Goal: Task Accomplishment & Management: Manage account settings

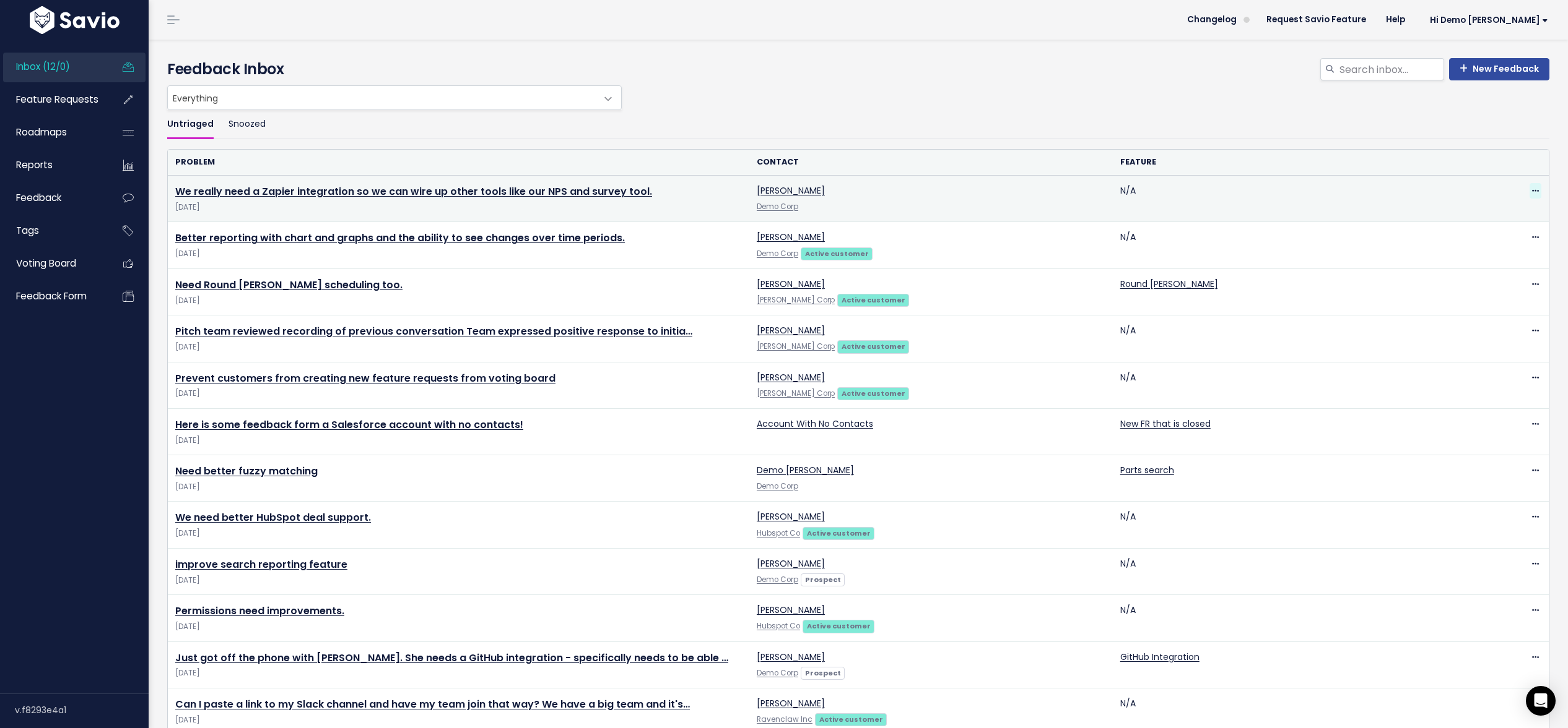
click at [1538, 188] on icon at bounding box center [1535, 191] width 7 height 8
click at [1472, 256] on link "Delete" at bounding box center [1486, 249] width 89 height 24
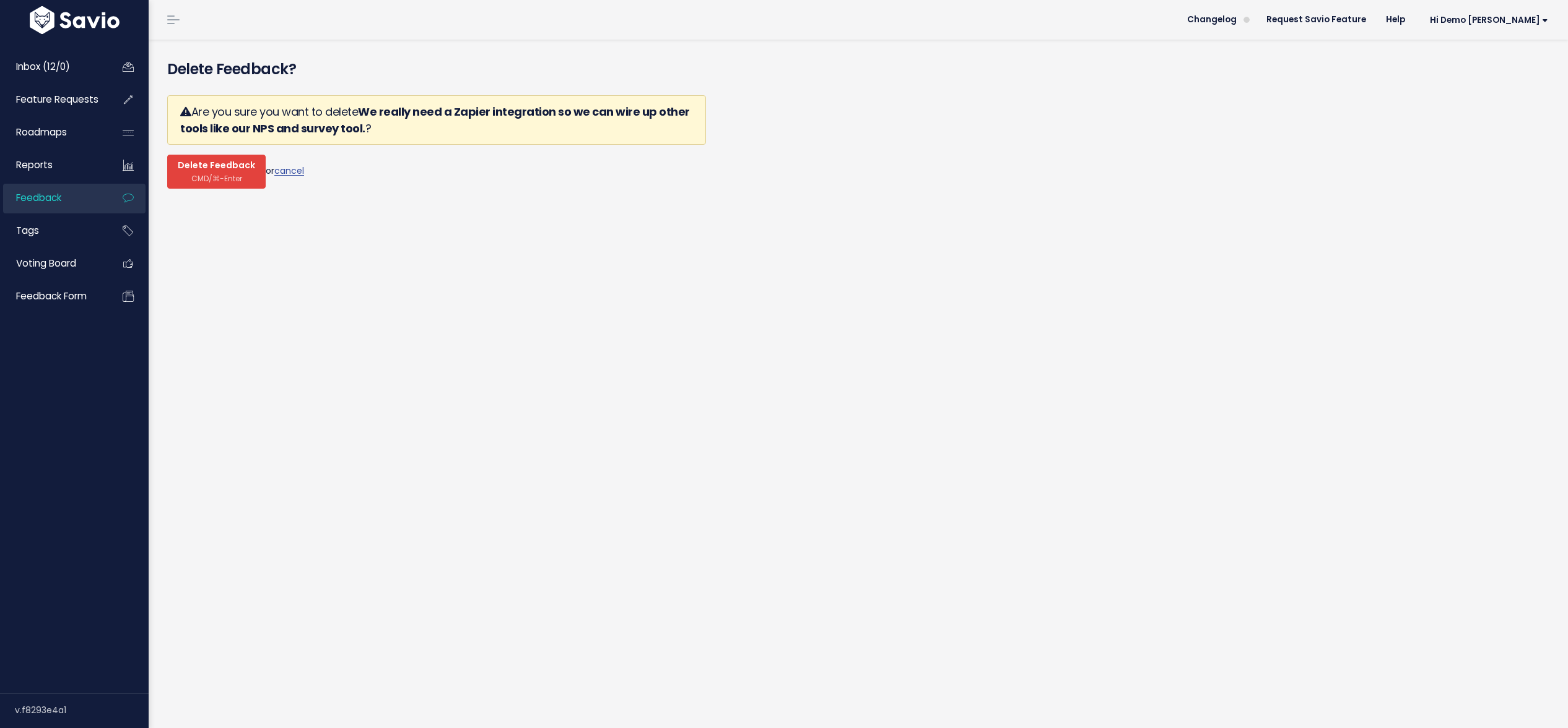
click at [195, 168] on span "Delete Feedback" at bounding box center [216, 166] width 77 height 11
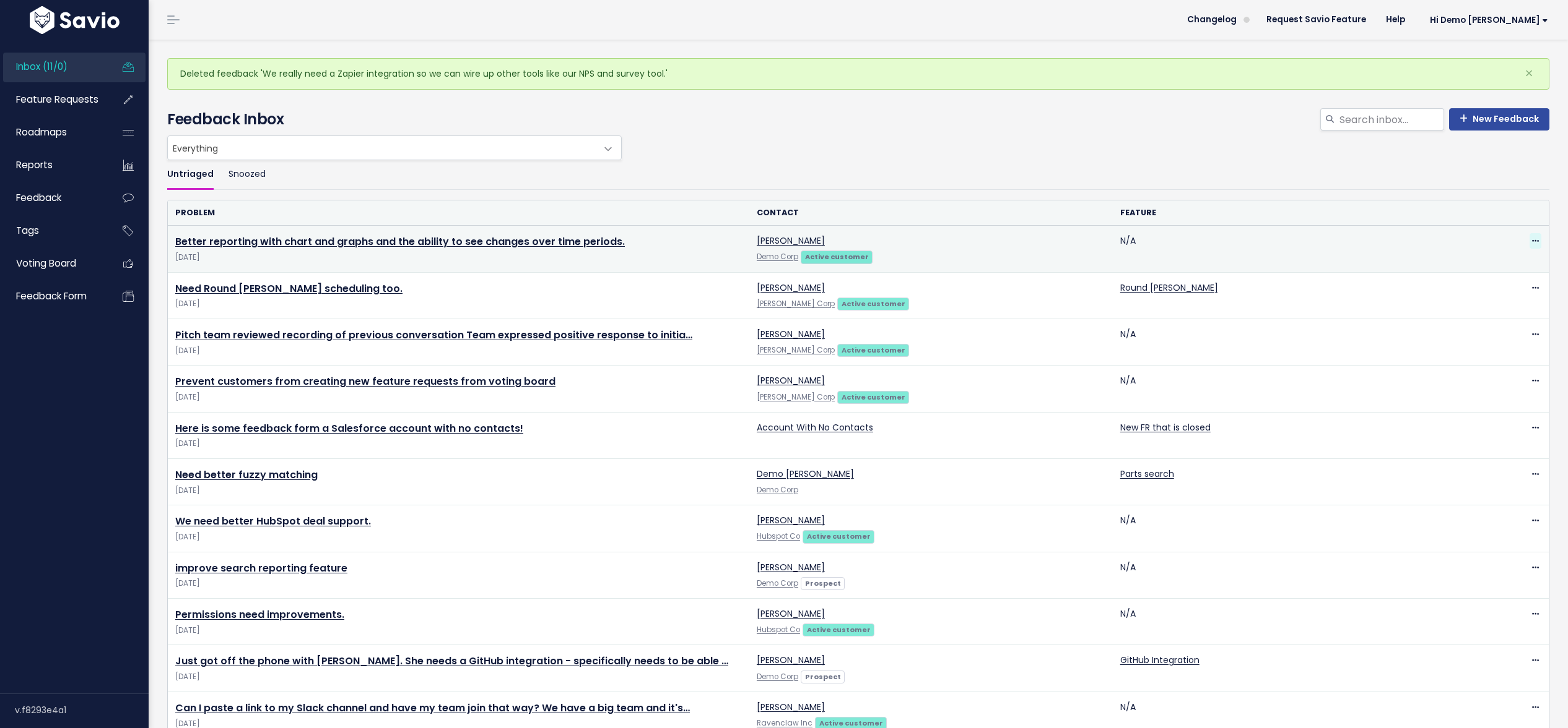
click at [1536, 240] on icon at bounding box center [1535, 241] width 7 height 8
click at [1500, 302] on link "Delete" at bounding box center [1486, 300] width 89 height 24
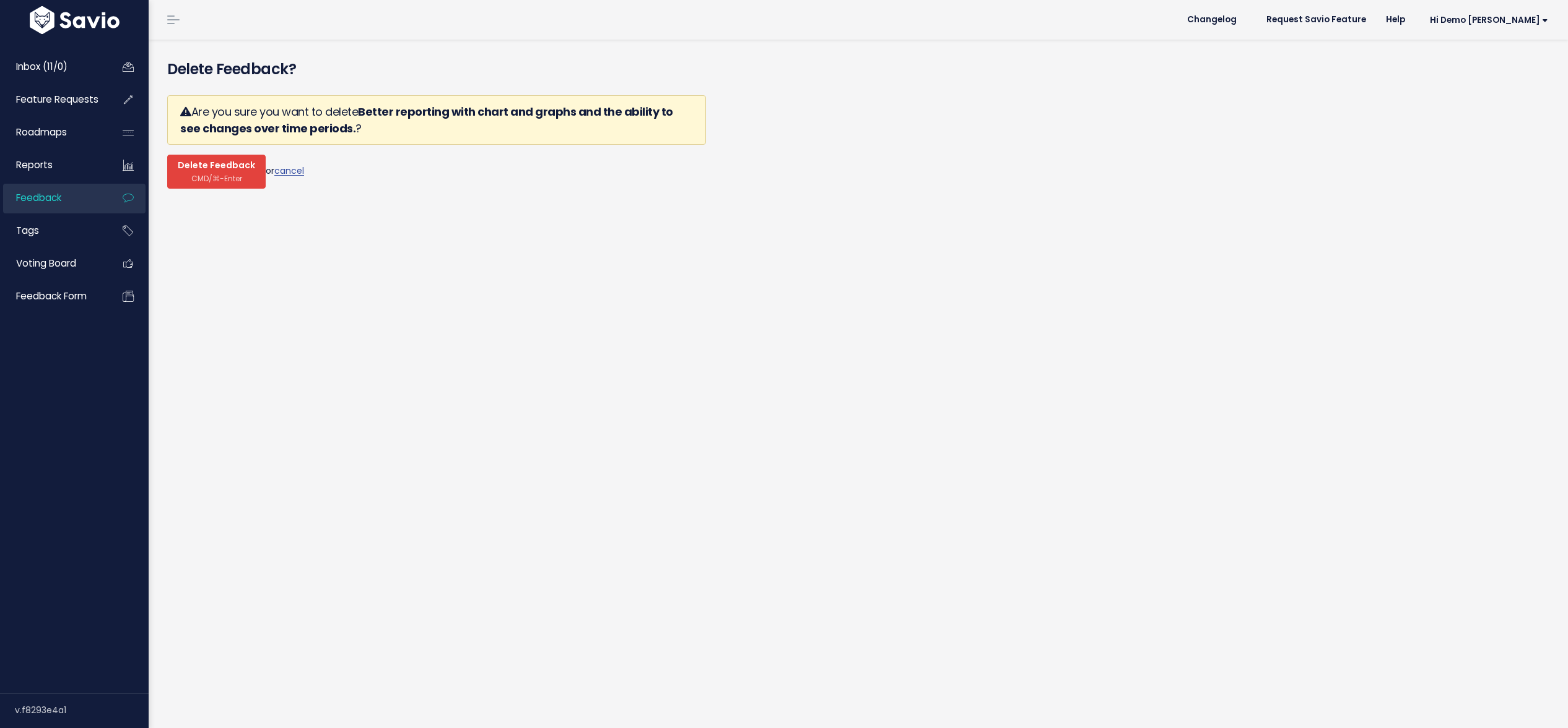
click at [231, 166] on span "Delete Feedback" at bounding box center [216, 166] width 77 height 11
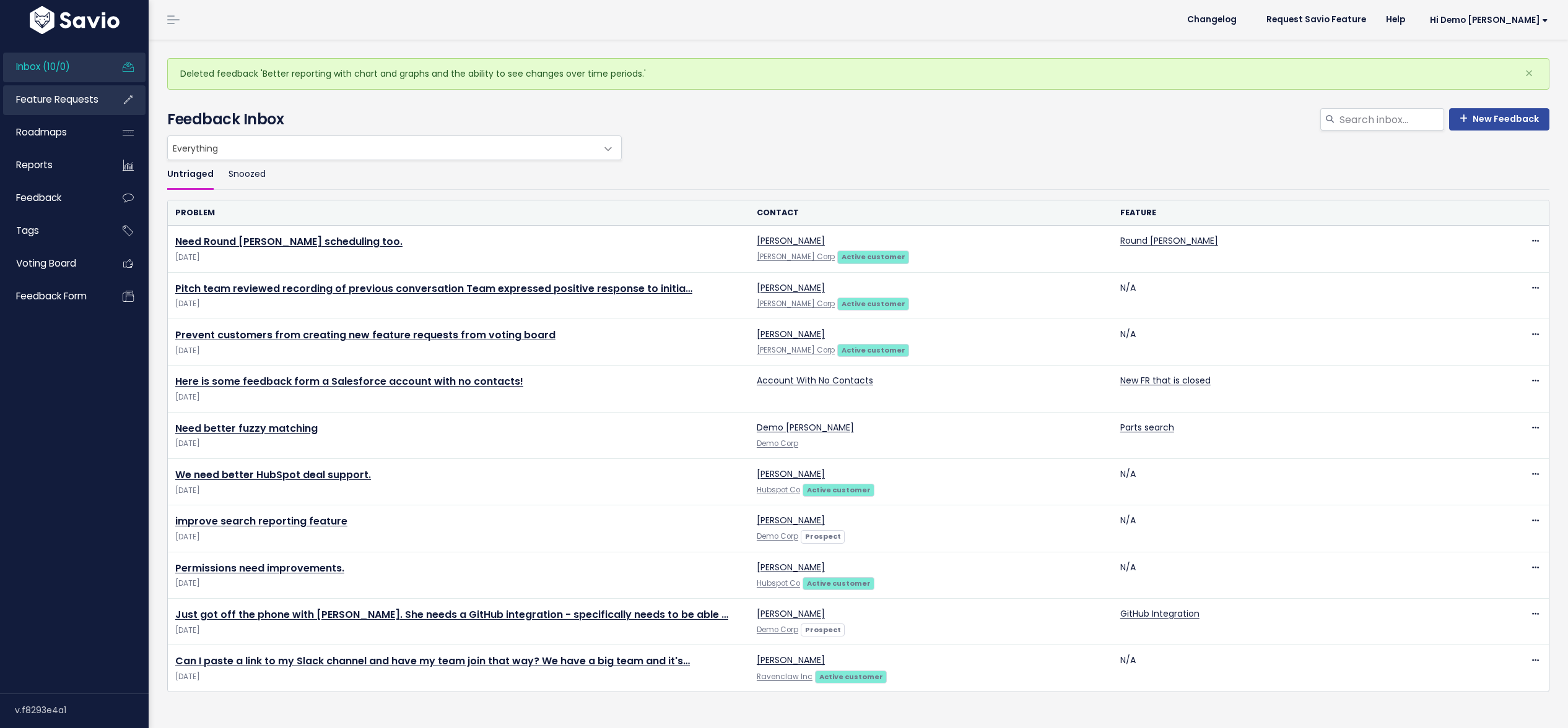
click at [56, 99] on span "Feature Requests" at bounding box center [57, 99] width 82 height 13
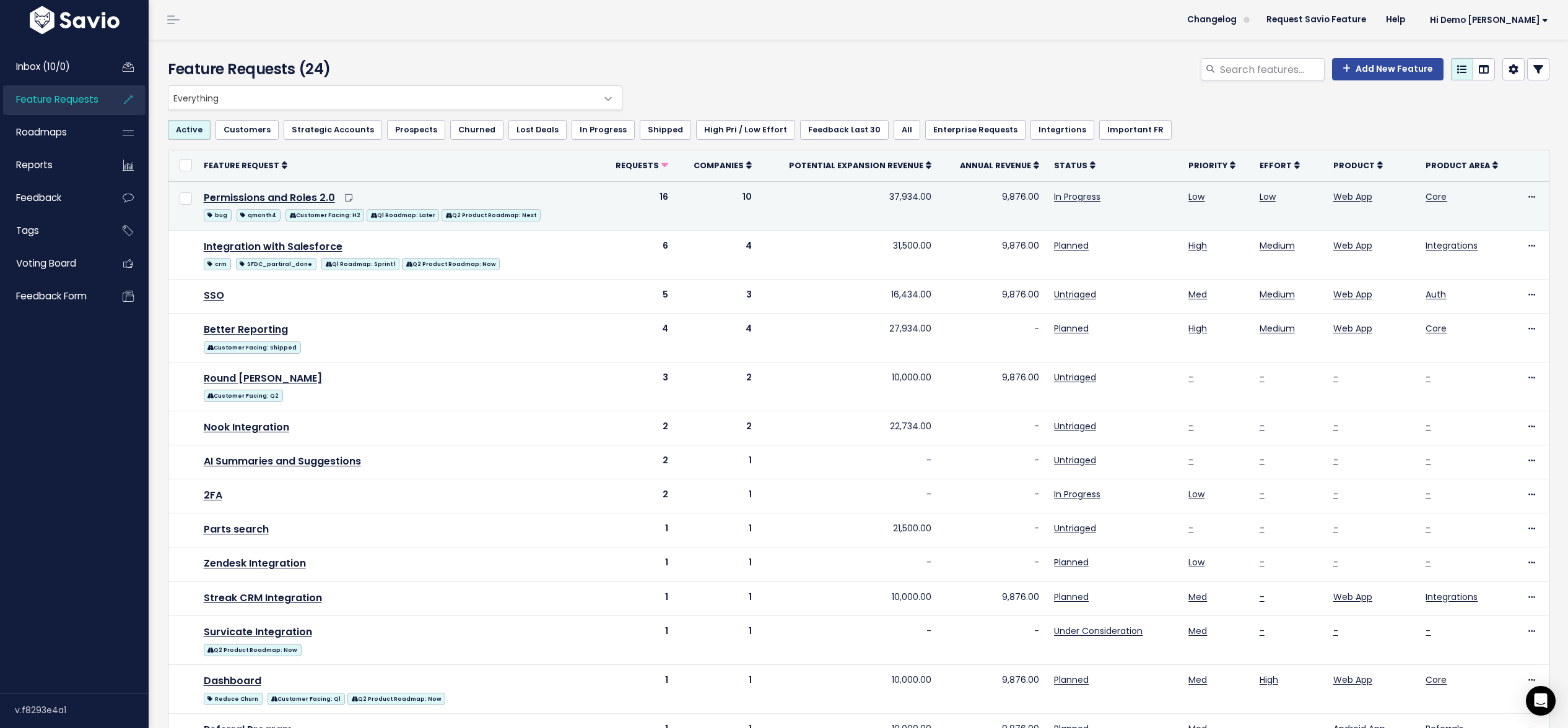
click at [654, 199] on td "16" at bounding box center [637, 206] width 77 height 49
click at [737, 198] on td "10" at bounding box center [717, 206] width 84 height 49
click at [898, 200] on td "37,934.00" at bounding box center [849, 206] width 180 height 49
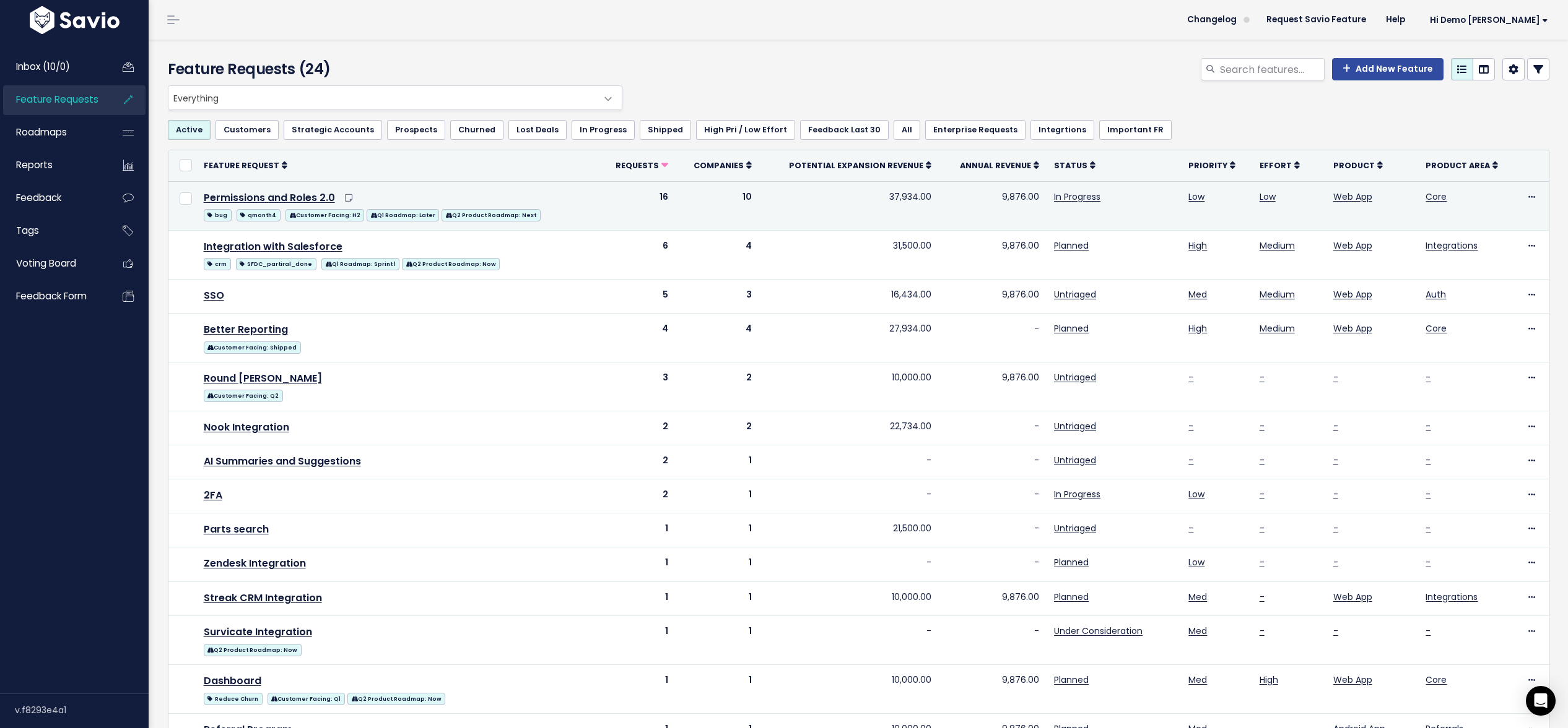
click at [898, 200] on td "37,934.00" at bounding box center [849, 206] width 180 height 49
click at [995, 194] on td "9,876.00" at bounding box center [992, 206] width 107 height 49
click at [735, 197] on td "10" at bounding box center [717, 206] width 84 height 49
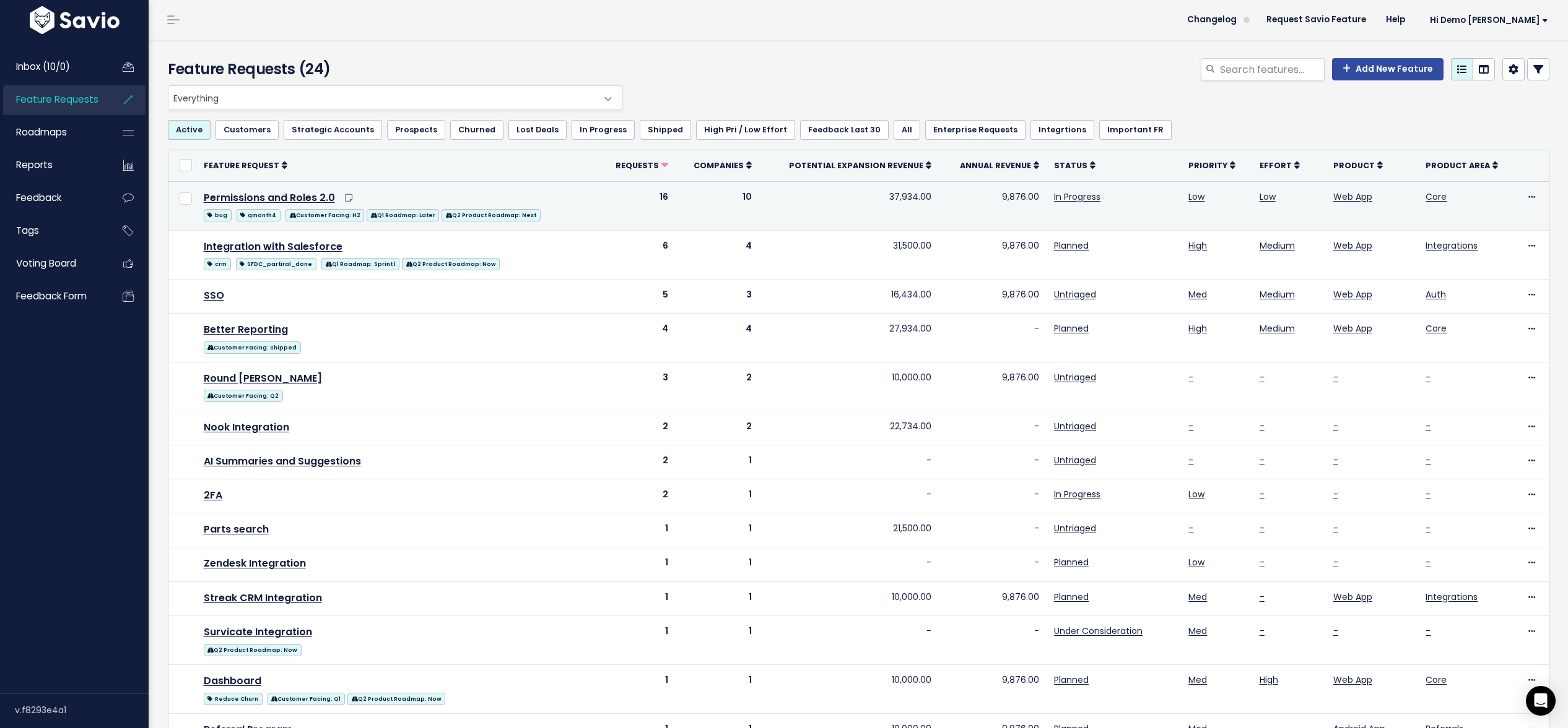
click at [1011, 194] on td "9,876.00" at bounding box center [992, 206] width 107 height 49
click at [1013, 196] on td "9,876.00" at bounding box center [992, 206] width 107 height 49
click at [271, 194] on link "Permissions and Roles 2.0" at bounding box center [269, 197] width 132 height 14
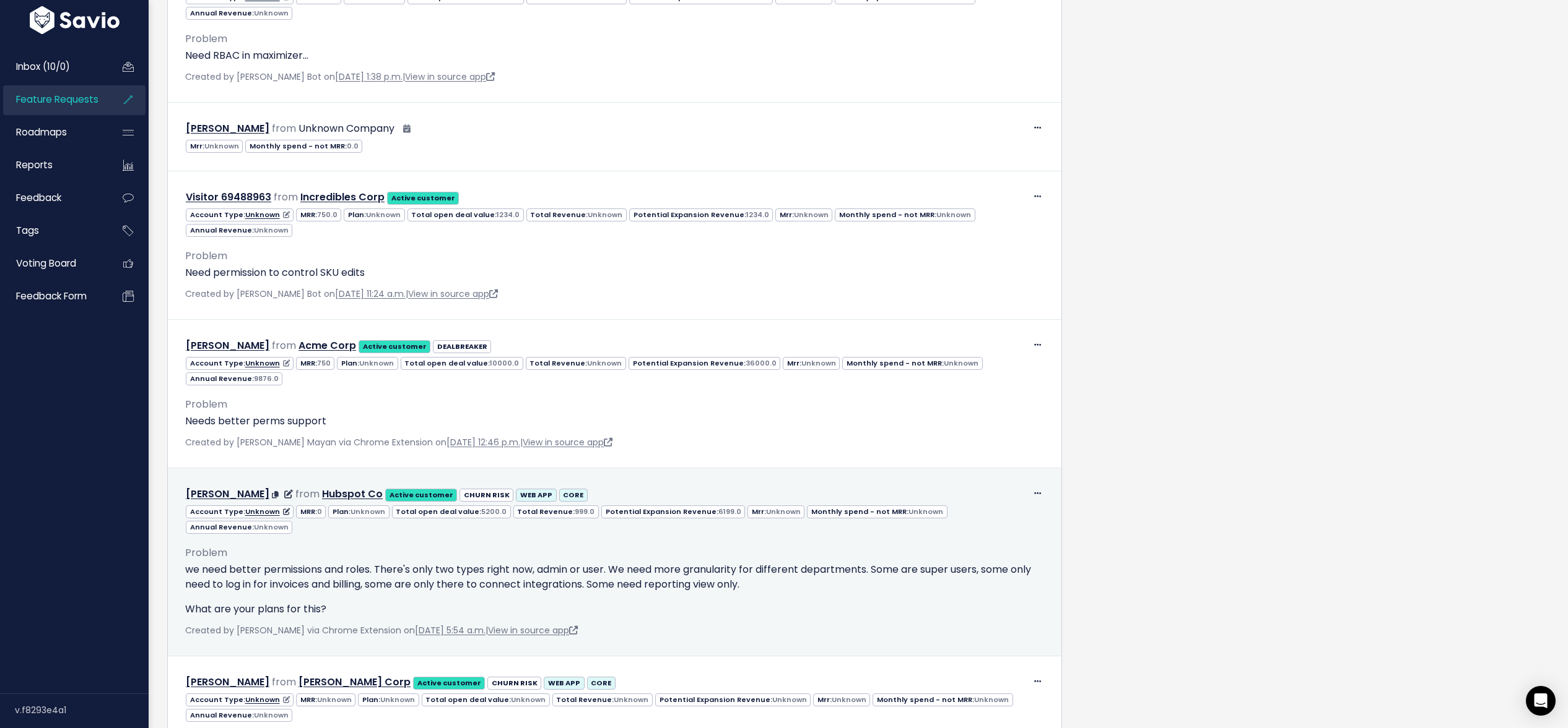
scroll to position [1930, 0]
click at [330, 561] on p "we need better permissions and roles. There's only two types right now, admin o…" at bounding box center [614, 575] width 859 height 29
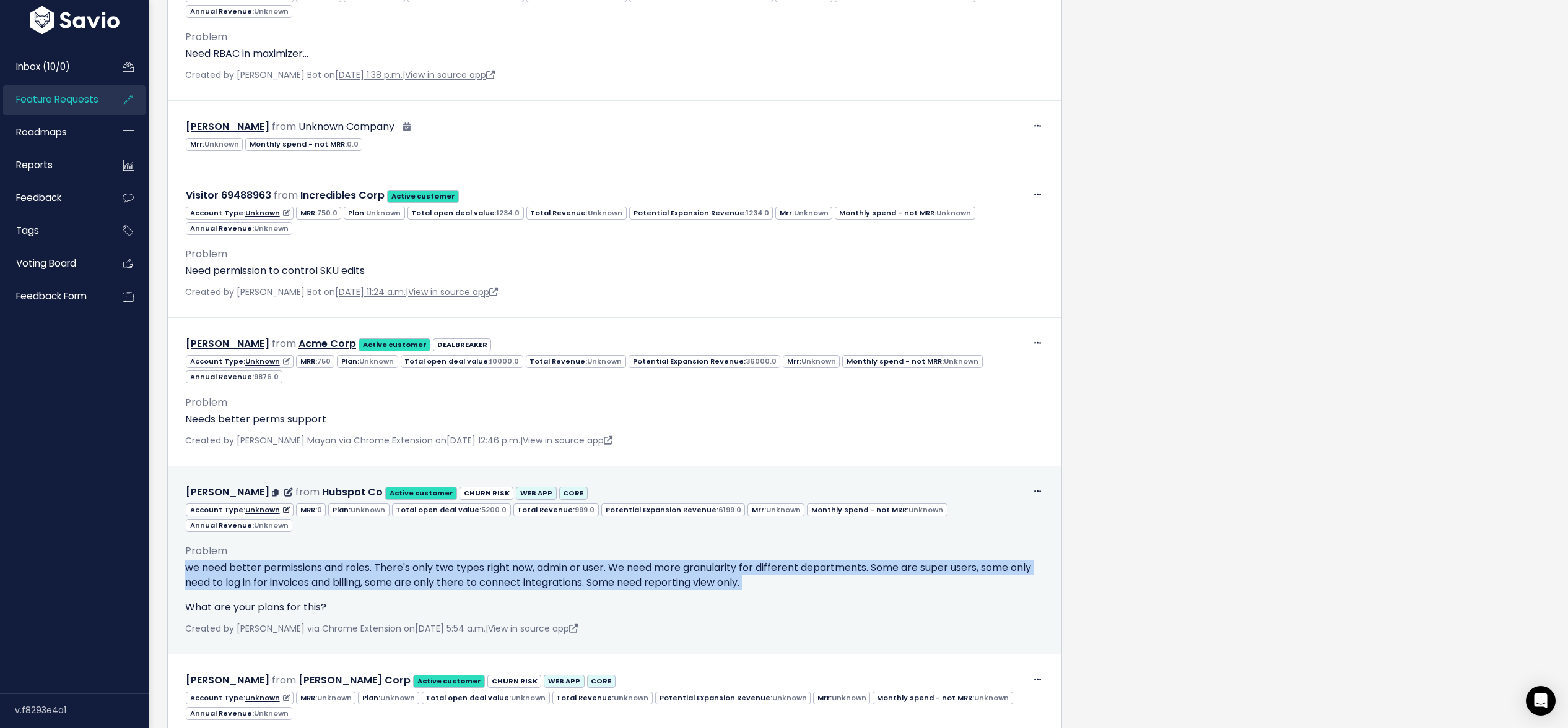
click at [330, 561] on p "we need better permissions and roles. There's only two types right now, admin o…" at bounding box center [614, 575] width 859 height 29
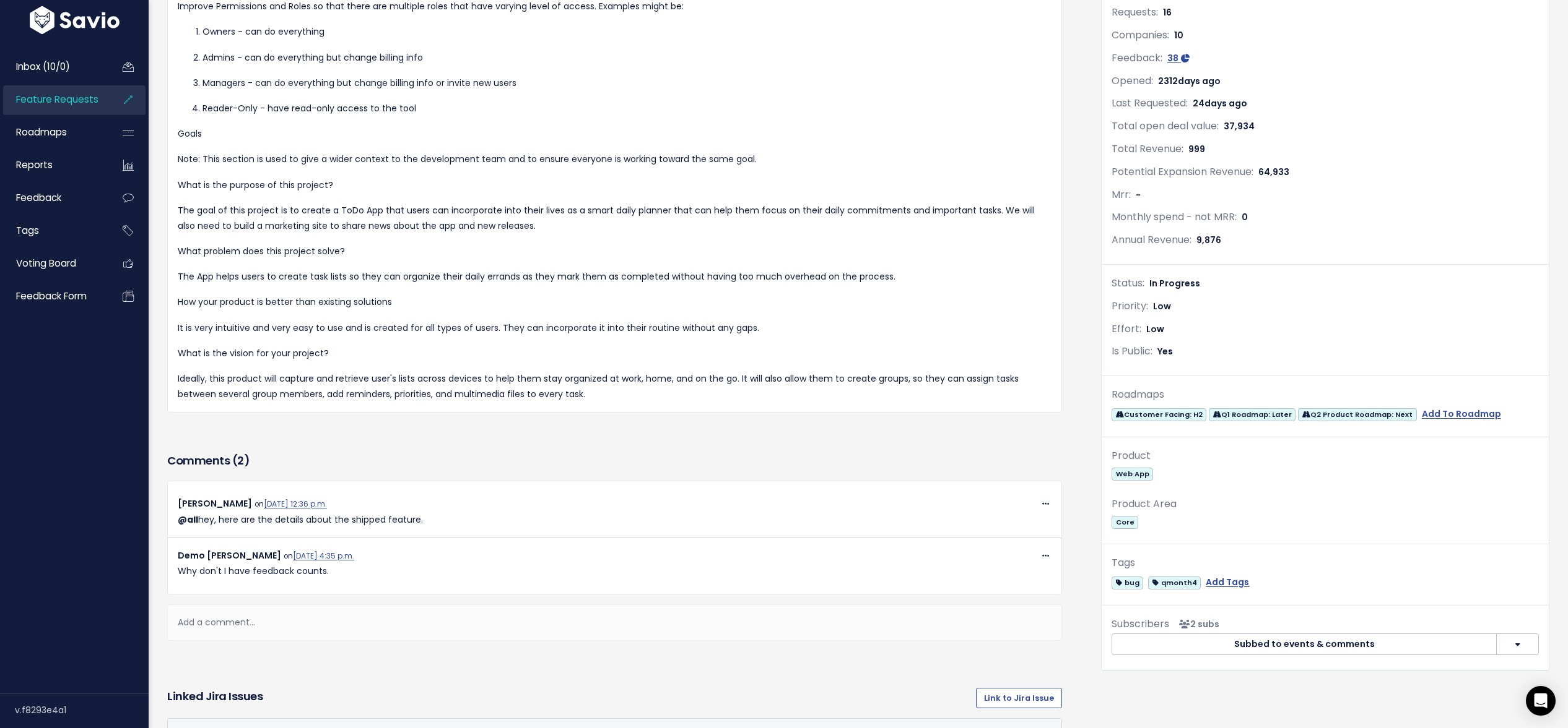
scroll to position [0, 0]
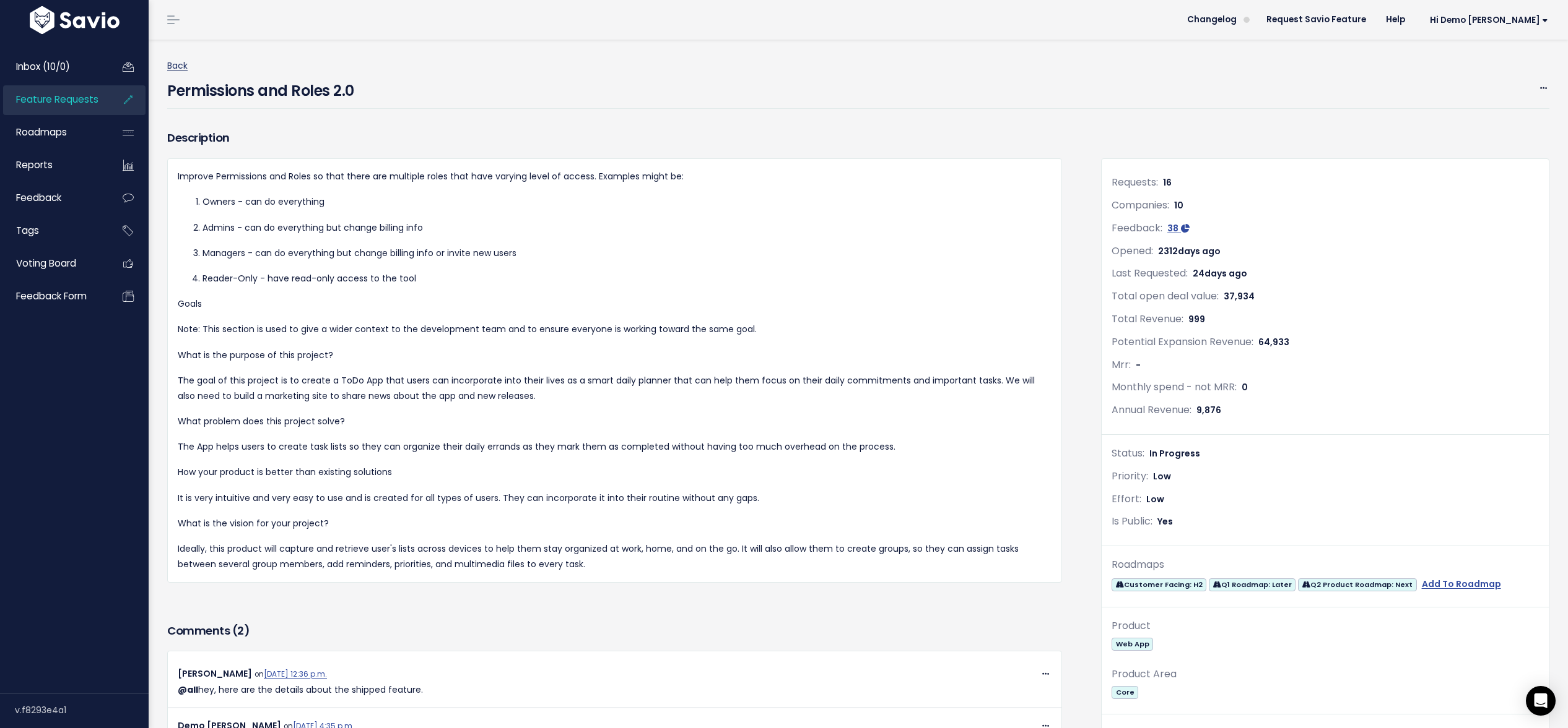
click at [179, 65] on link "Back" at bounding box center [177, 66] width 20 height 12
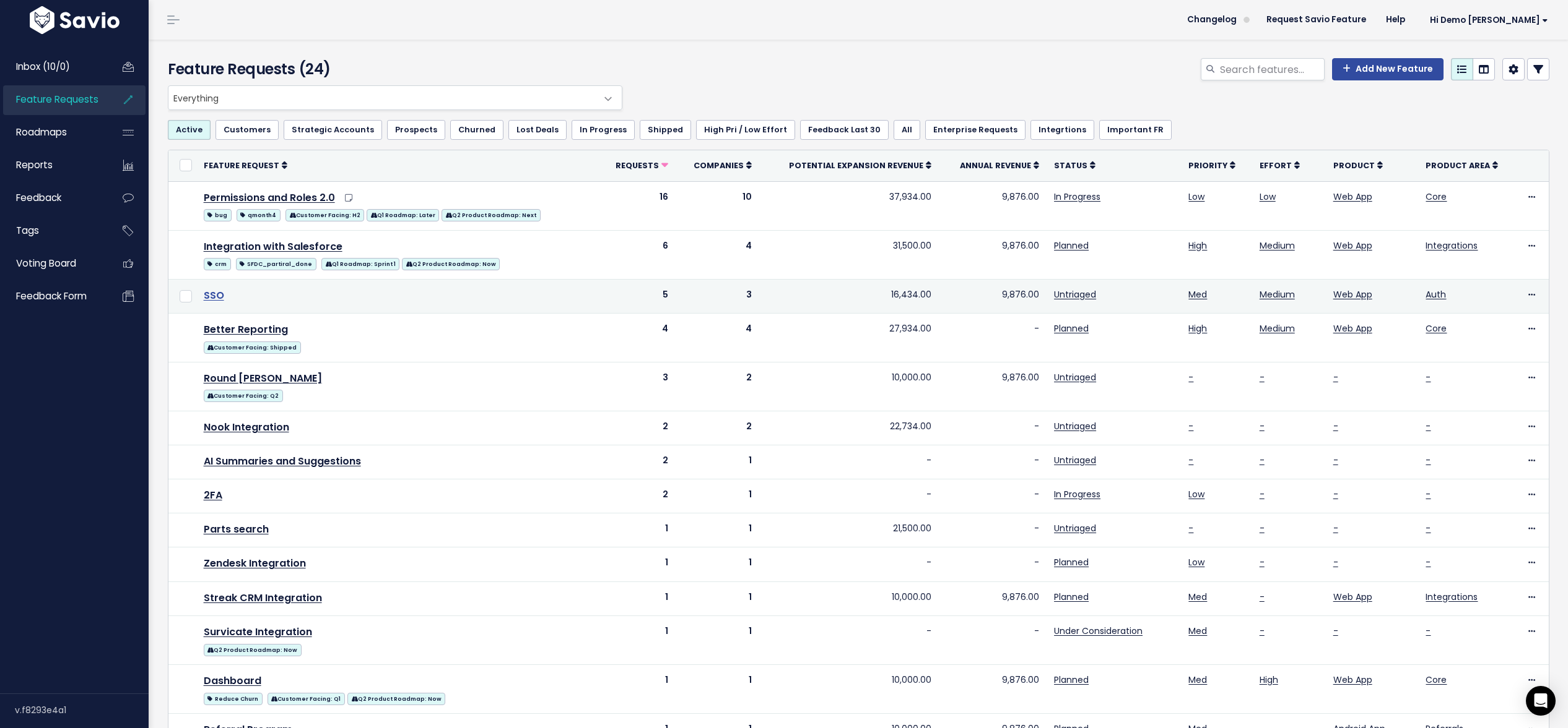
click at [211, 295] on link "SSO" at bounding box center [213, 295] width 20 height 14
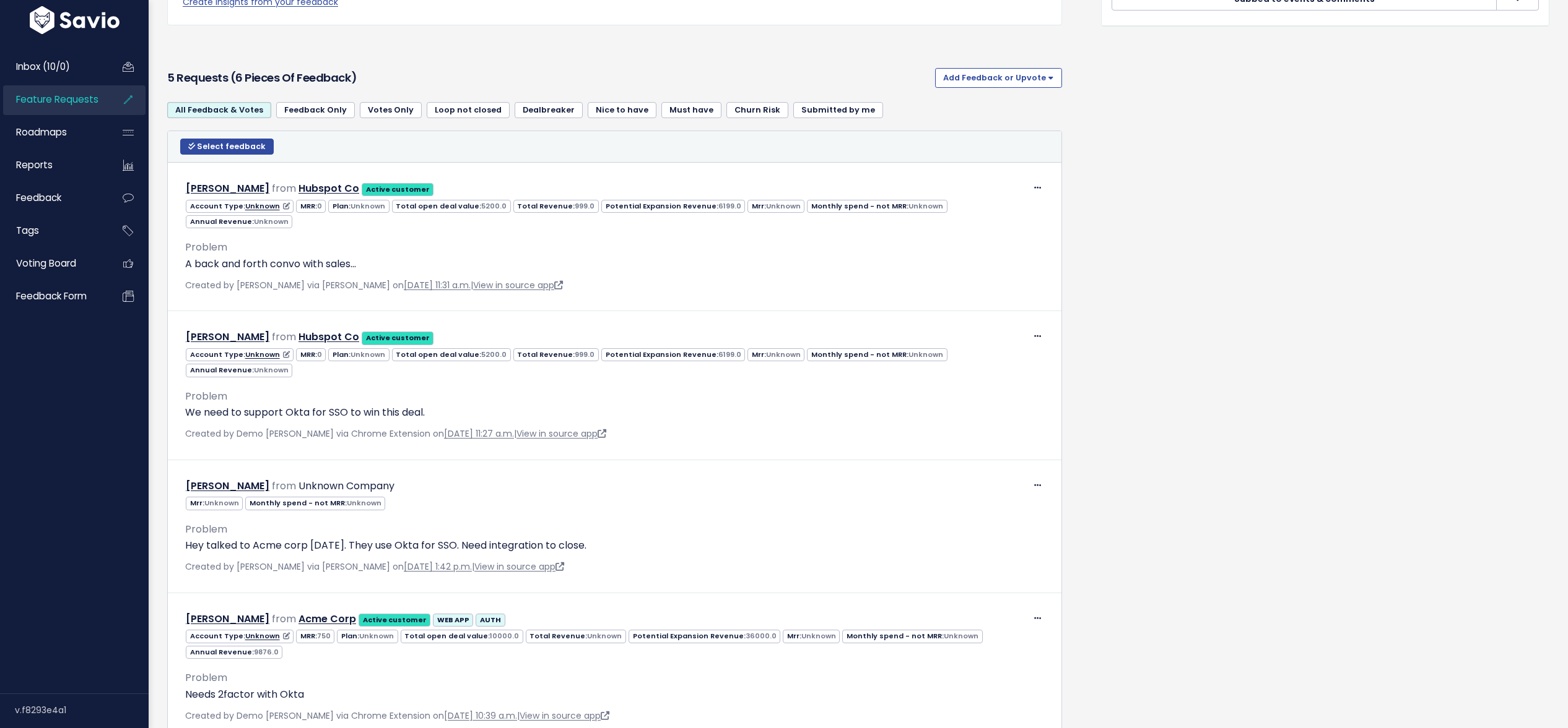
scroll to position [831, 0]
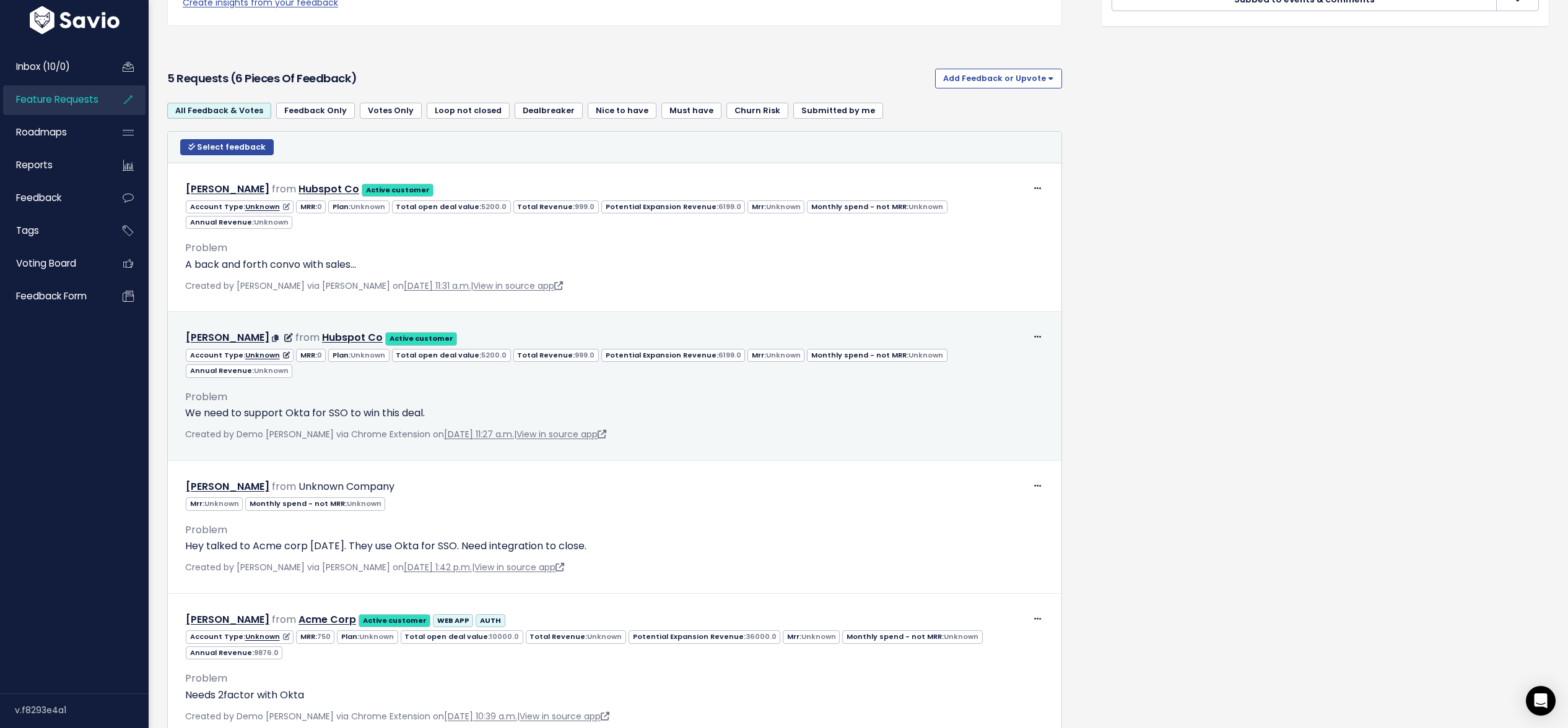
click at [299, 406] on p "We need to support Okta for SSO to win this deal." at bounding box center [614, 414] width 859 height 15
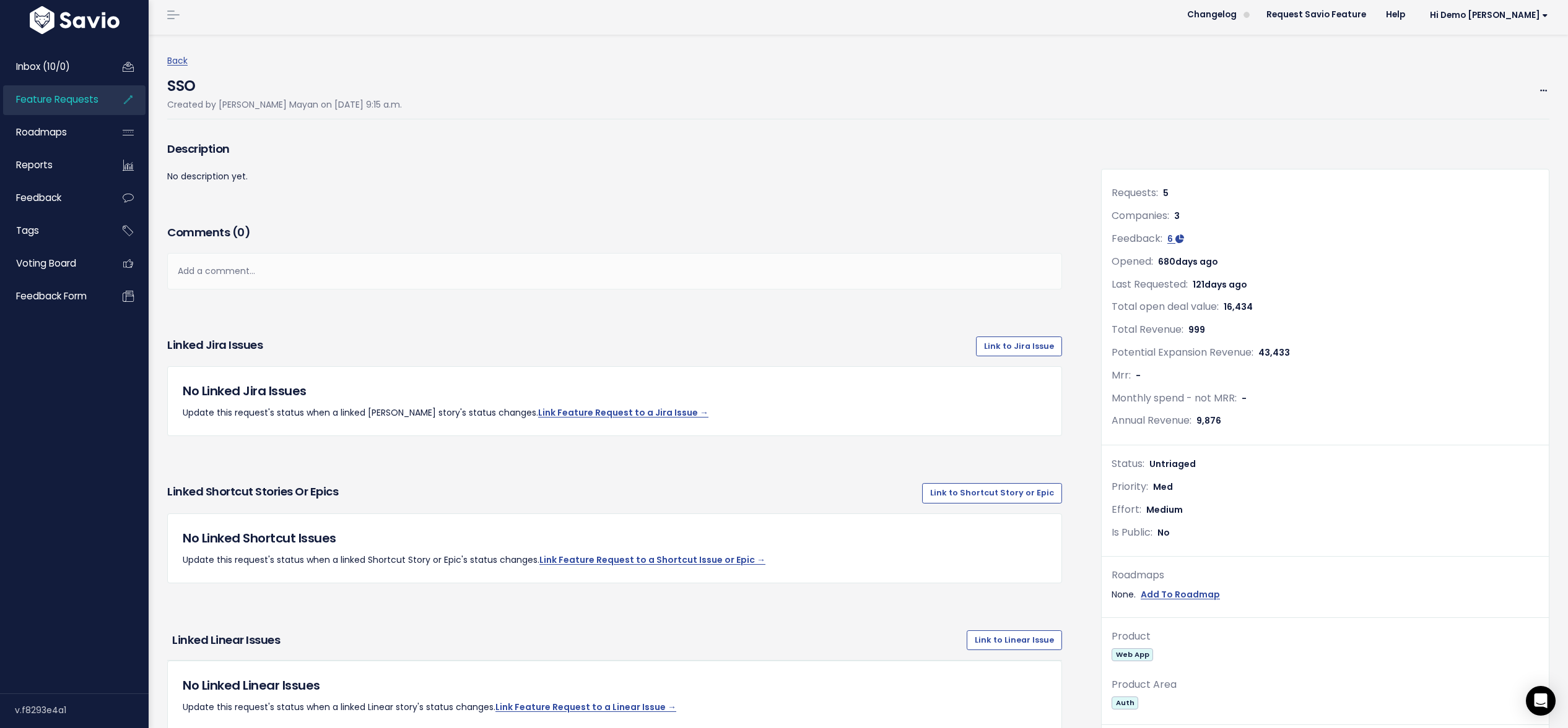
scroll to position [0, 0]
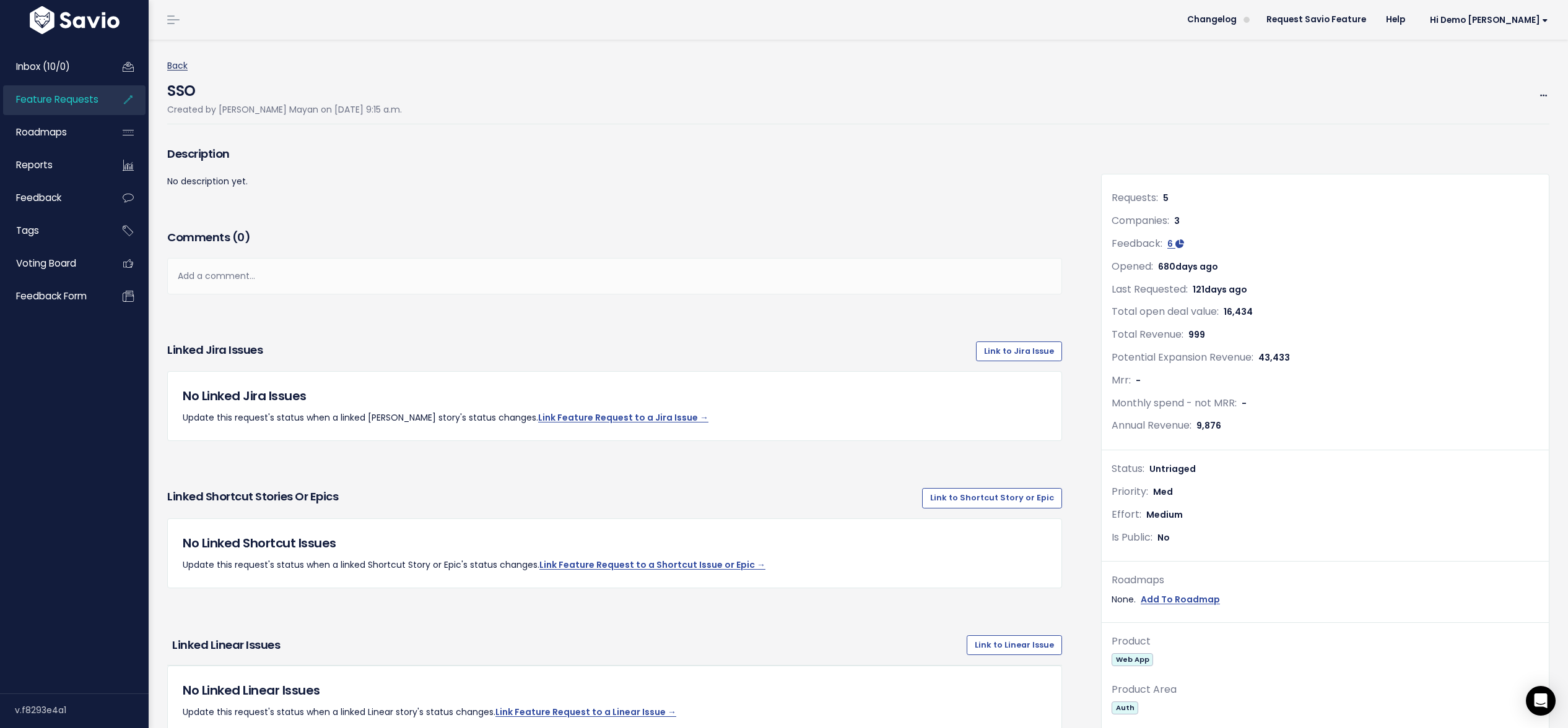
click at [184, 67] on link "Back" at bounding box center [177, 66] width 20 height 12
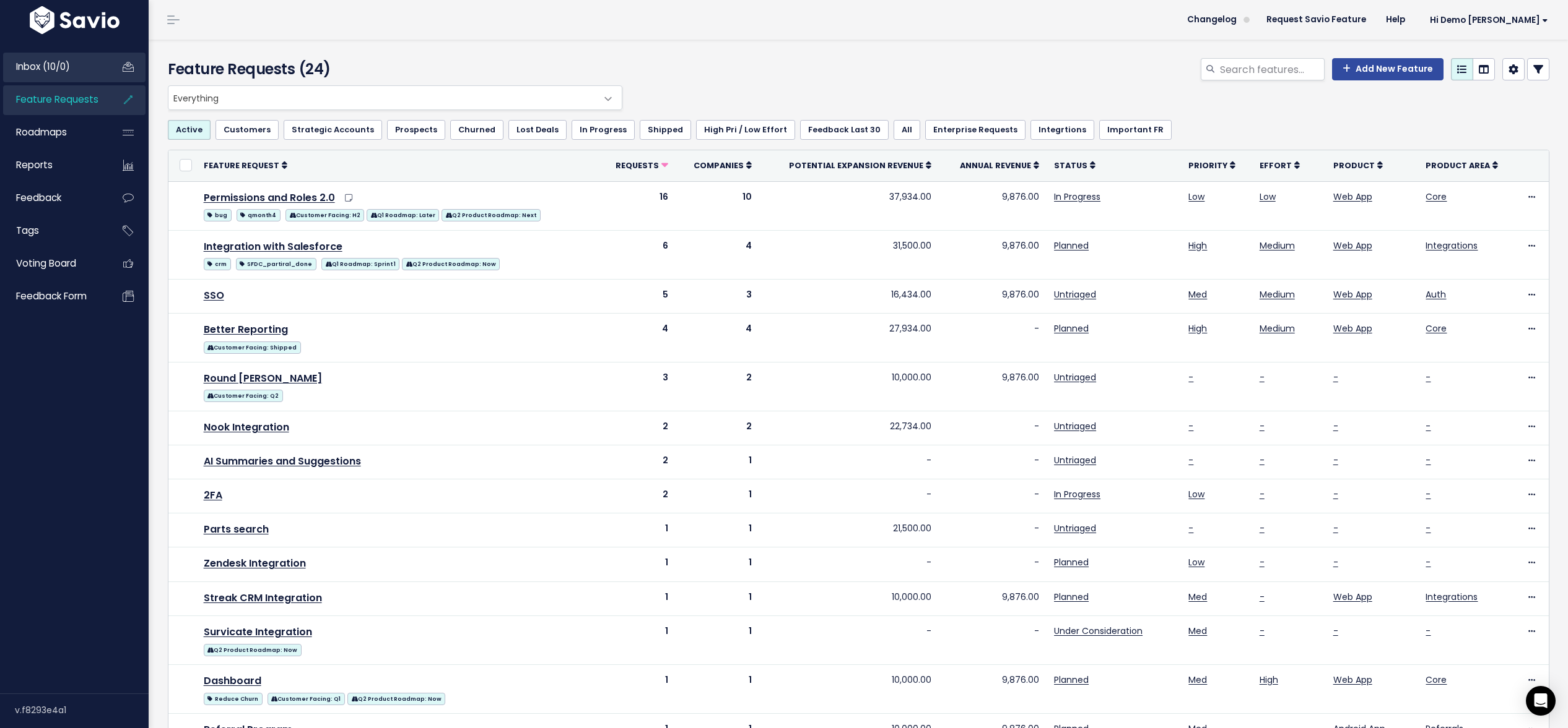
click at [53, 65] on span "Inbox (10/0)" at bounding box center [42, 66] width 54 height 13
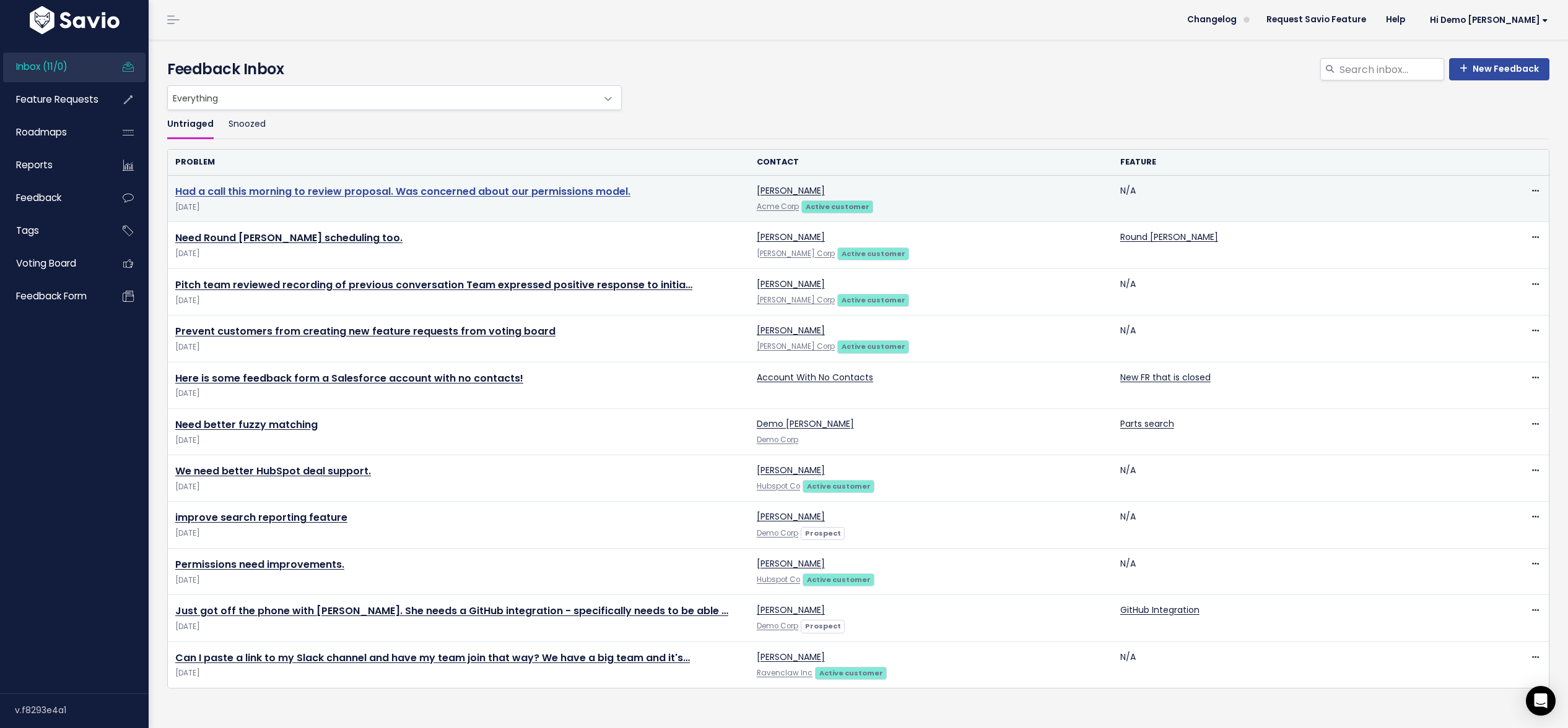
click at [260, 192] on link "Had a call this morning to review proposal. Was concerned about our permissions…" at bounding box center [403, 191] width 455 height 14
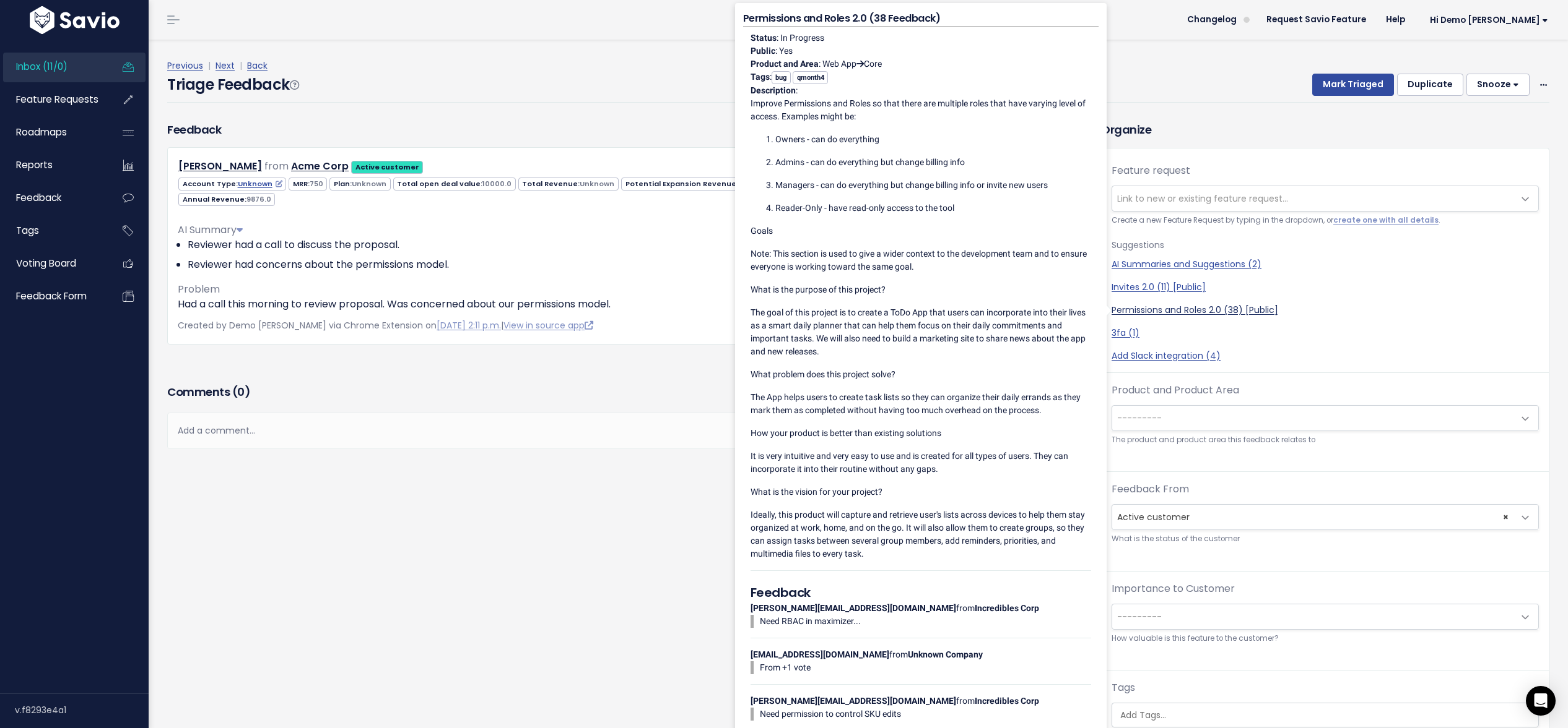
click at [1205, 312] on link "Permissions and Roles 2.0 (38) [Public]" at bounding box center [1324, 310] width 427 height 13
select select "199"
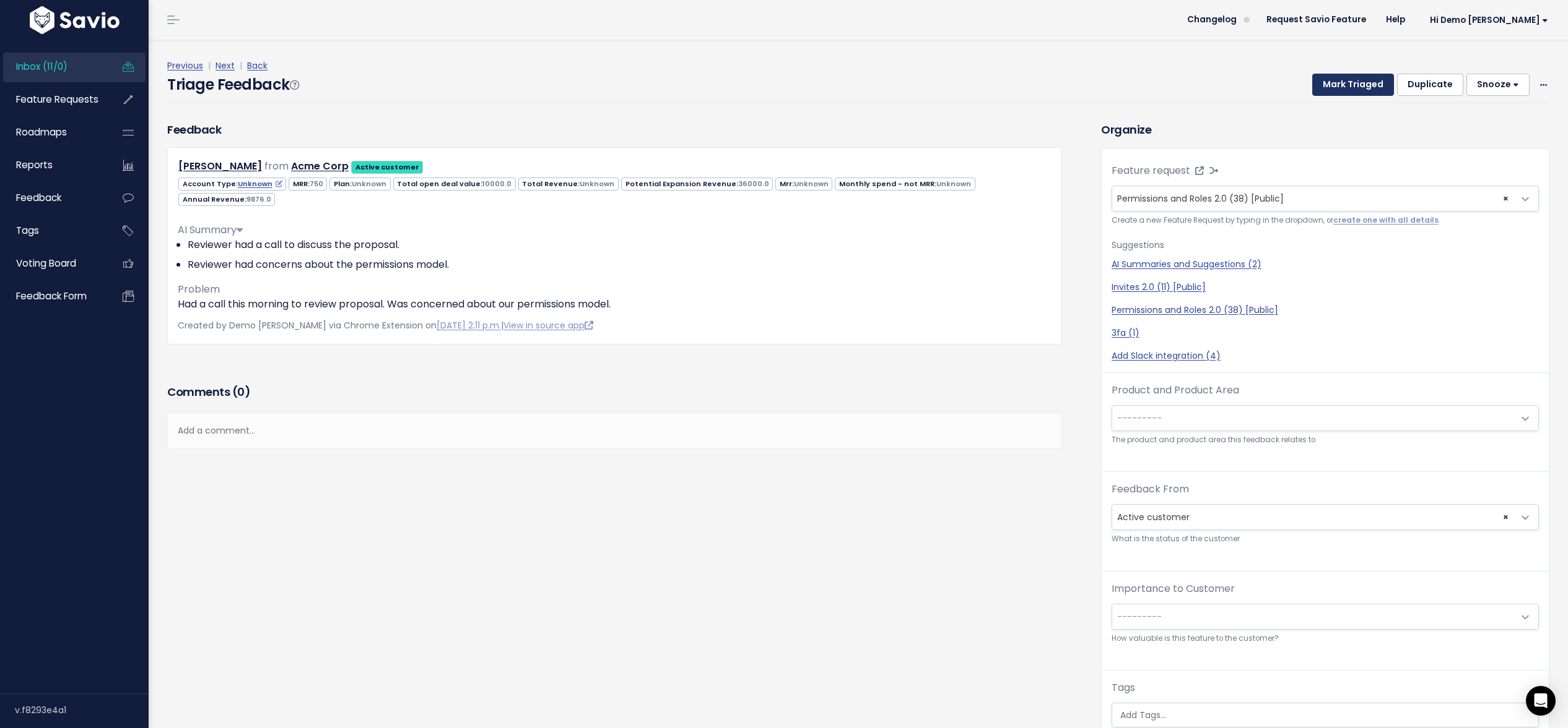
click at [1358, 85] on button "Mark Triaged" at bounding box center [1353, 84] width 82 height 22
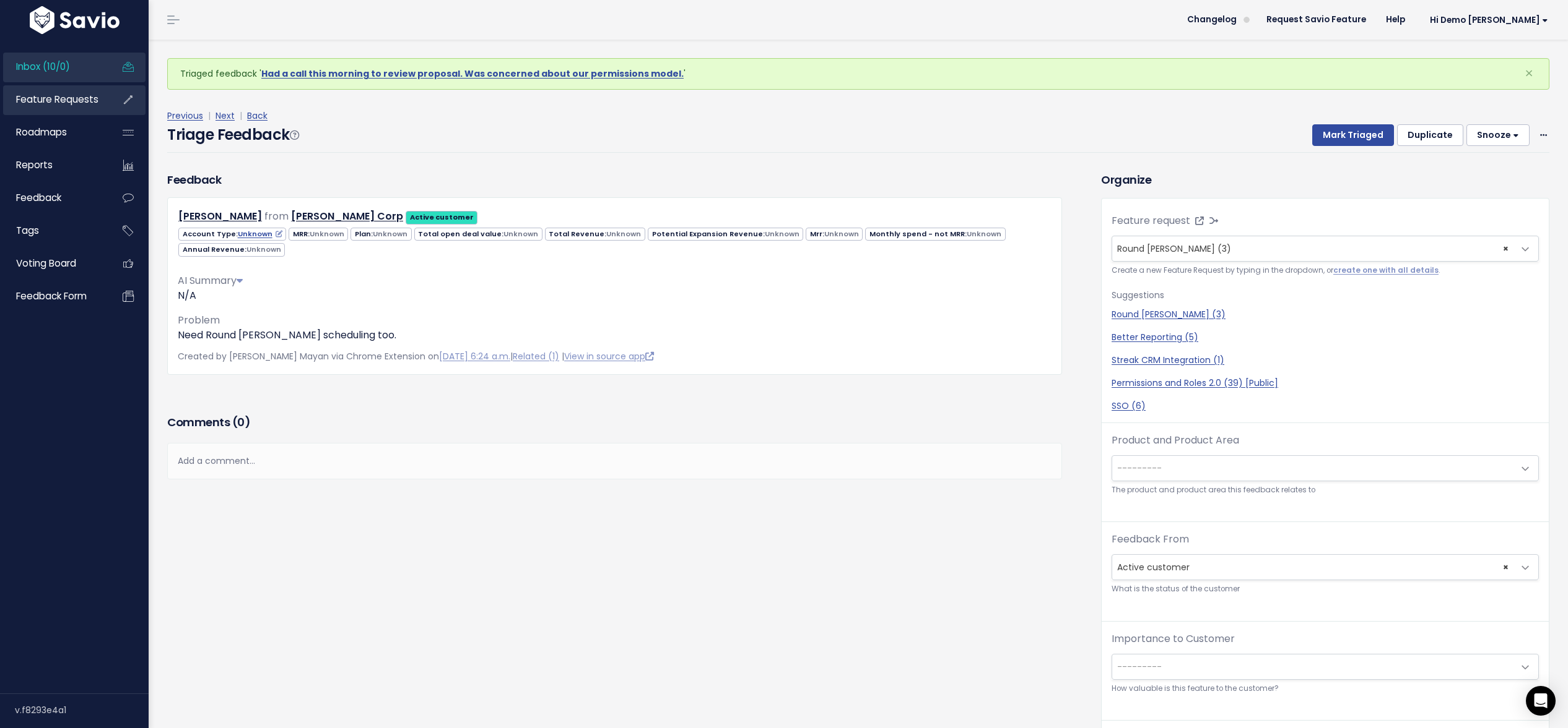
click at [91, 101] on span "Feature Requests" at bounding box center [57, 99] width 82 height 13
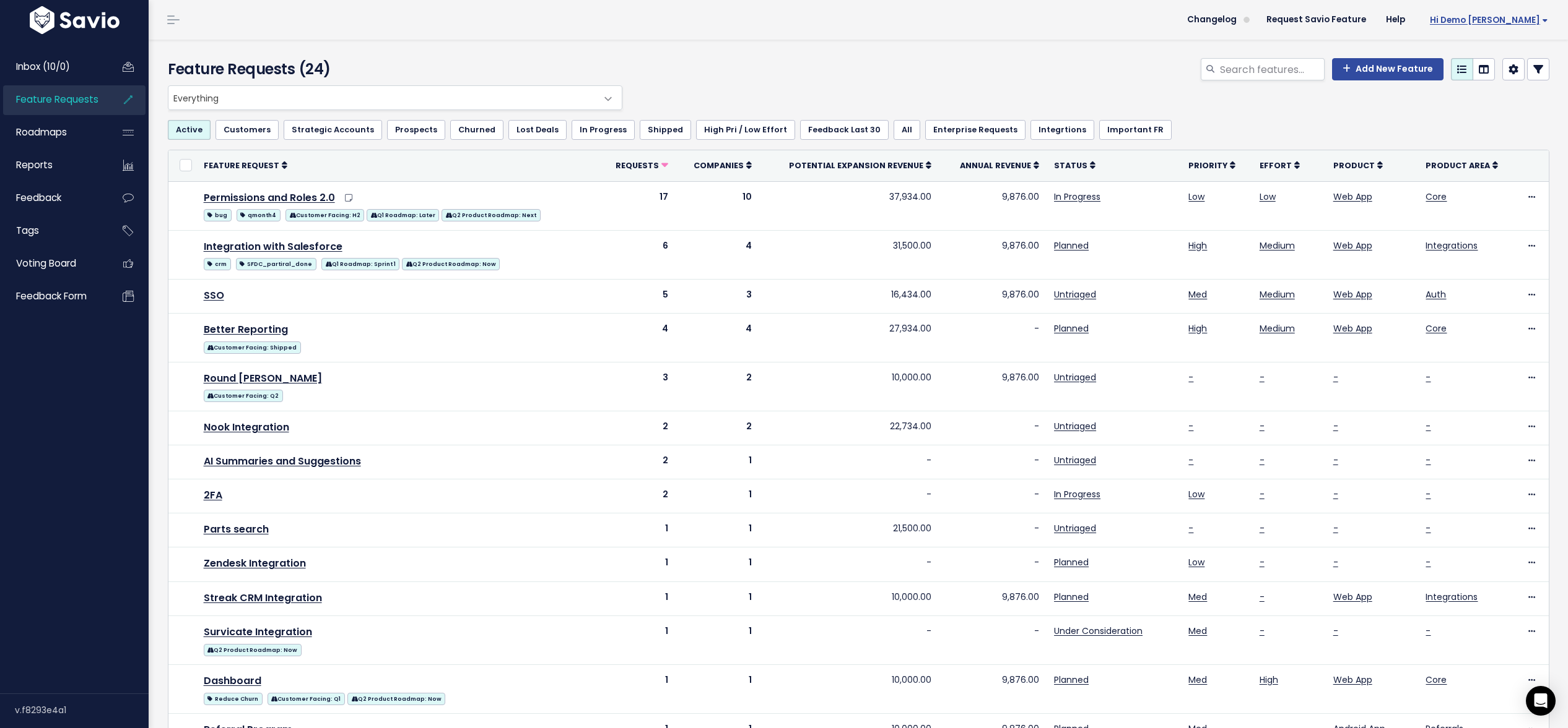
click at [1514, 20] on span "Hi Demo [PERSON_NAME]" at bounding box center [1489, 20] width 118 height 9
click at [1495, 56] on link "Vault Settings" at bounding box center [1507, 57] width 91 height 24
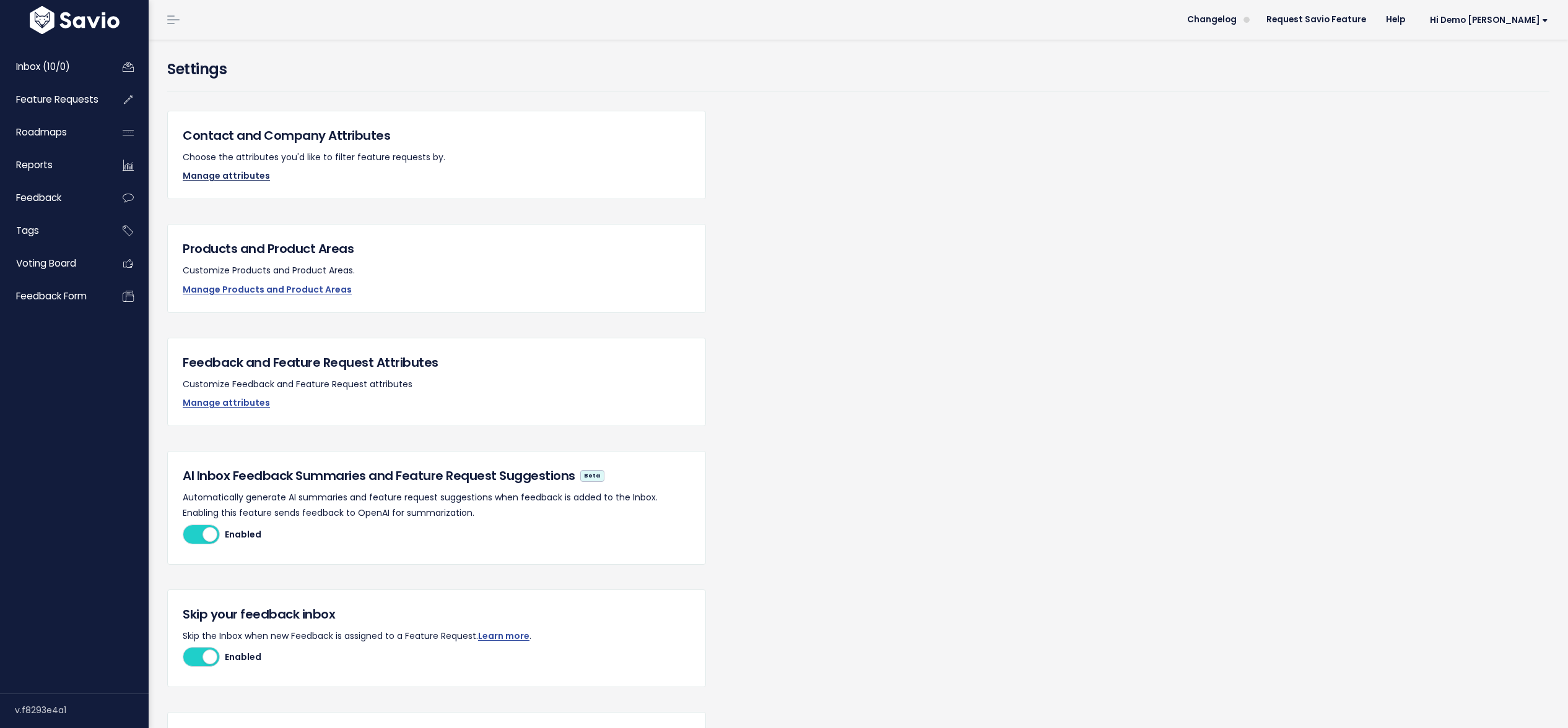
click at [240, 179] on link "Manage attributes" at bounding box center [225, 175] width 87 height 12
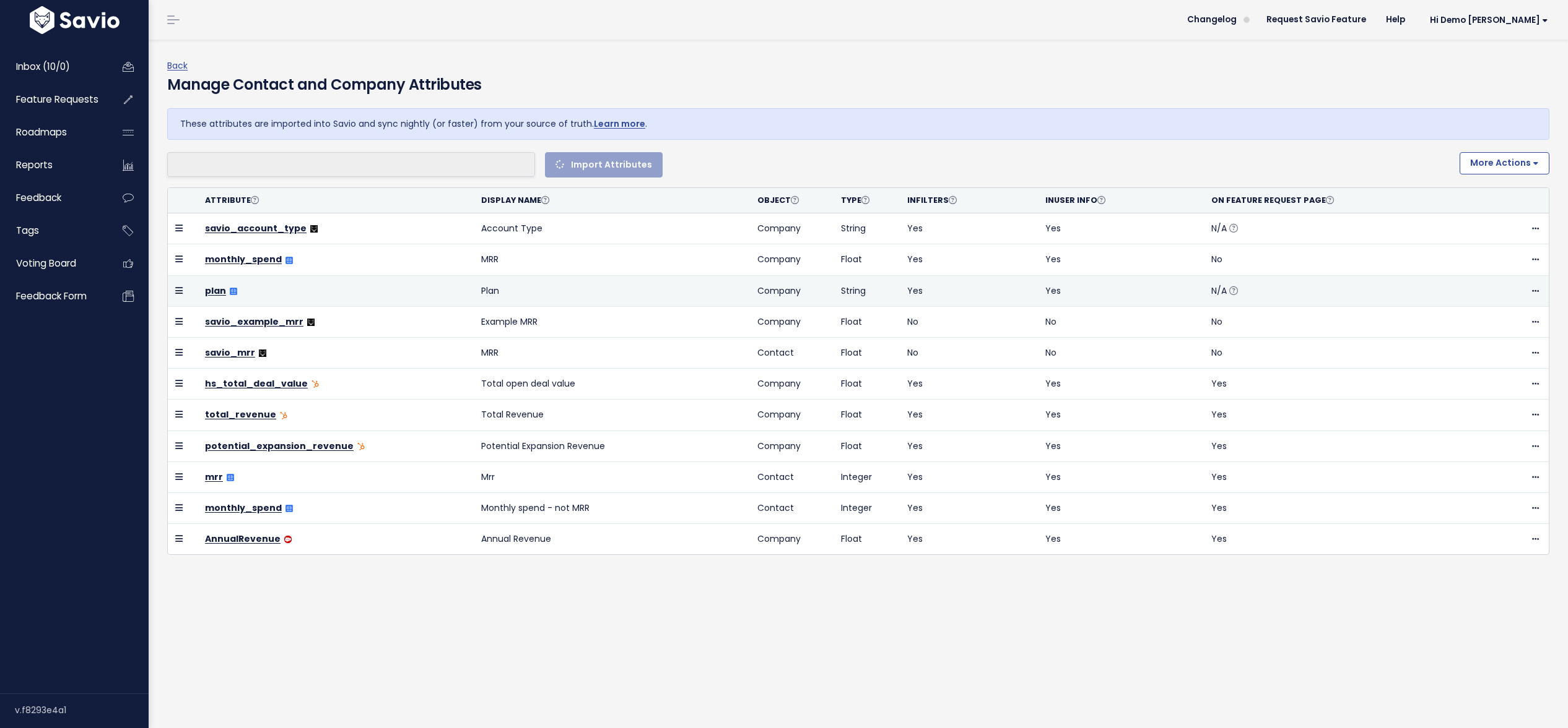
select select
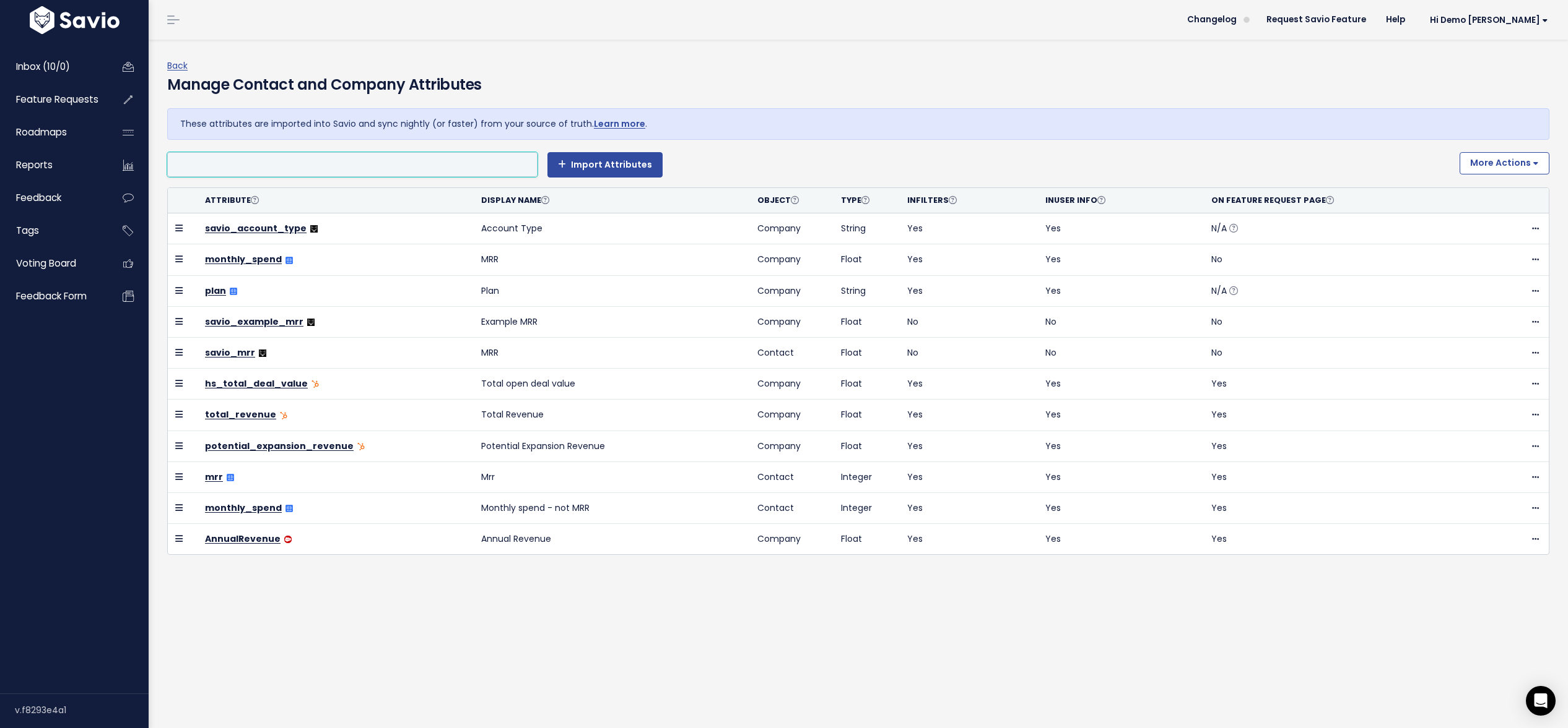
click at [337, 159] on li at bounding box center [349, 165] width 357 height 15
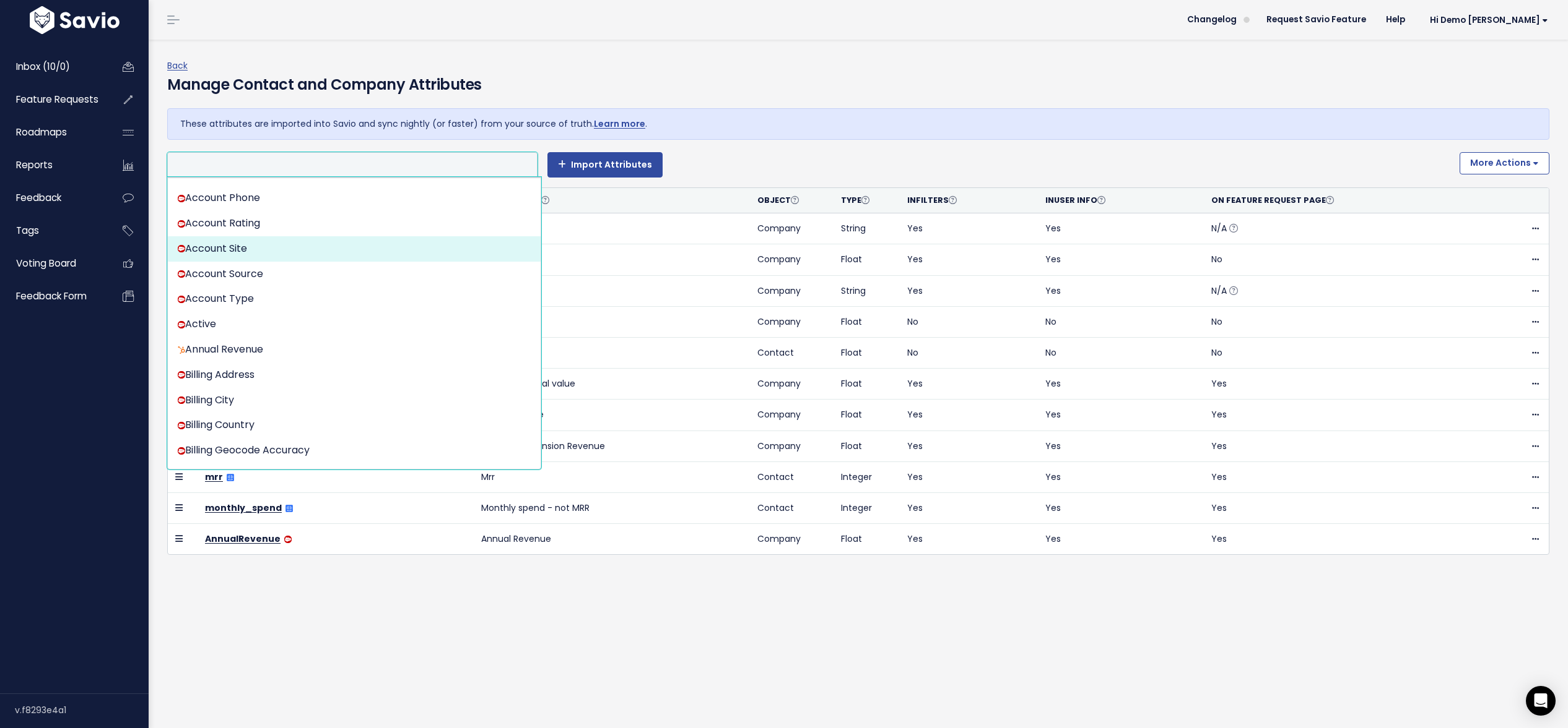
scroll to position [172, 0]
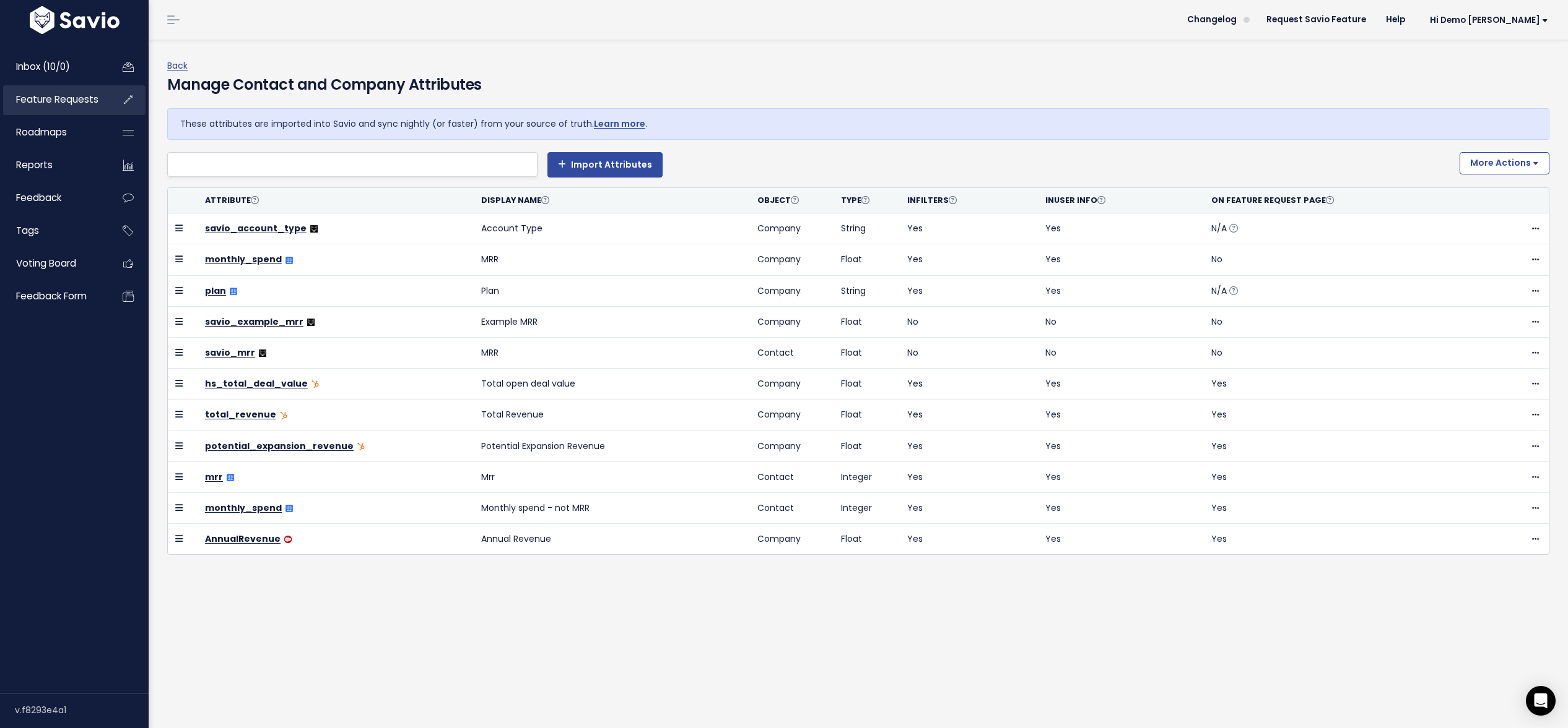
click at [49, 101] on span "Feature Requests" at bounding box center [57, 99] width 82 height 13
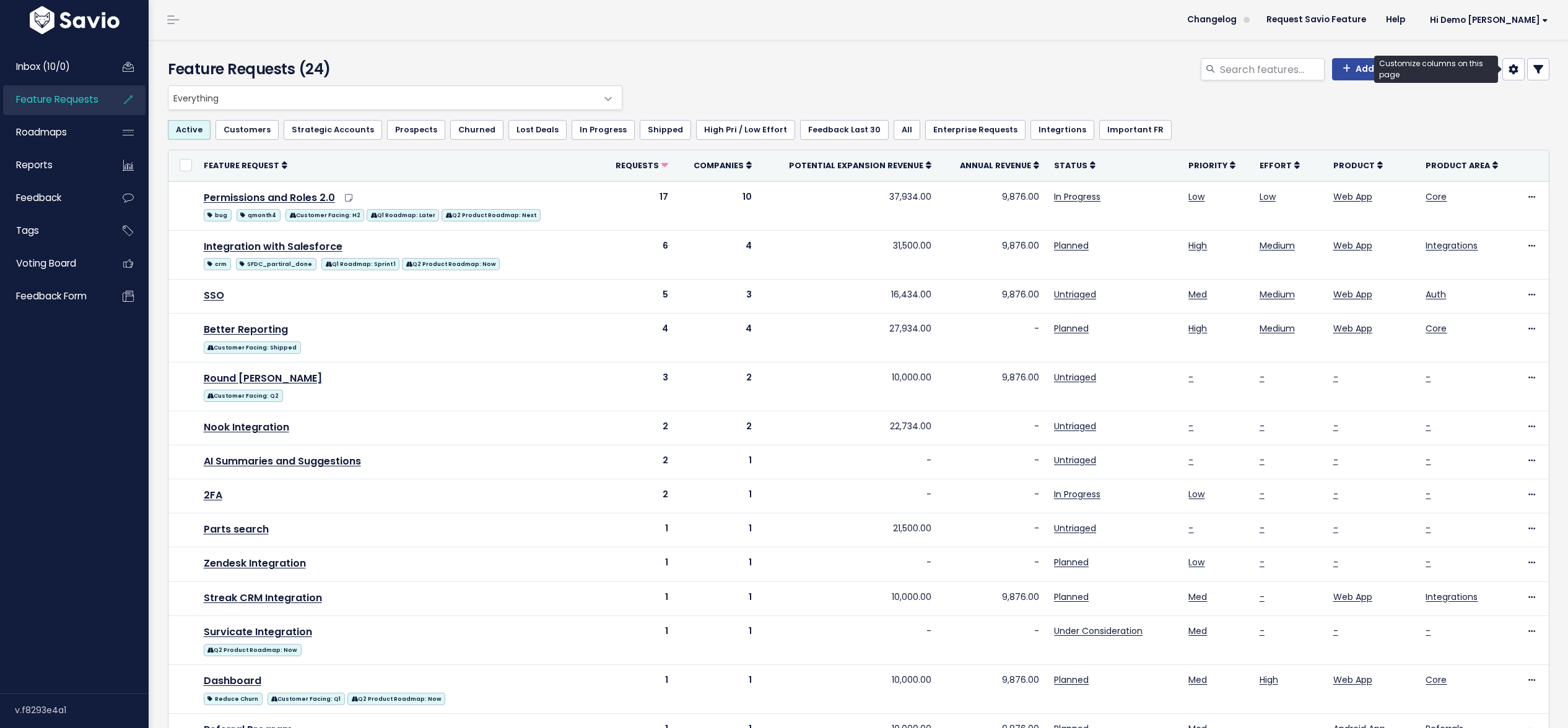
click at [1516, 73] on icon at bounding box center [1513, 69] width 10 height 10
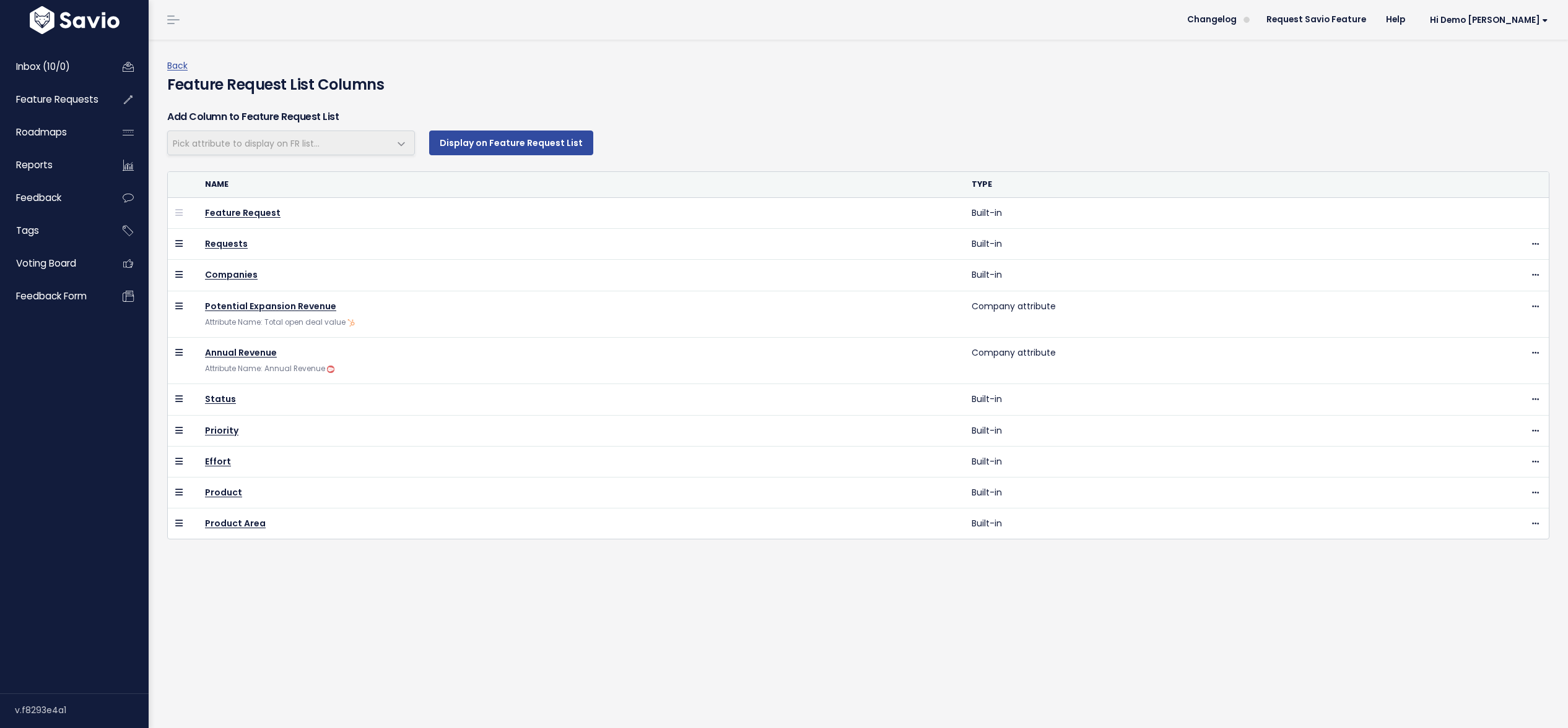
select select
click at [46, 107] on link "Feature Requests" at bounding box center [53, 100] width 100 height 29
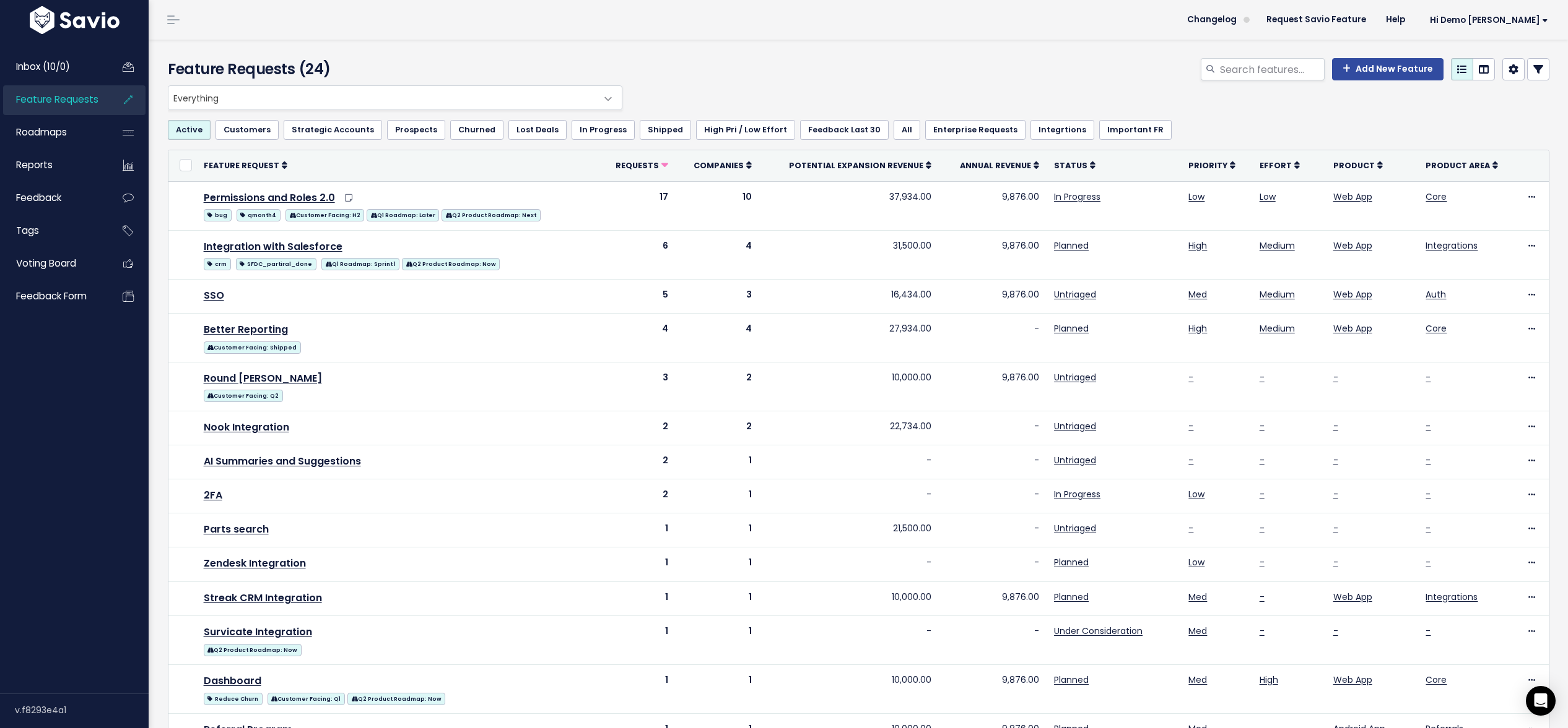
click at [1522, 2] on li "Hi Demo [PERSON_NAME] Vault Settings My Settings Integrations Manage Users Bill…" at bounding box center [1486, 20] width 143 height 35
click at [1520, 19] on span "Hi Demo [PERSON_NAME]" at bounding box center [1489, 20] width 118 height 9
click at [1491, 52] on link "Vault Settings" at bounding box center [1507, 57] width 91 height 24
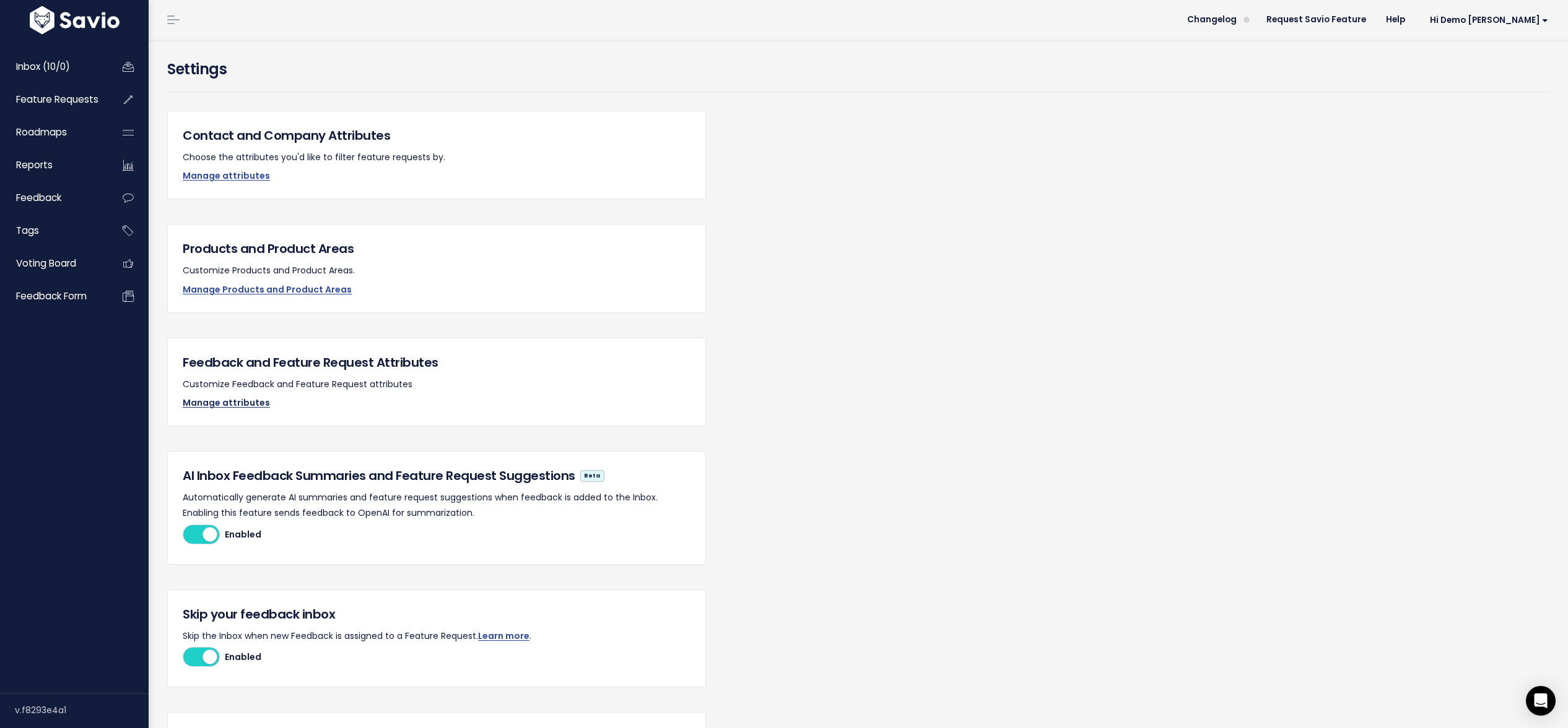
click at [213, 404] on link "Manage attributes" at bounding box center [225, 403] width 87 height 12
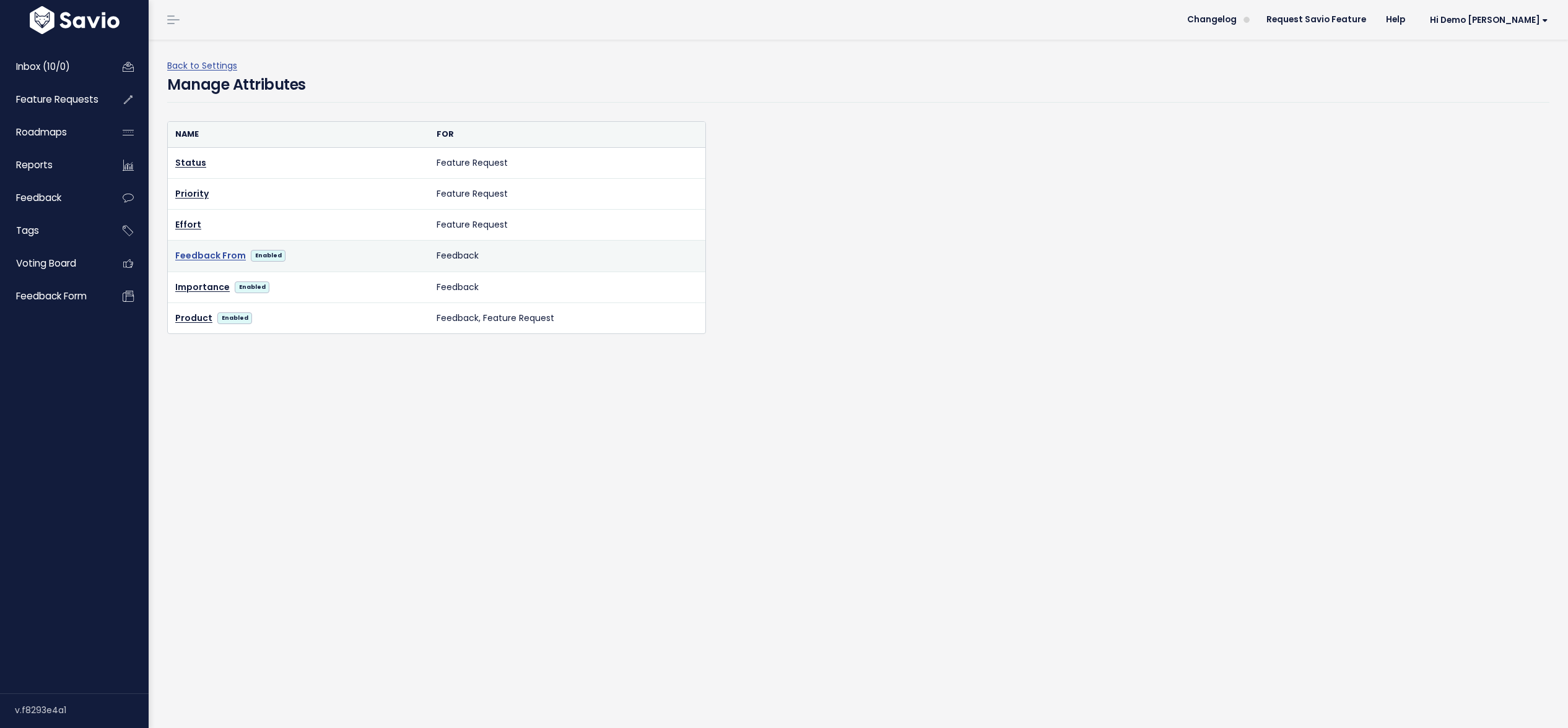
click at [199, 257] on link "Feedback From" at bounding box center [210, 256] width 70 height 15
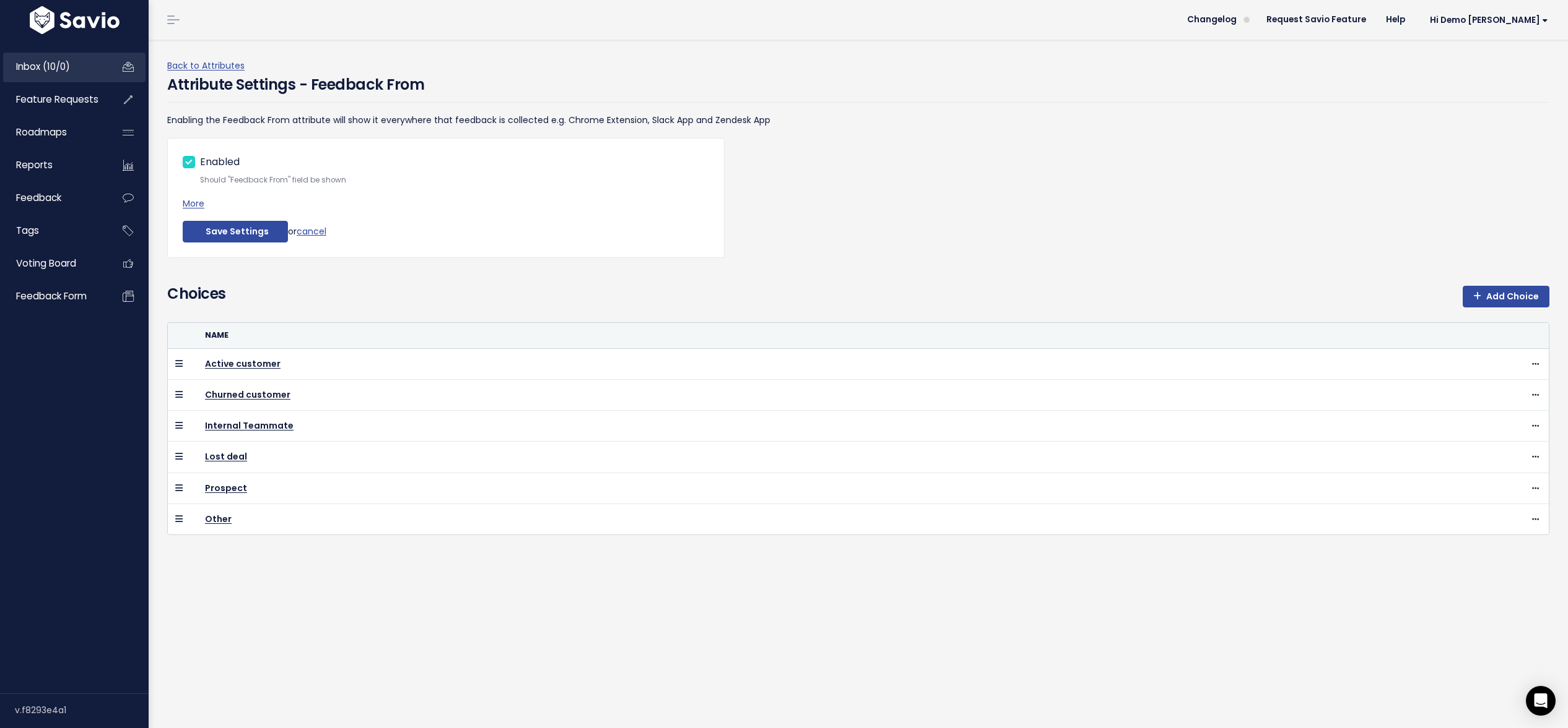
click at [56, 66] on span "Inbox (10/0)" at bounding box center [42, 66] width 54 height 13
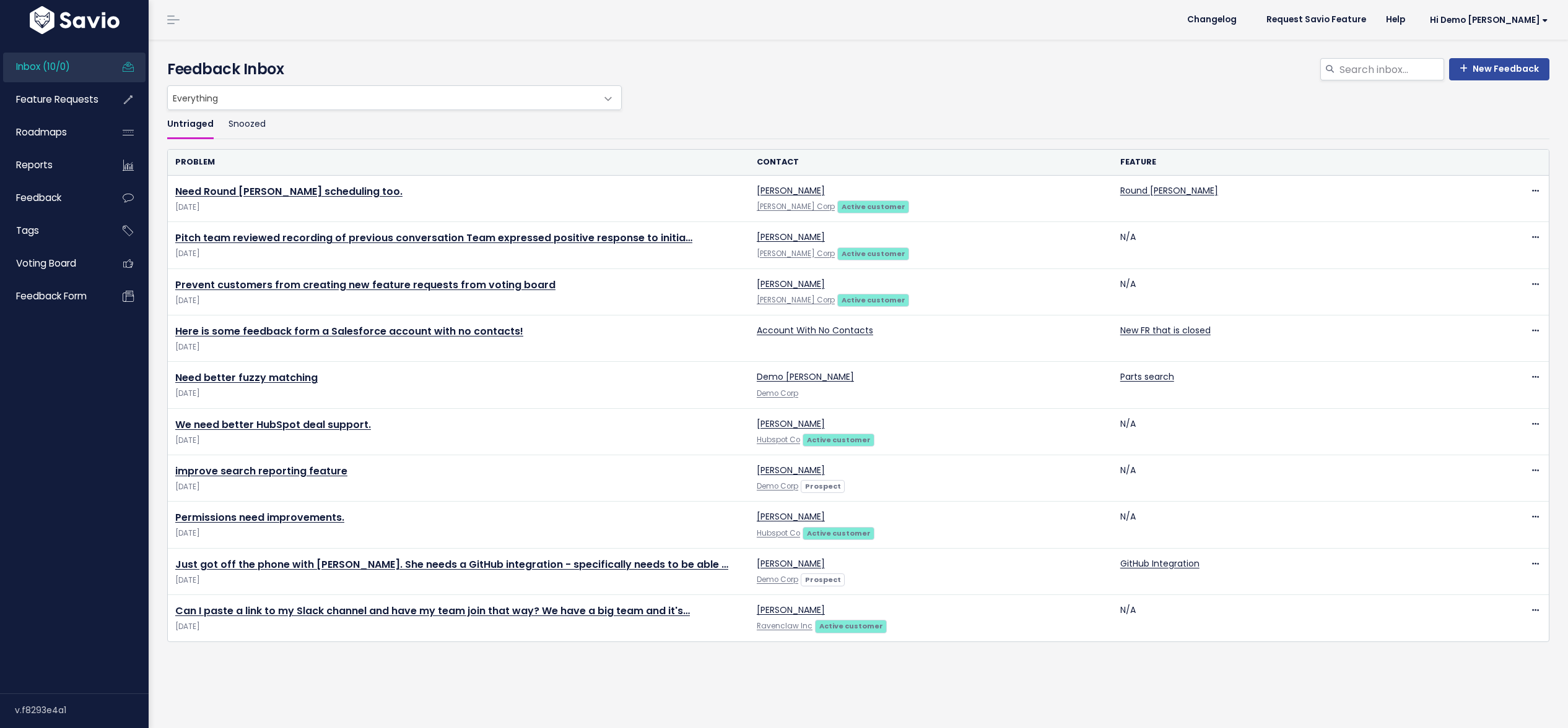
click at [305, 104] on span "Everything" at bounding box center [382, 98] width 428 height 23
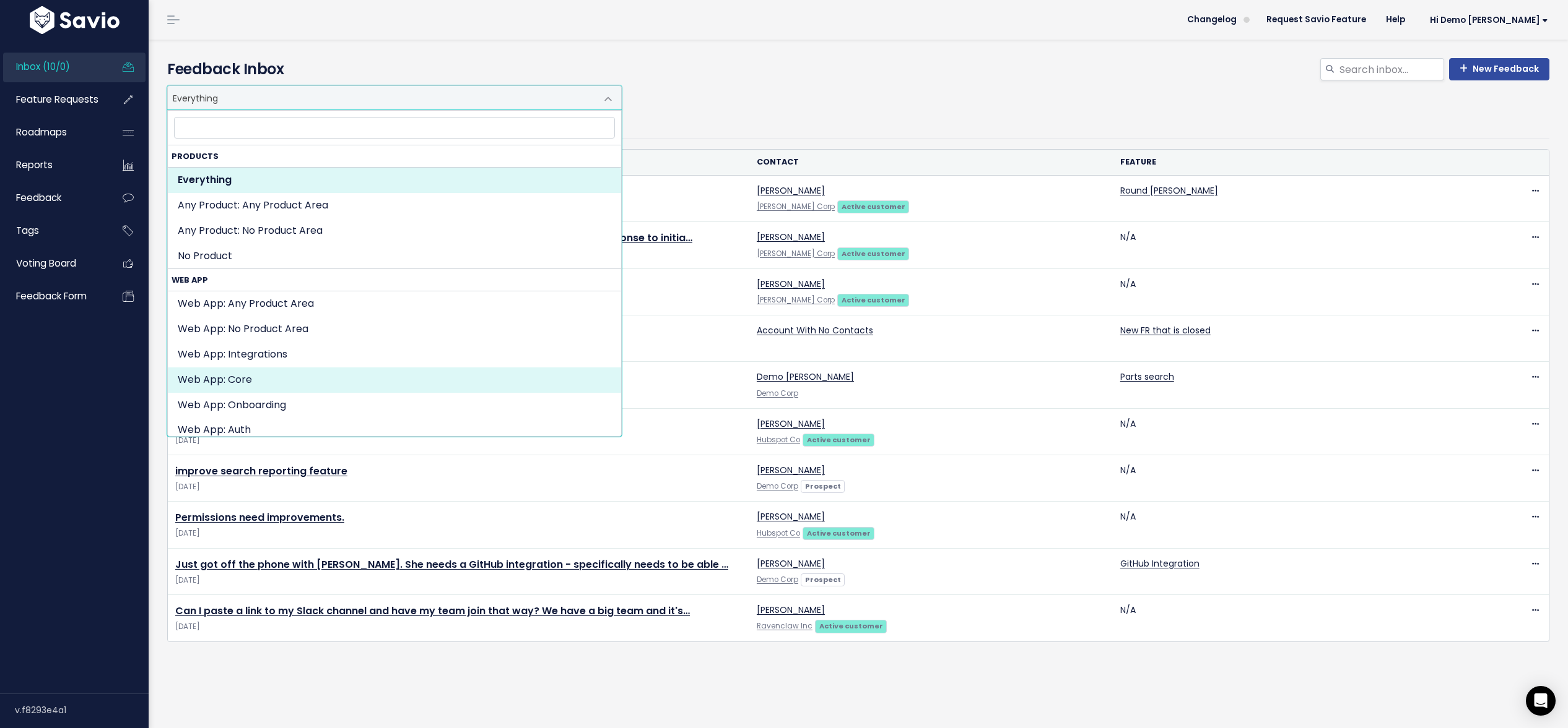
select select "WEB_APP:CORE"
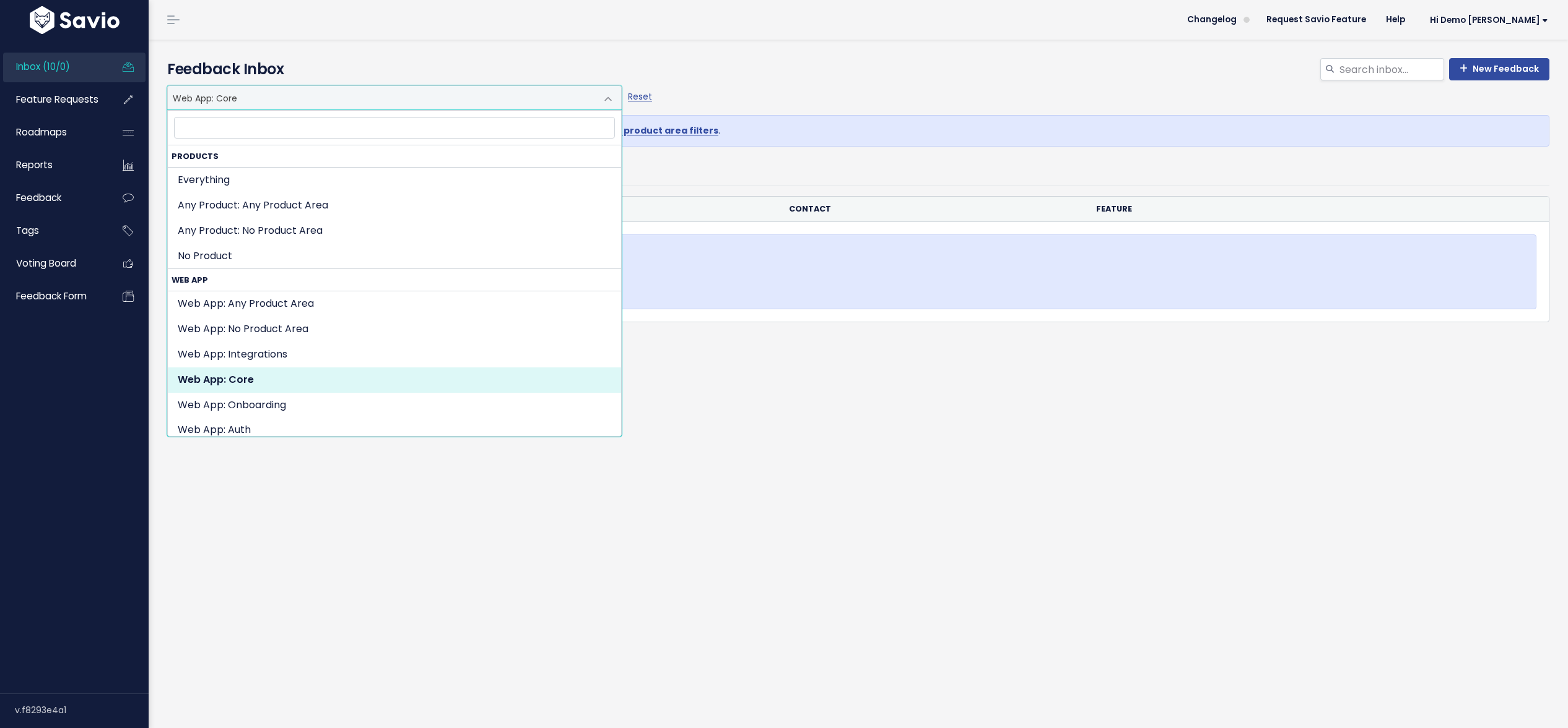
click at [318, 93] on span "Web App: Core" at bounding box center [382, 98] width 428 height 23
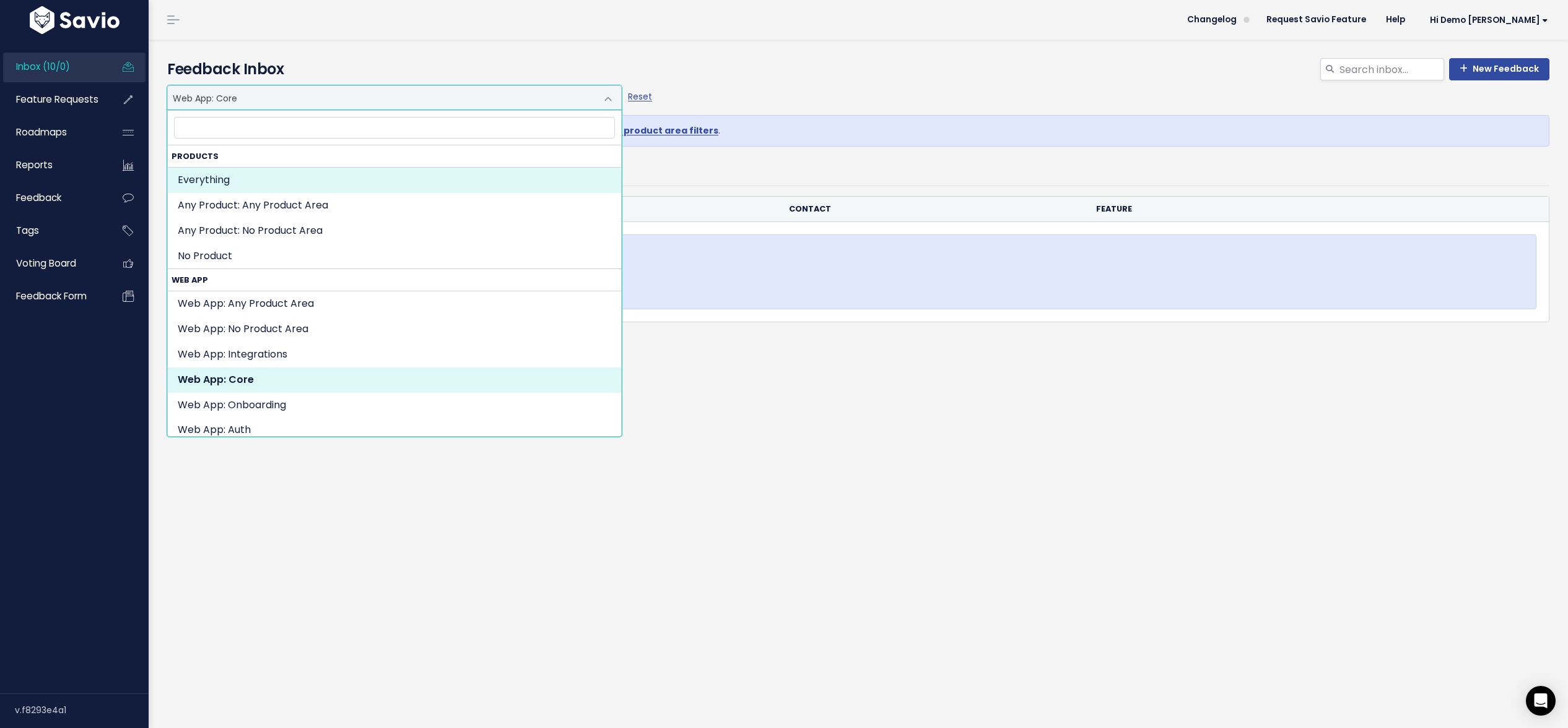
select select ":"
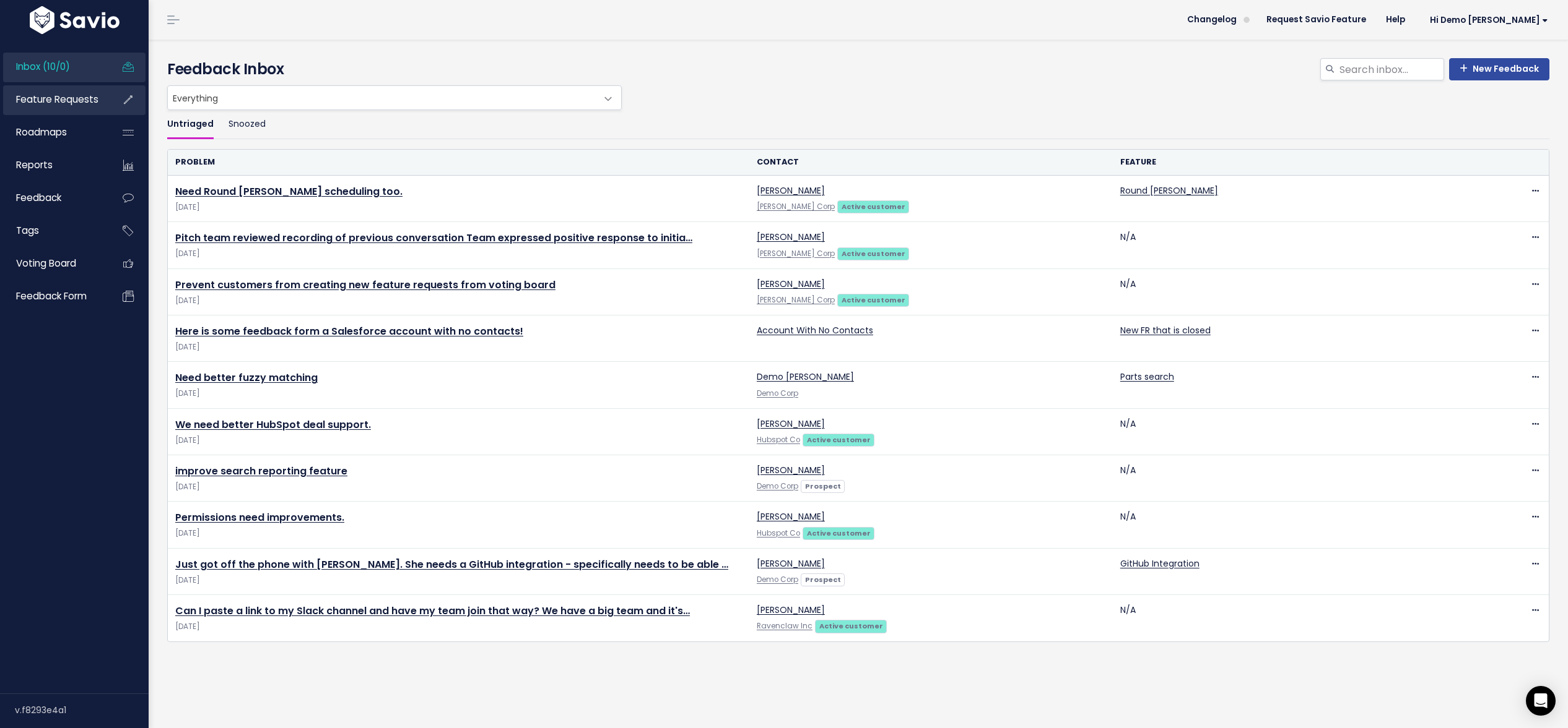
click at [39, 96] on span "Feature Requests" at bounding box center [57, 99] width 82 height 13
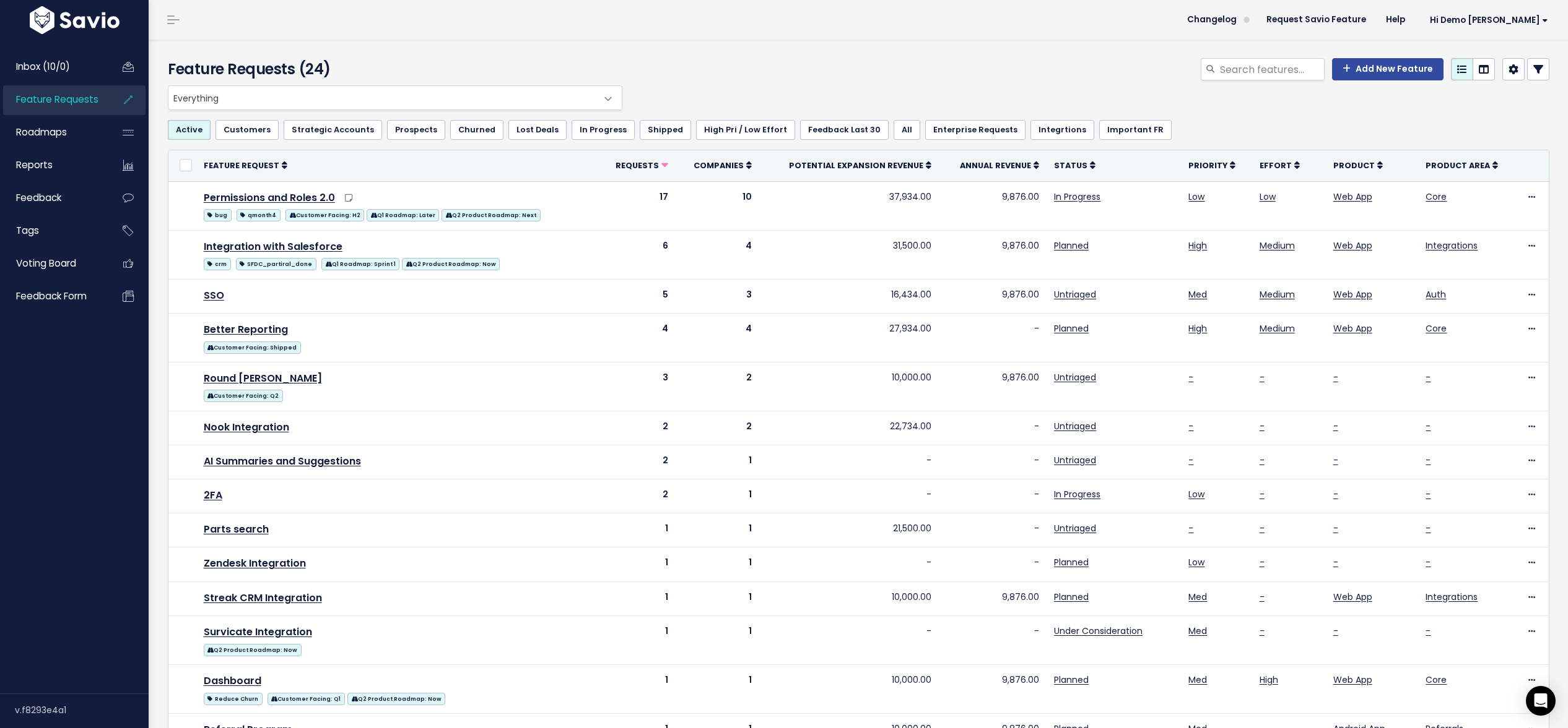
click at [1539, 73] on icon at bounding box center [1538, 69] width 10 height 10
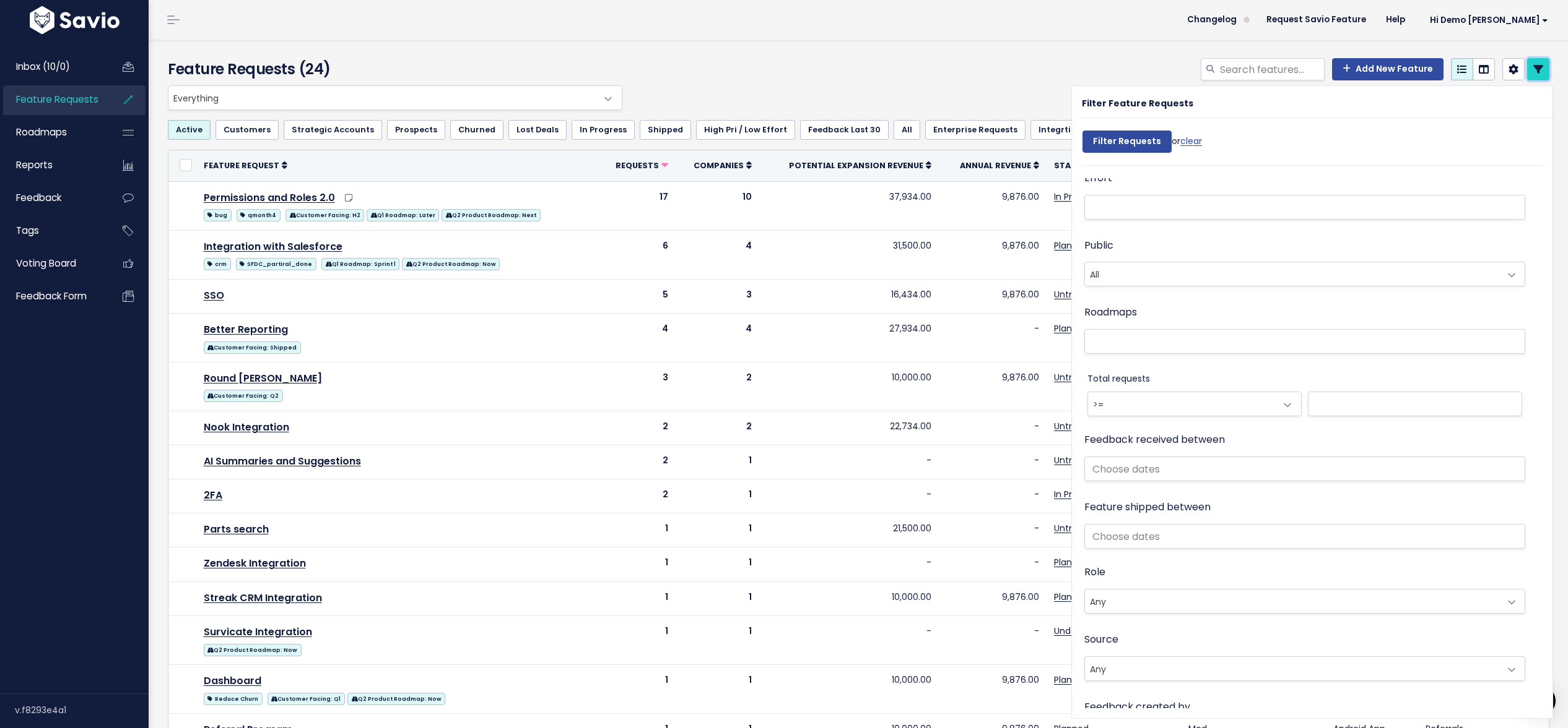
scroll to position [614, 0]
click at [1545, 73] on link at bounding box center [1538, 69] width 22 height 22
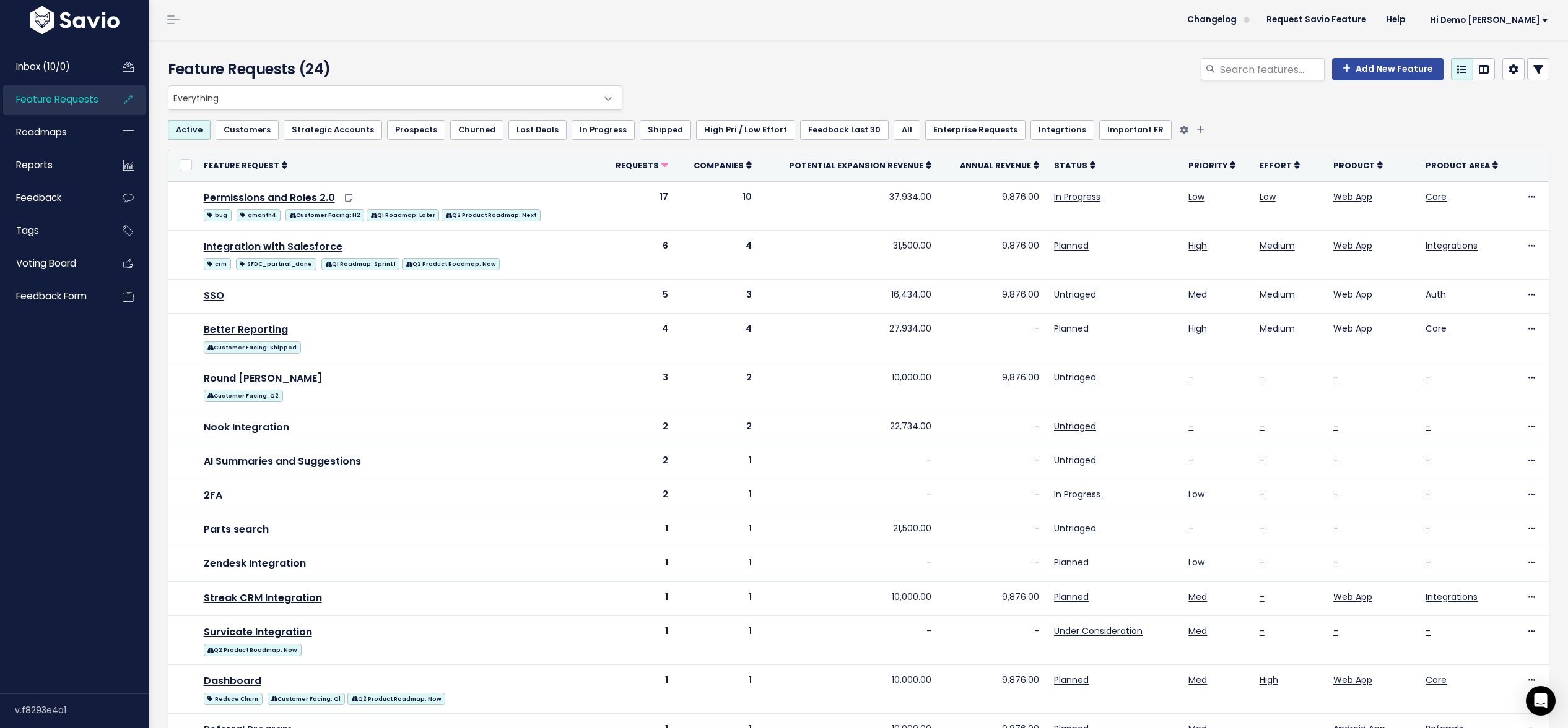
click at [241, 131] on link "Customers" at bounding box center [247, 130] width 63 height 20
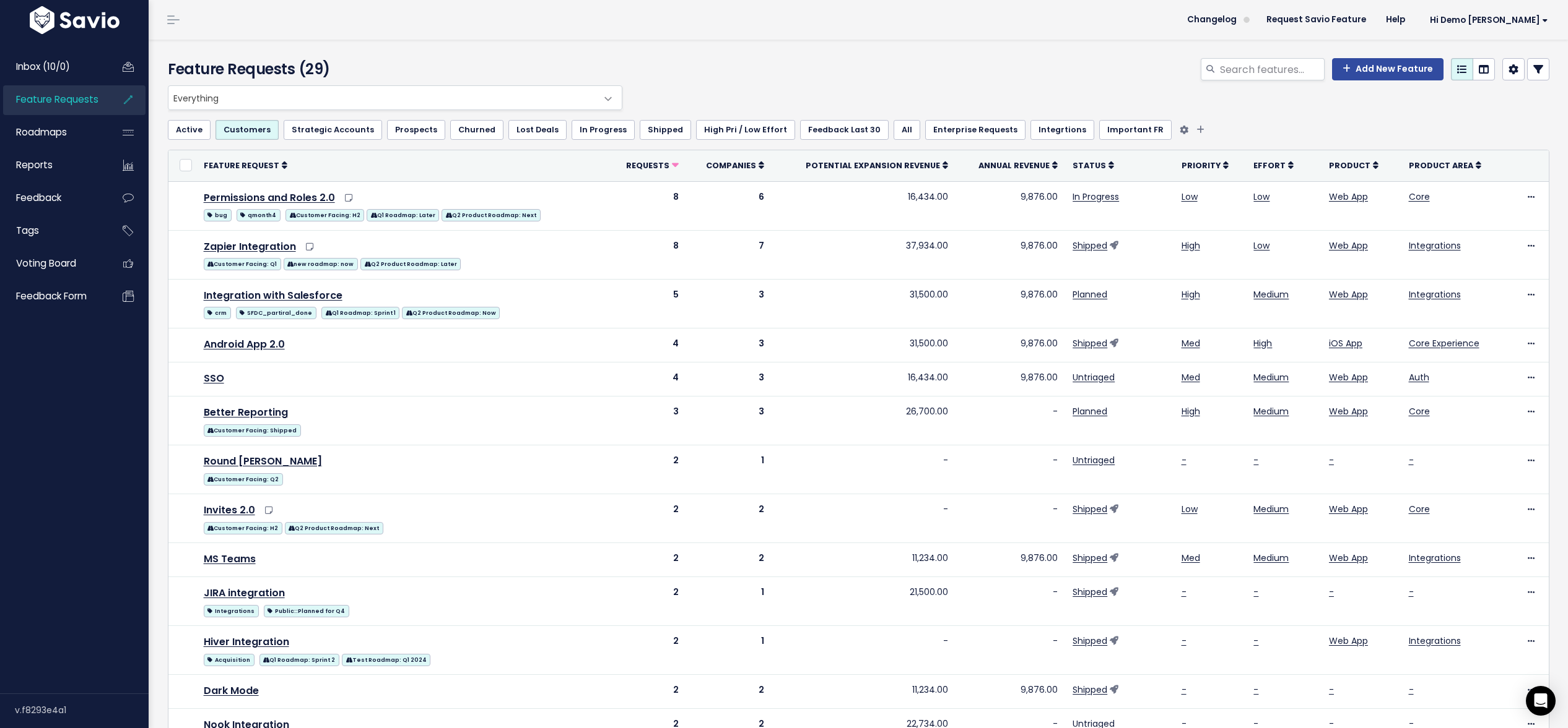
click at [318, 130] on link "Strategic Accounts" at bounding box center [333, 130] width 98 height 20
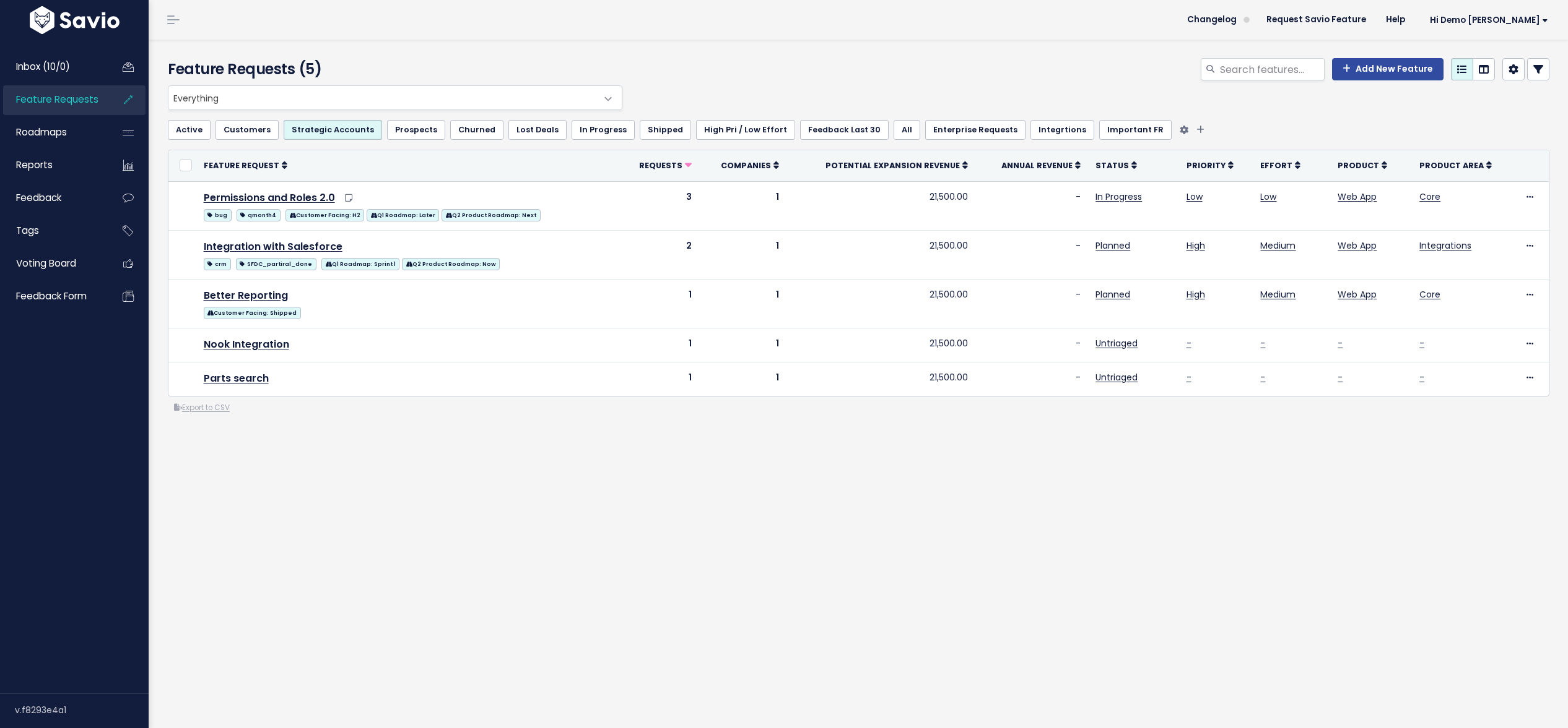
click at [411, 132] on link "Prospects" at bounding box center [416, 130] width 58 height 20
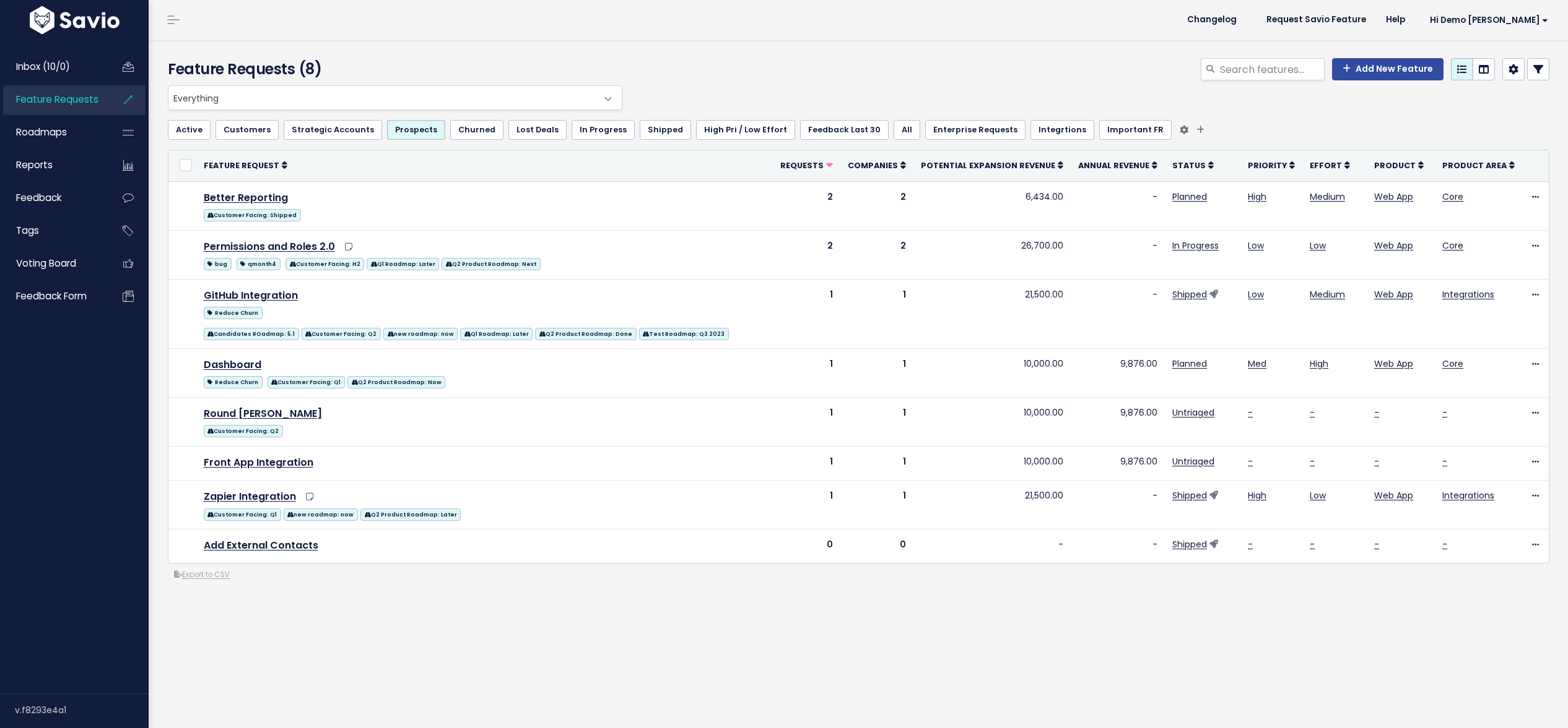
click at [454, 132] on link "Churned" at bounding box center [477, 130] width 53 height 20
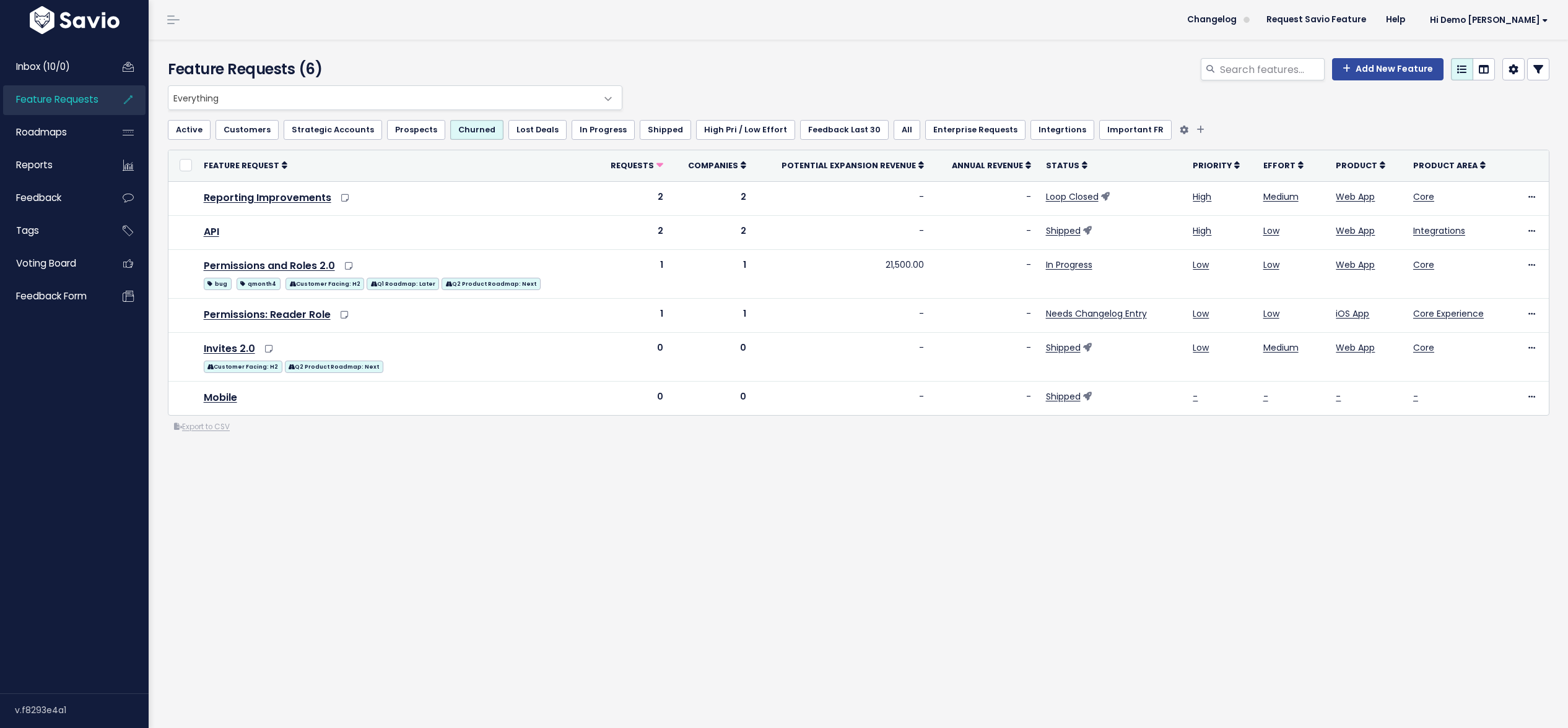
click at [512, 132] on link "Lost Deals" at bounding box center [537, 130] width 58 height 20
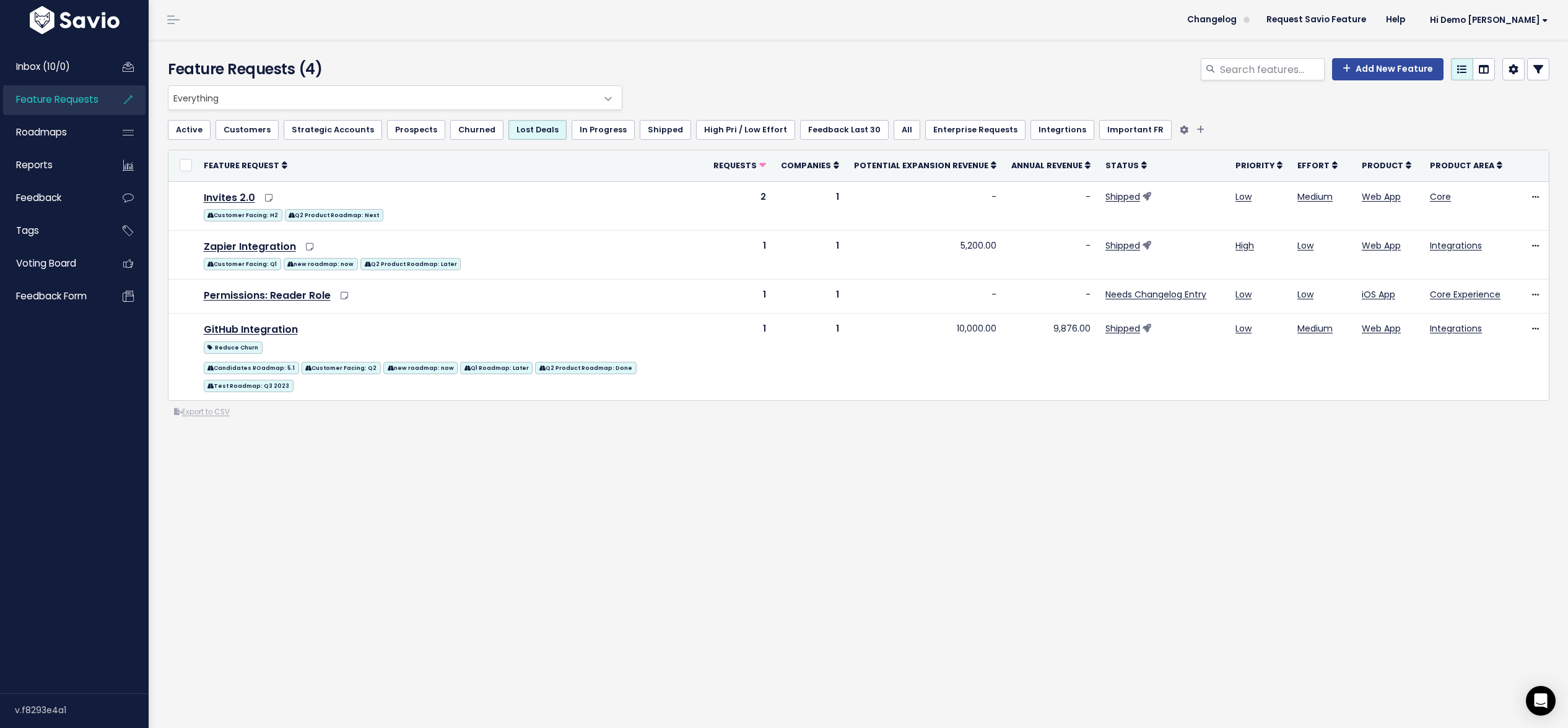
click at [192, 132] on link "Active" at bounding box center [189, 130] width 42 height 20
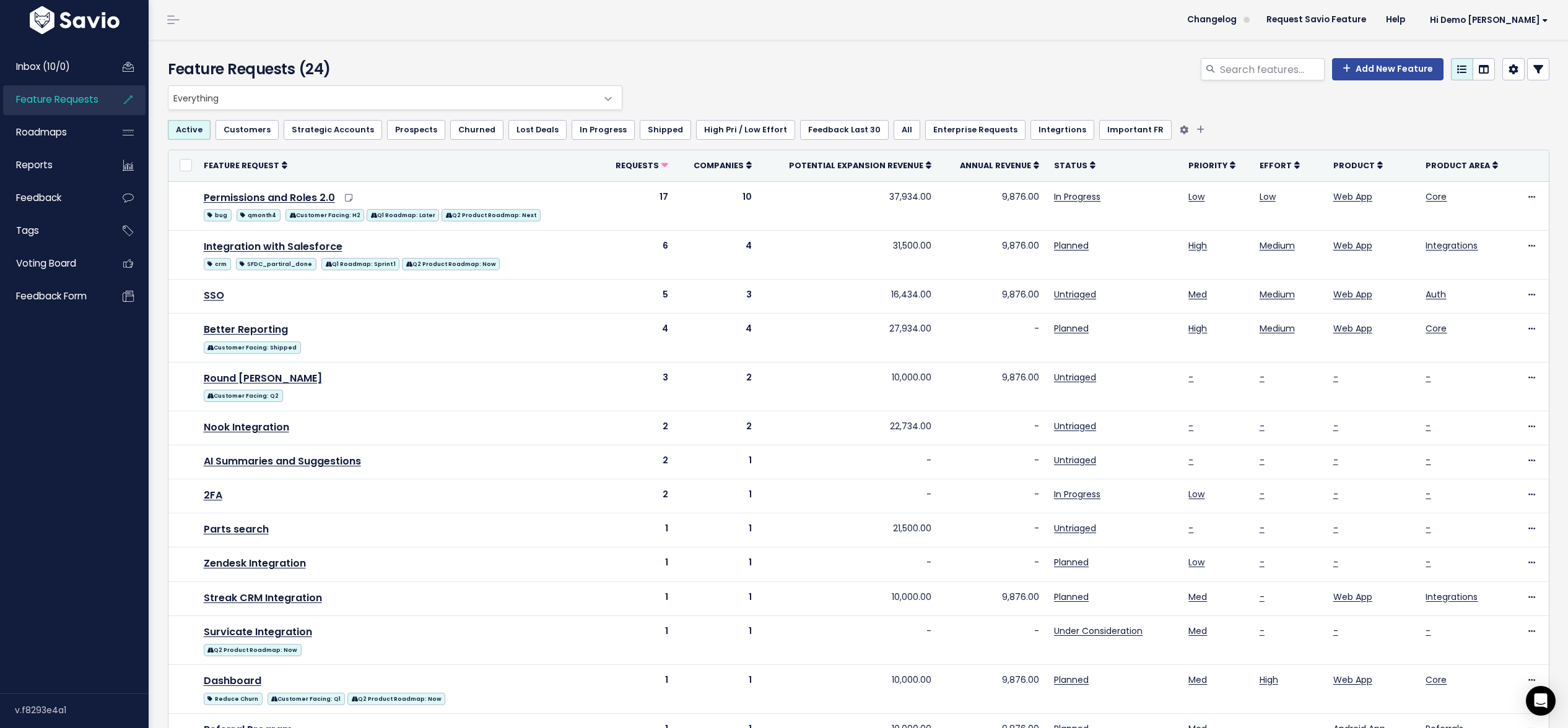
click at [646, 132] on link "Shipped" at bounding box center [666, 130] width 51 height 20
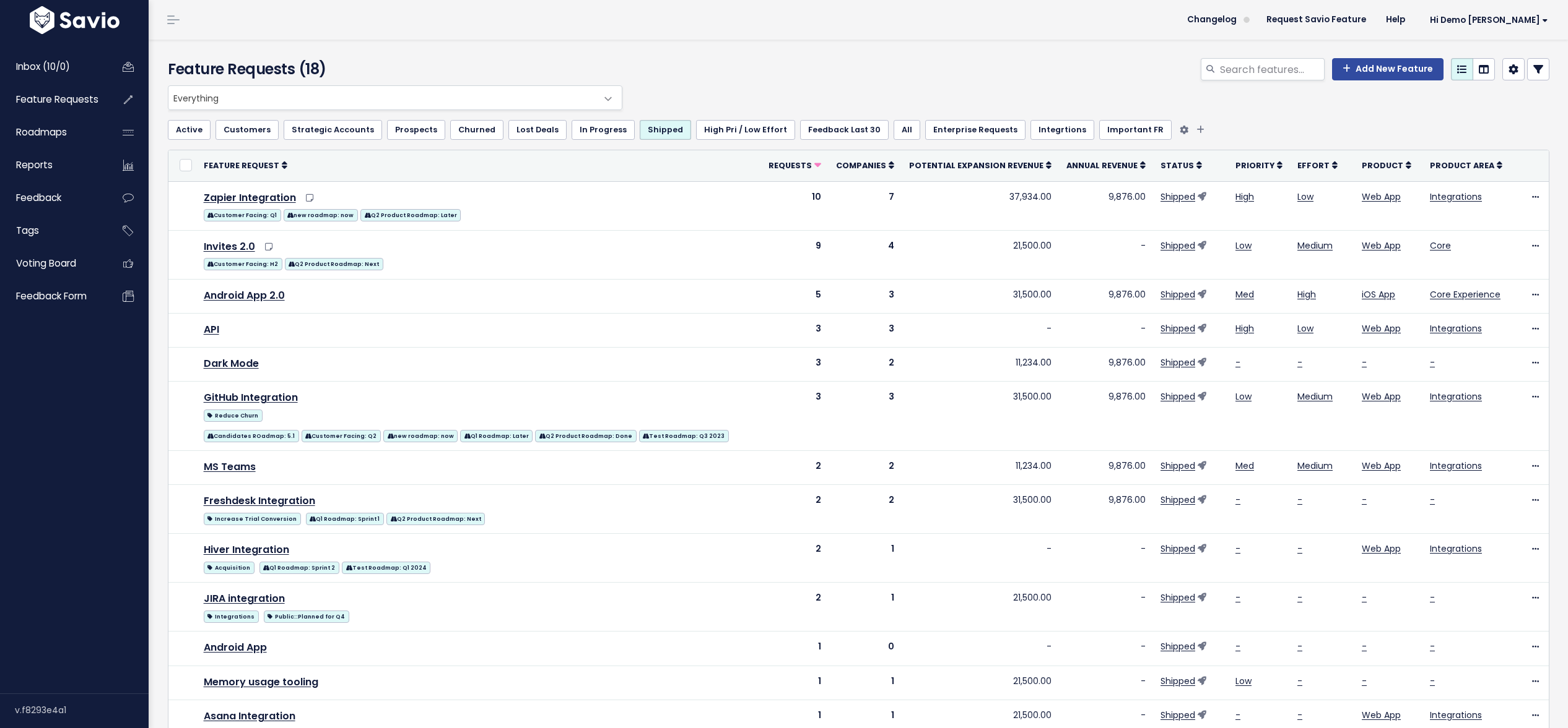
click at [595, 132] on link "In Progress" at bounding box center [603, 130] width 63 height 20
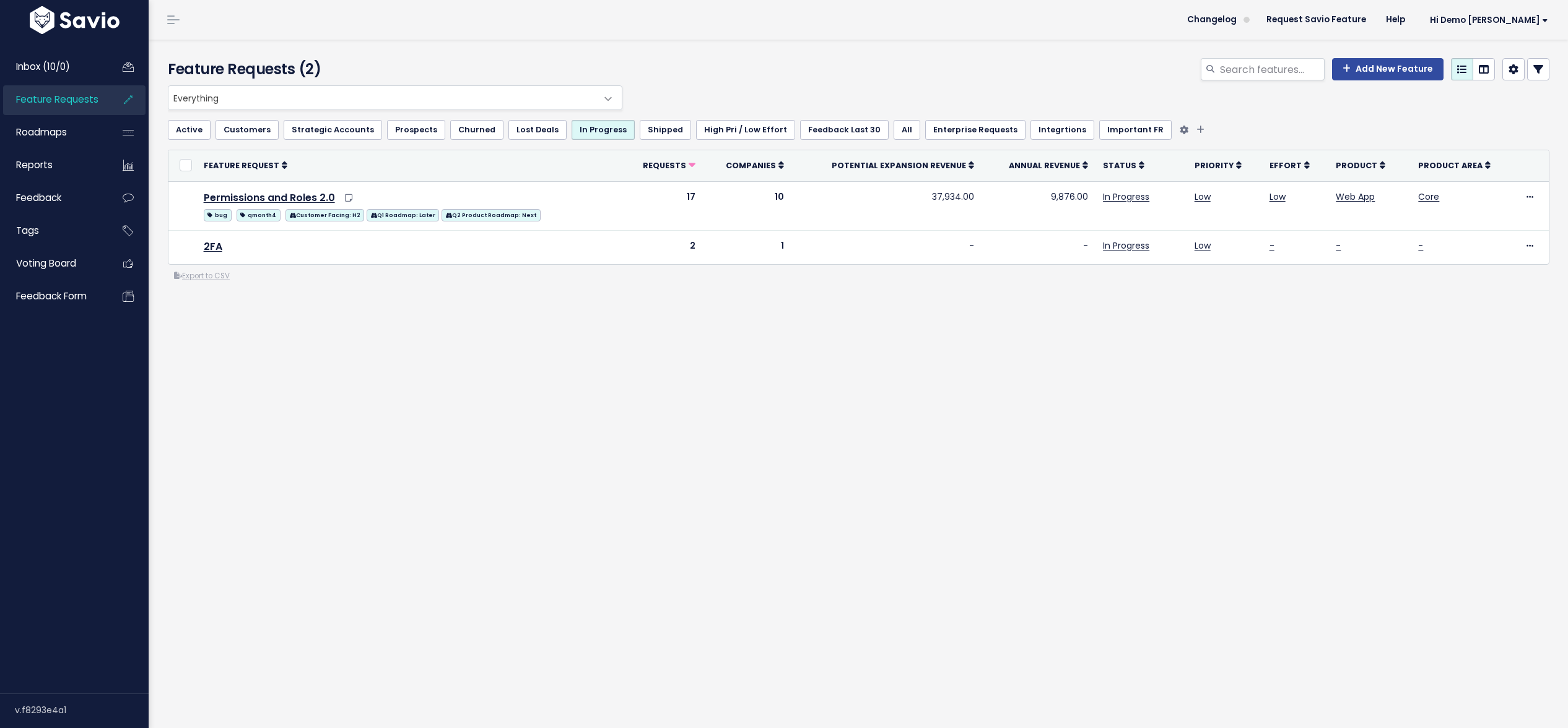
click at [194, 133] on link "Active" at bounding box center [189, 130] width 42 height 20
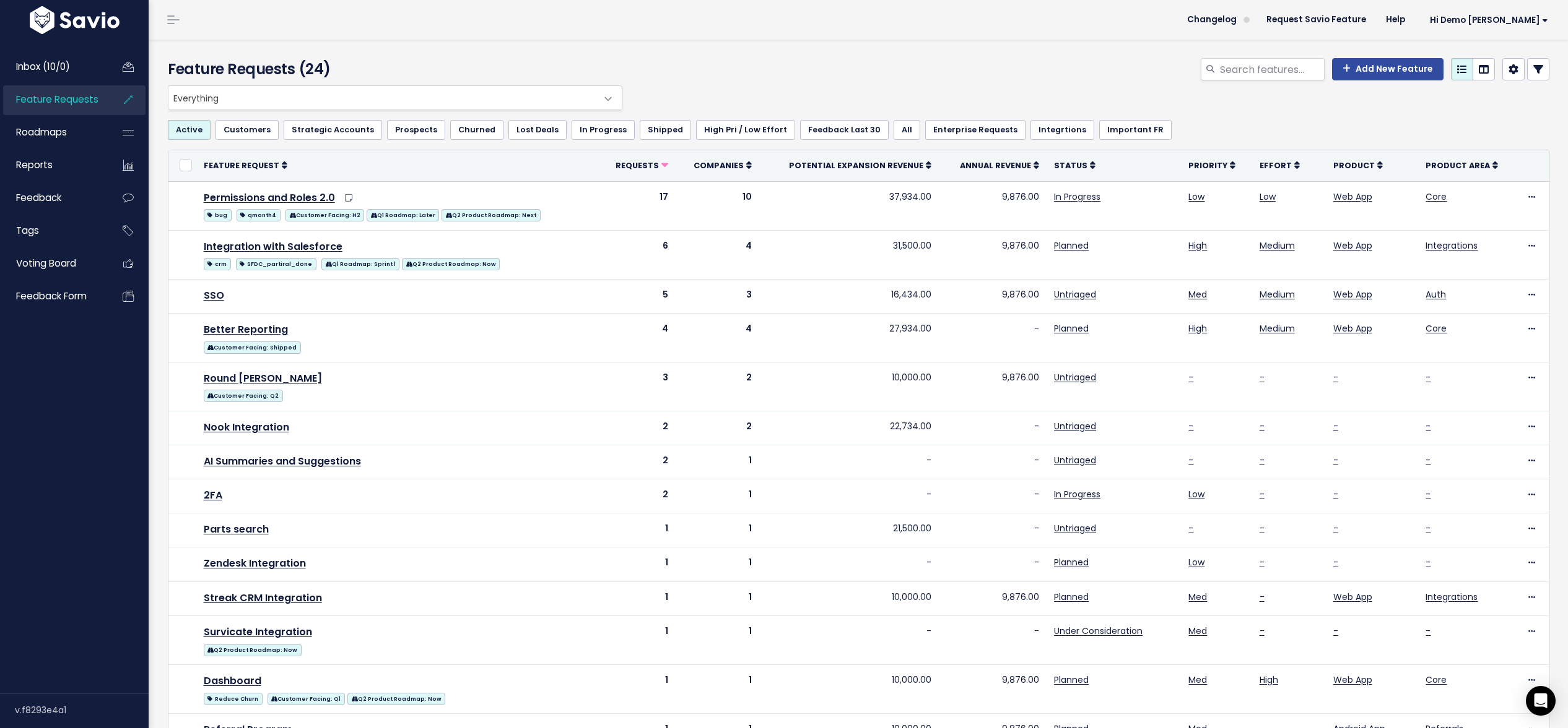
click at [1545, 73] on link at bounding box center [1538, 69] width 22 height 22
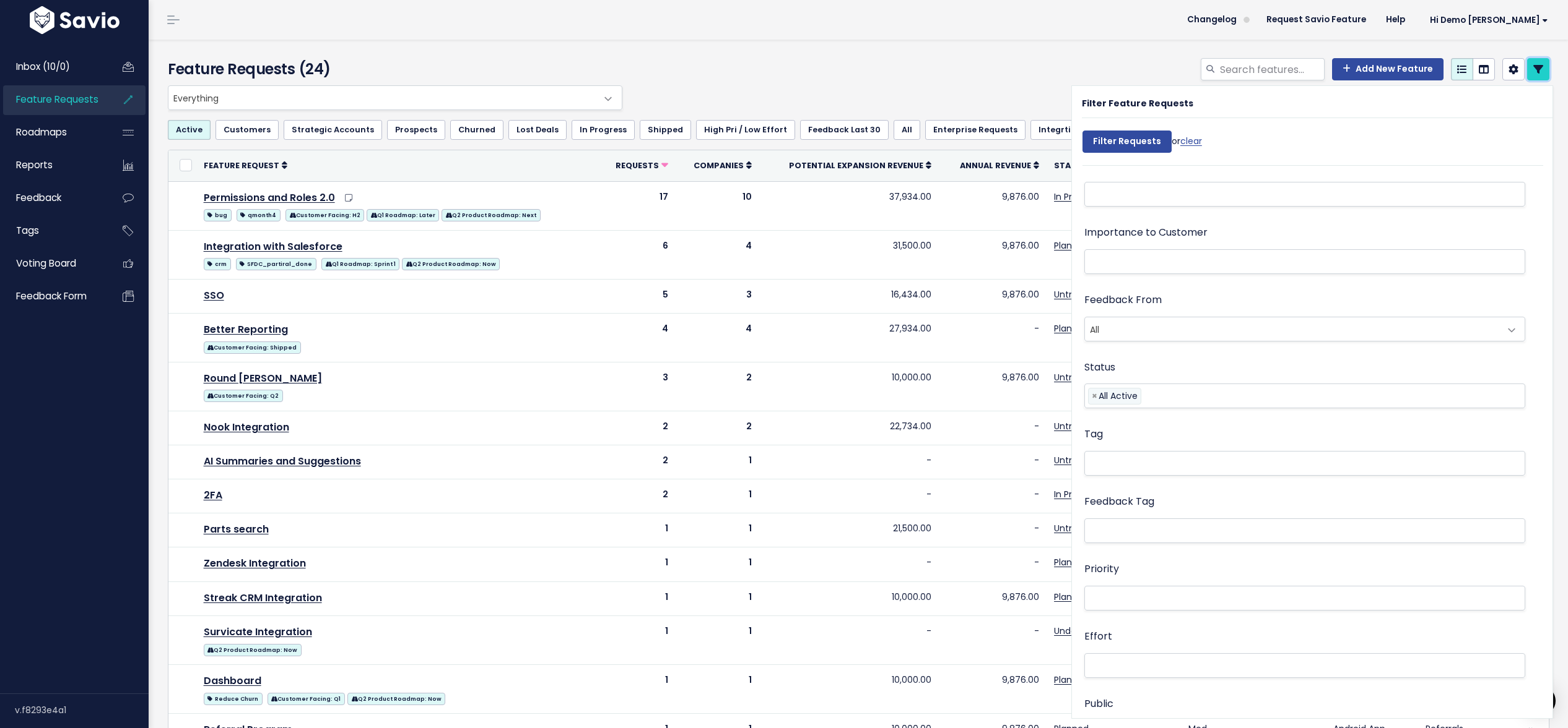
scroll to position [152, 0]
click at [1540, 76] on link at bounding box center [1538, 69] width 22 height 22
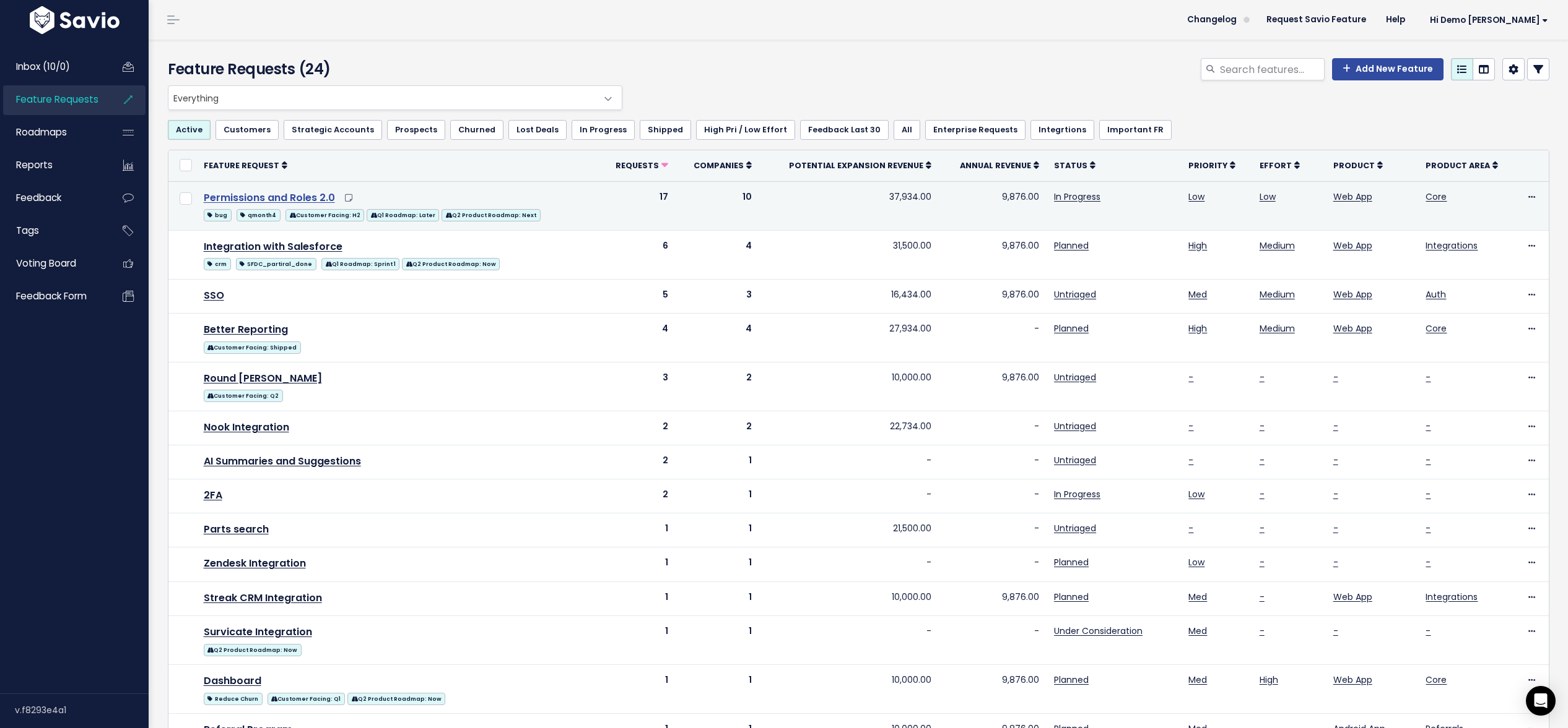
click at [293, 199] on link "Permissions and Roles 2.0" at bounding box center [269, 197] width 132 height 14
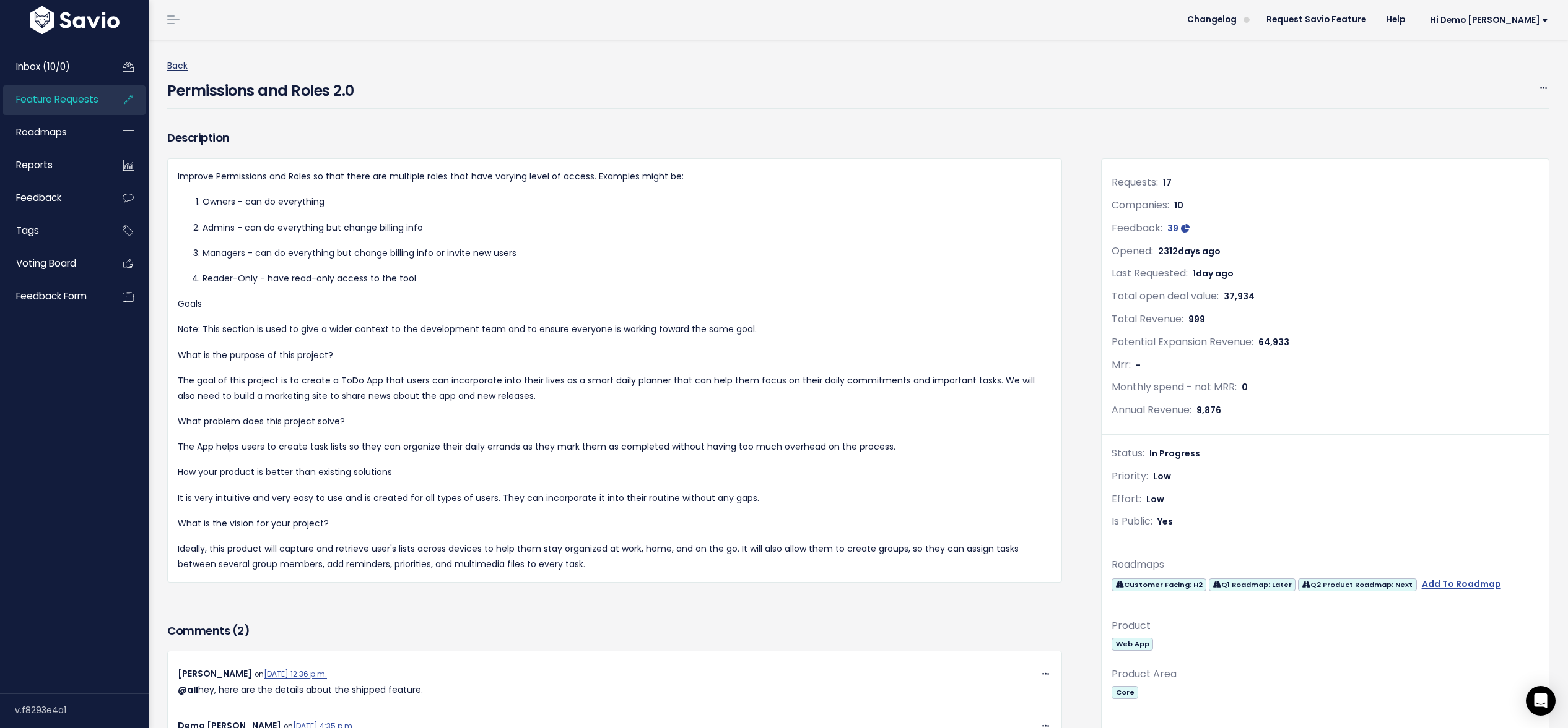
click at [176, 67] on link "Back" at bounding box center [177, 66] width 20 height 12
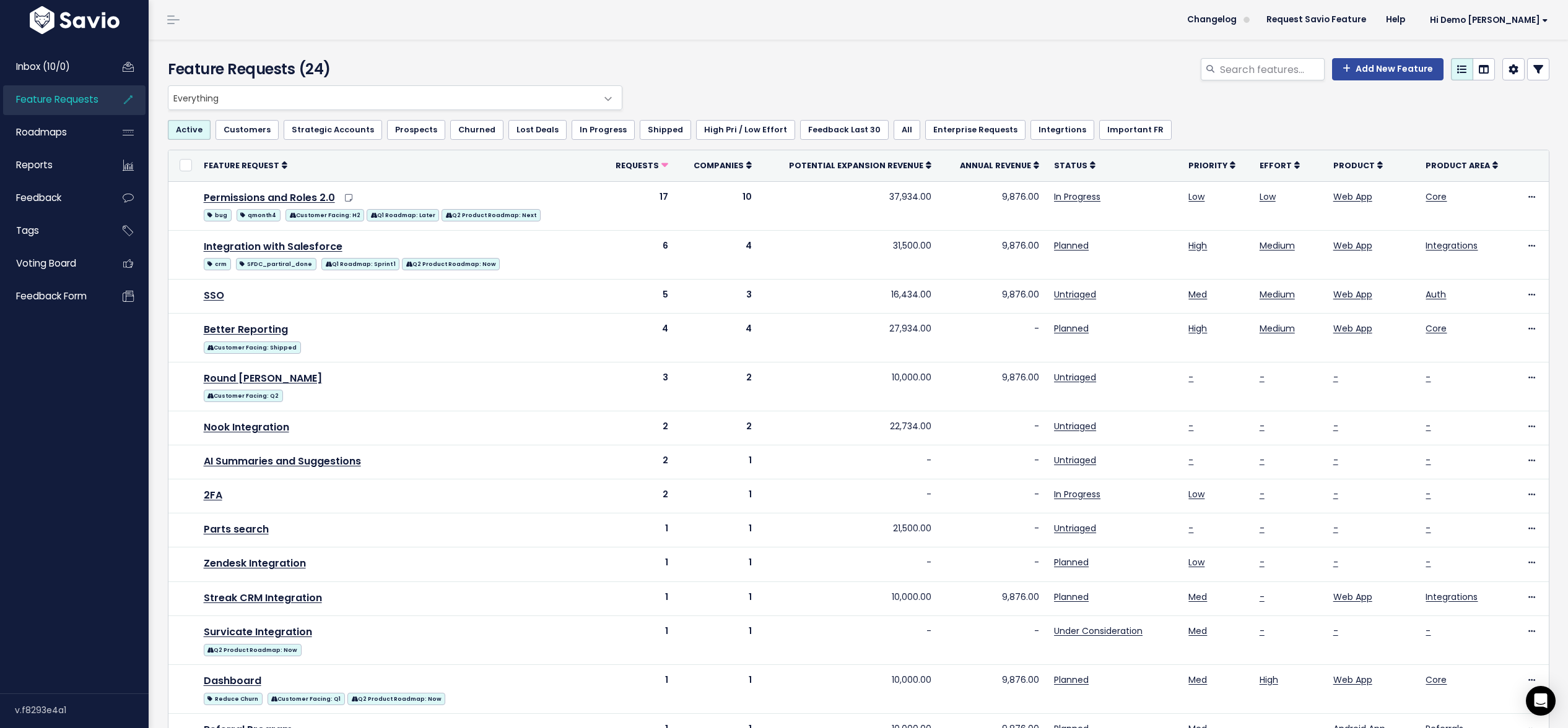
click at [1534, 68] on icon at bounding box center [1538, 69] width 10 height 10
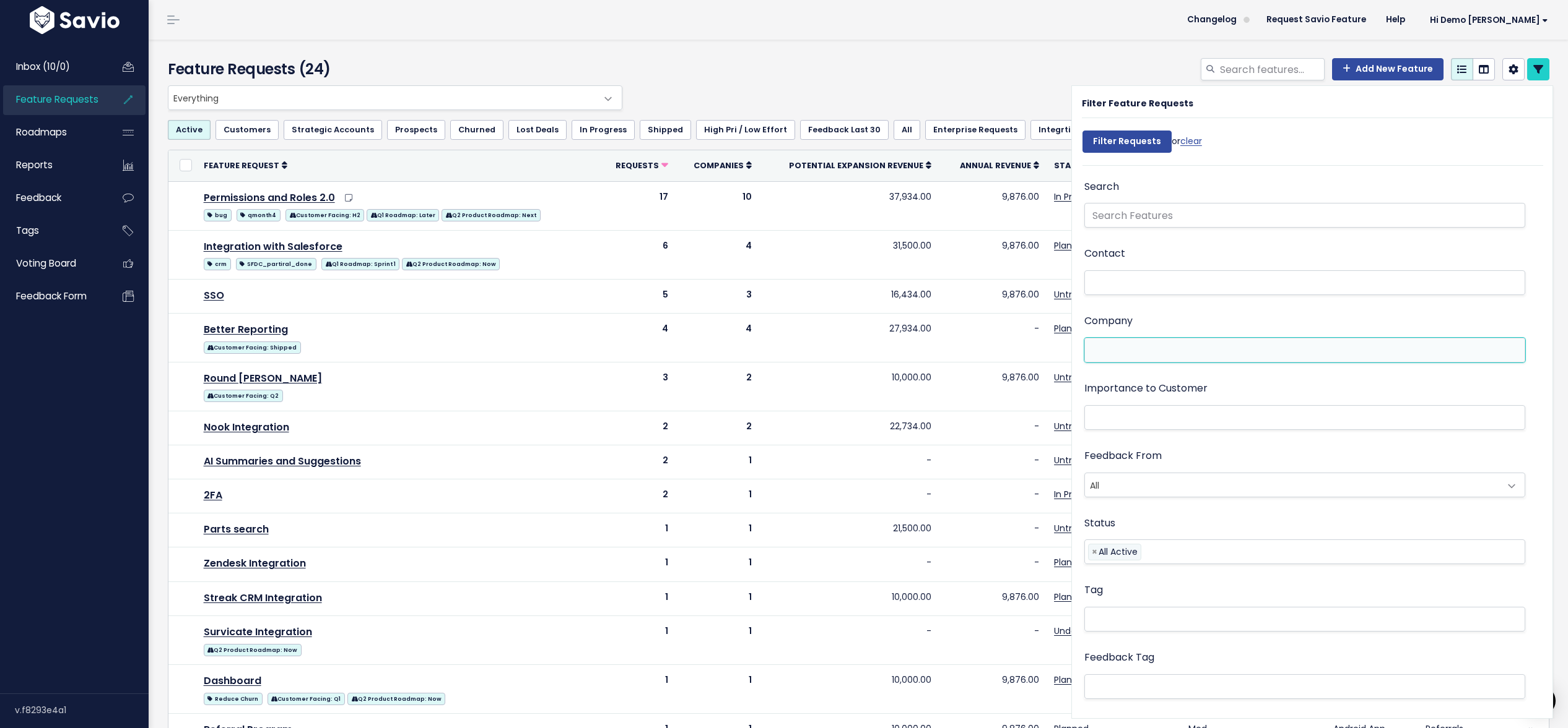
click at [1182, 353] on li at bounding box center [1302, 350] width 428 height 13
type input "a"
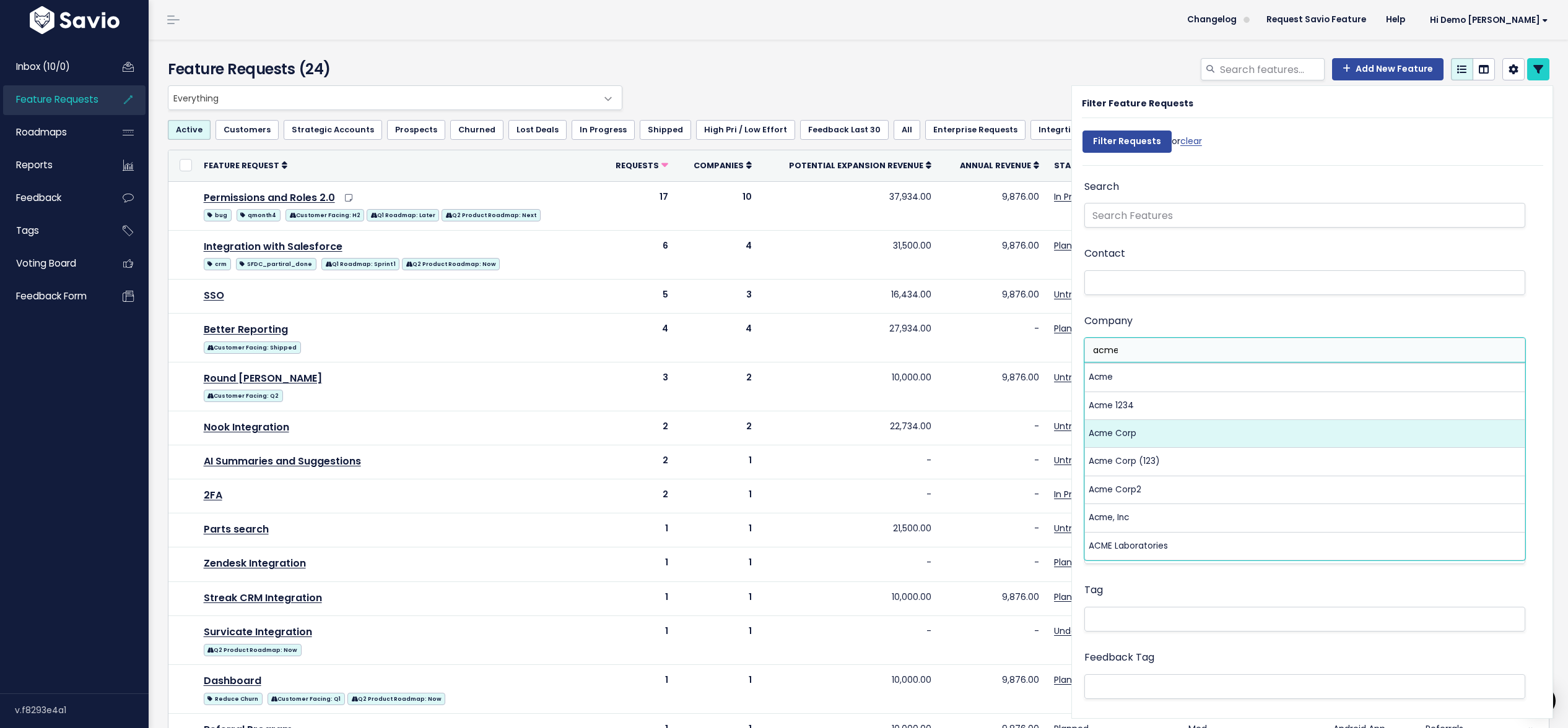
type input "acme"
select select "8690"
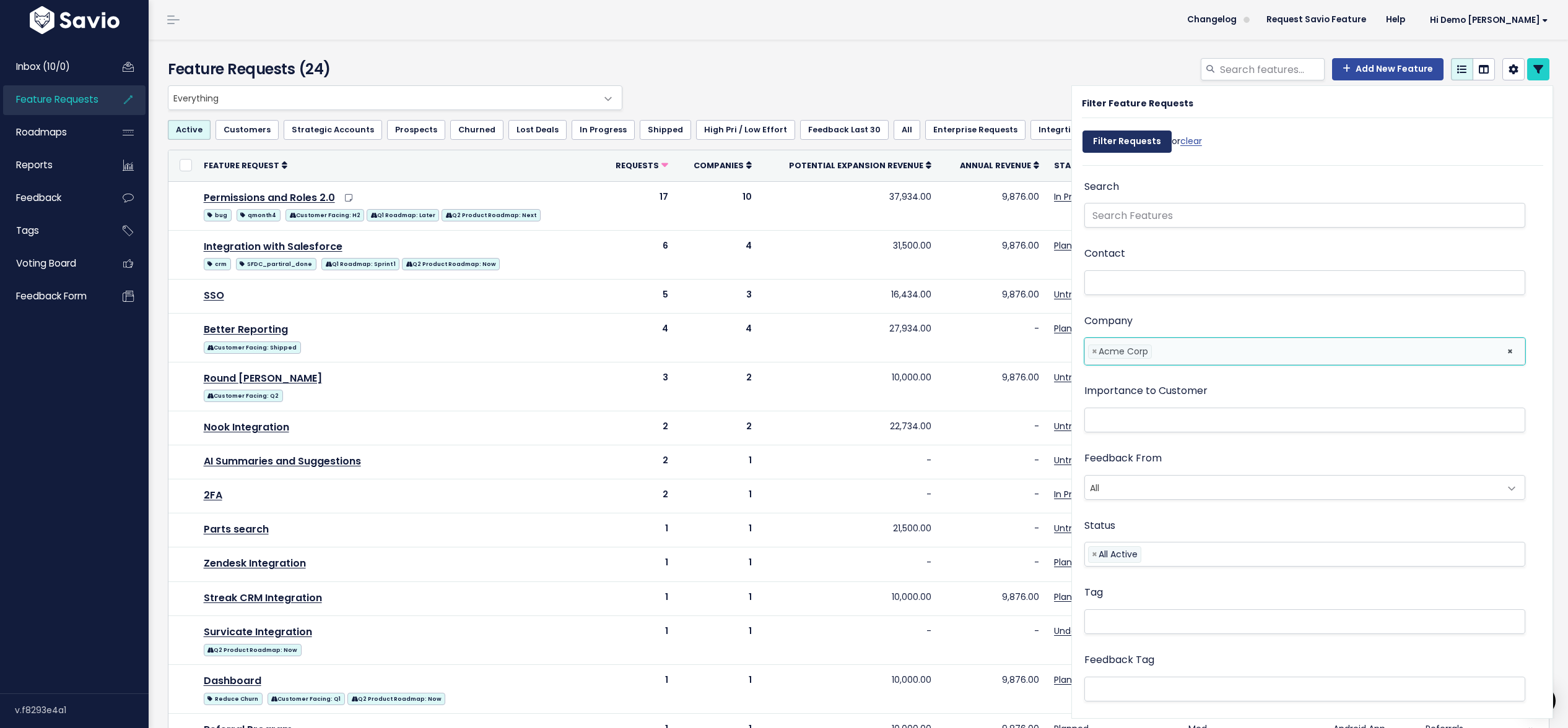
click at [1126, 144] on input "Filter Requests" at bounding box center [1127, 141] width 89 height 22
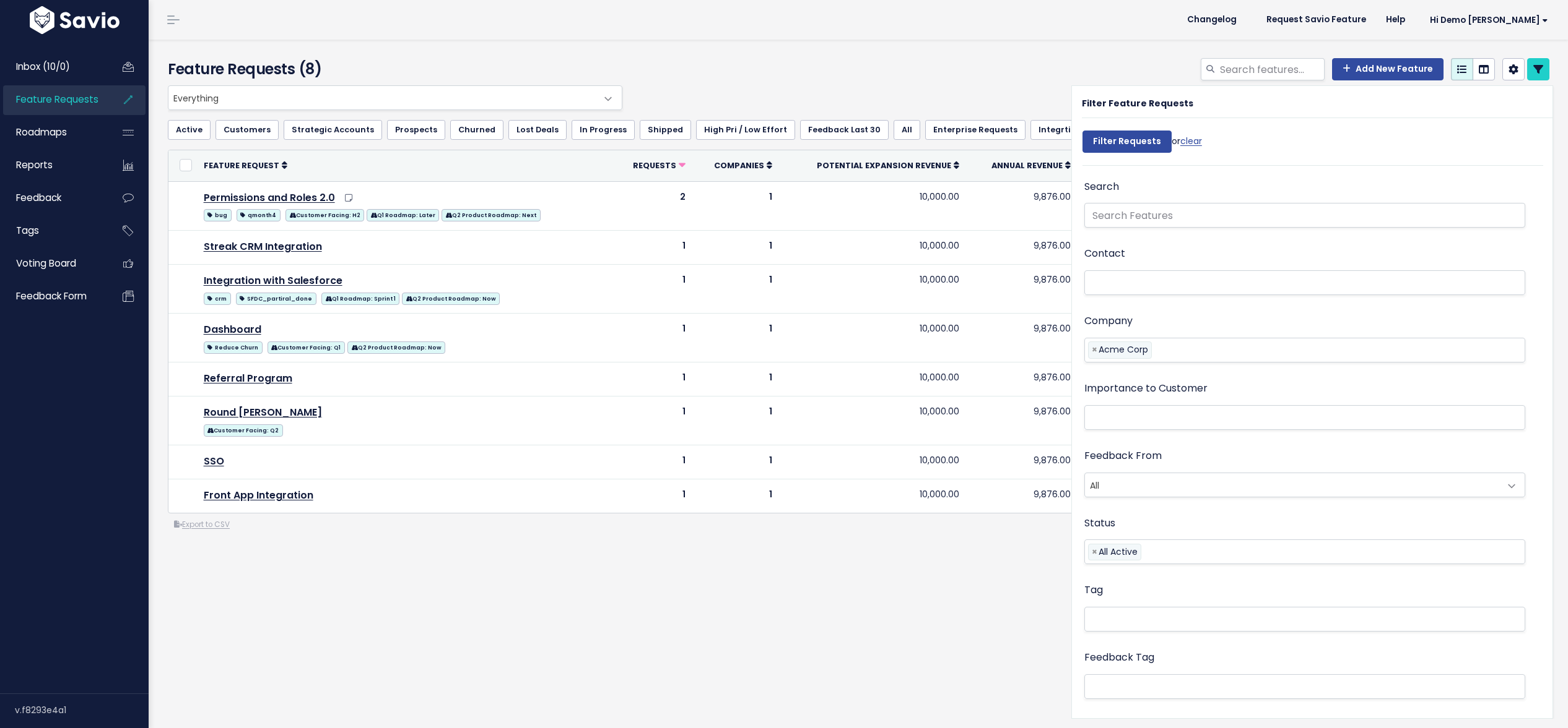
select select
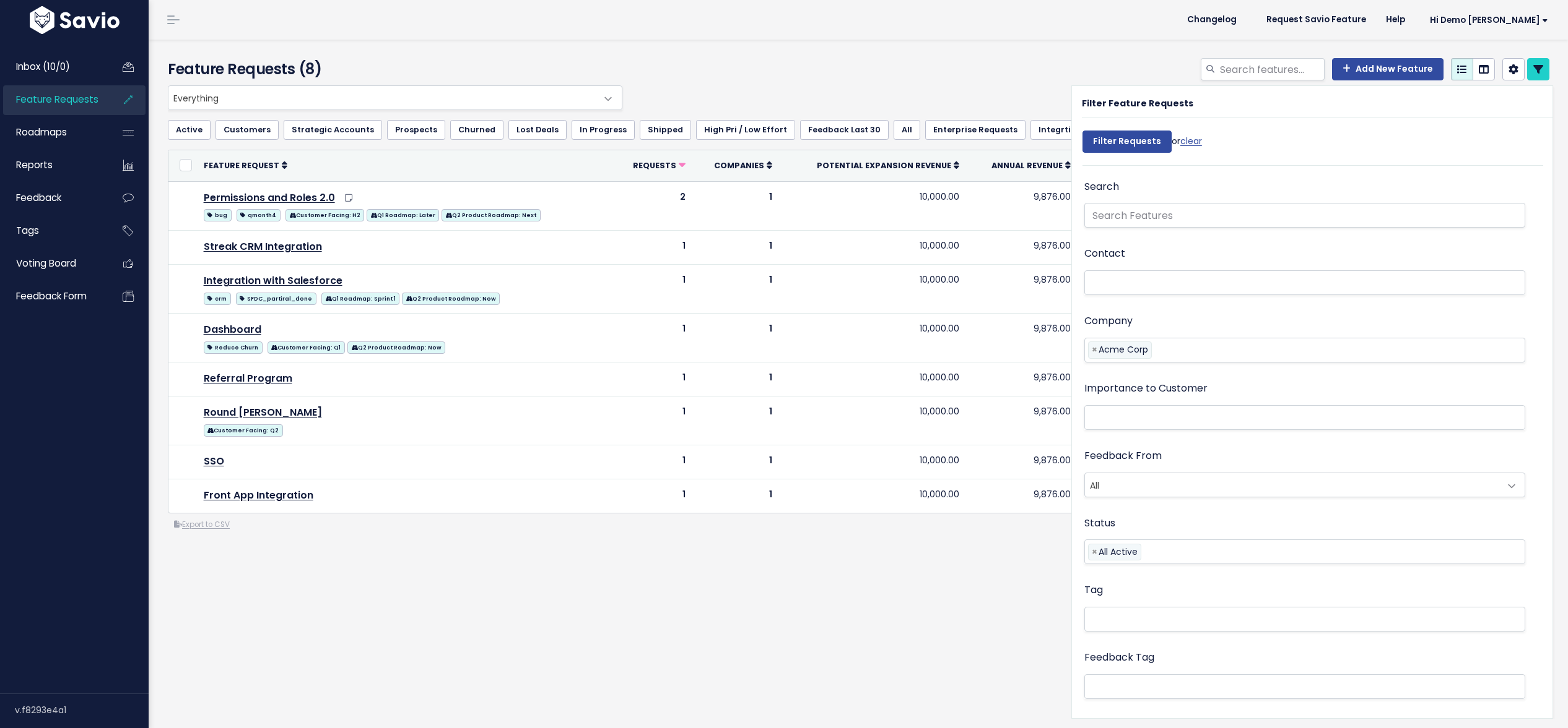
select select
click at [1199, 141] on link "clear" at bounding box center [1191, 141] width 22 height 12
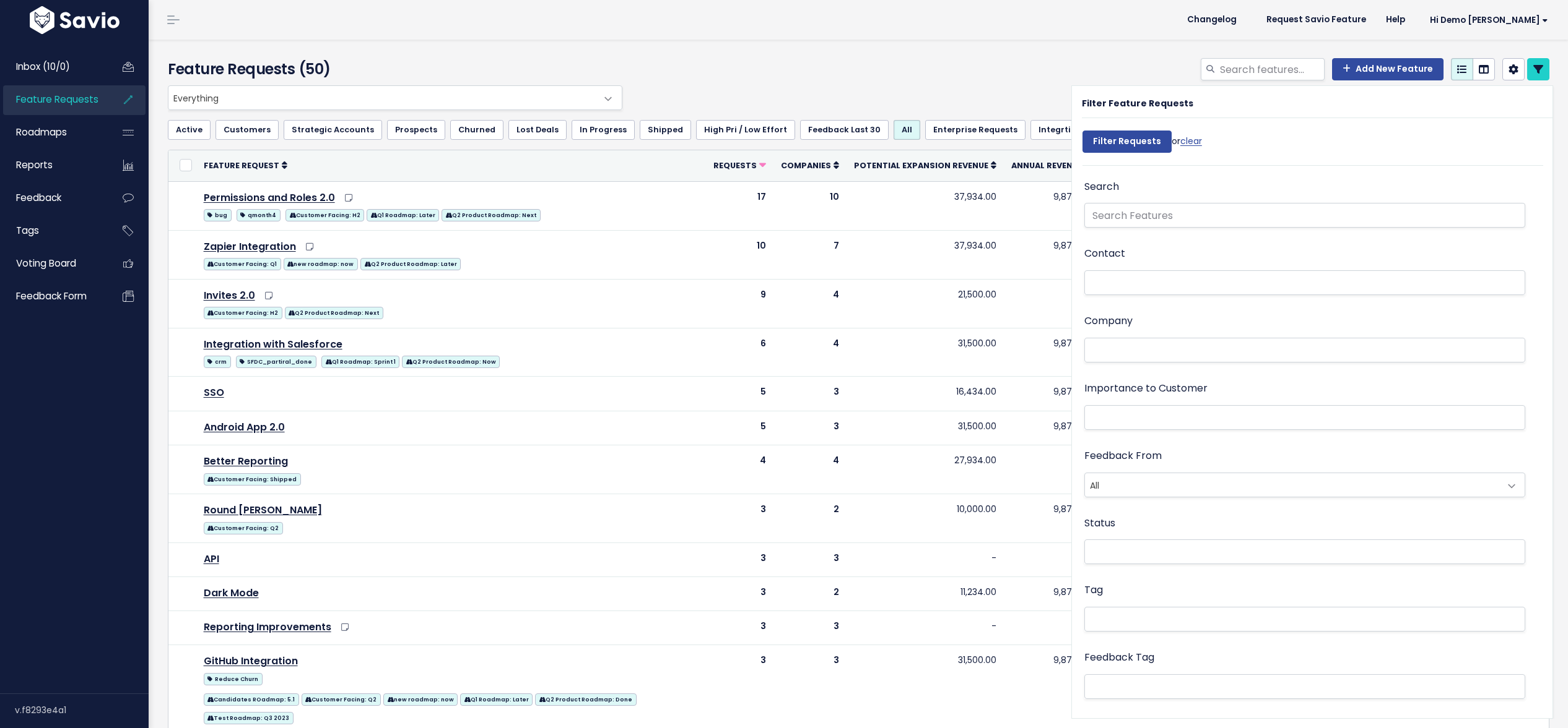
select select
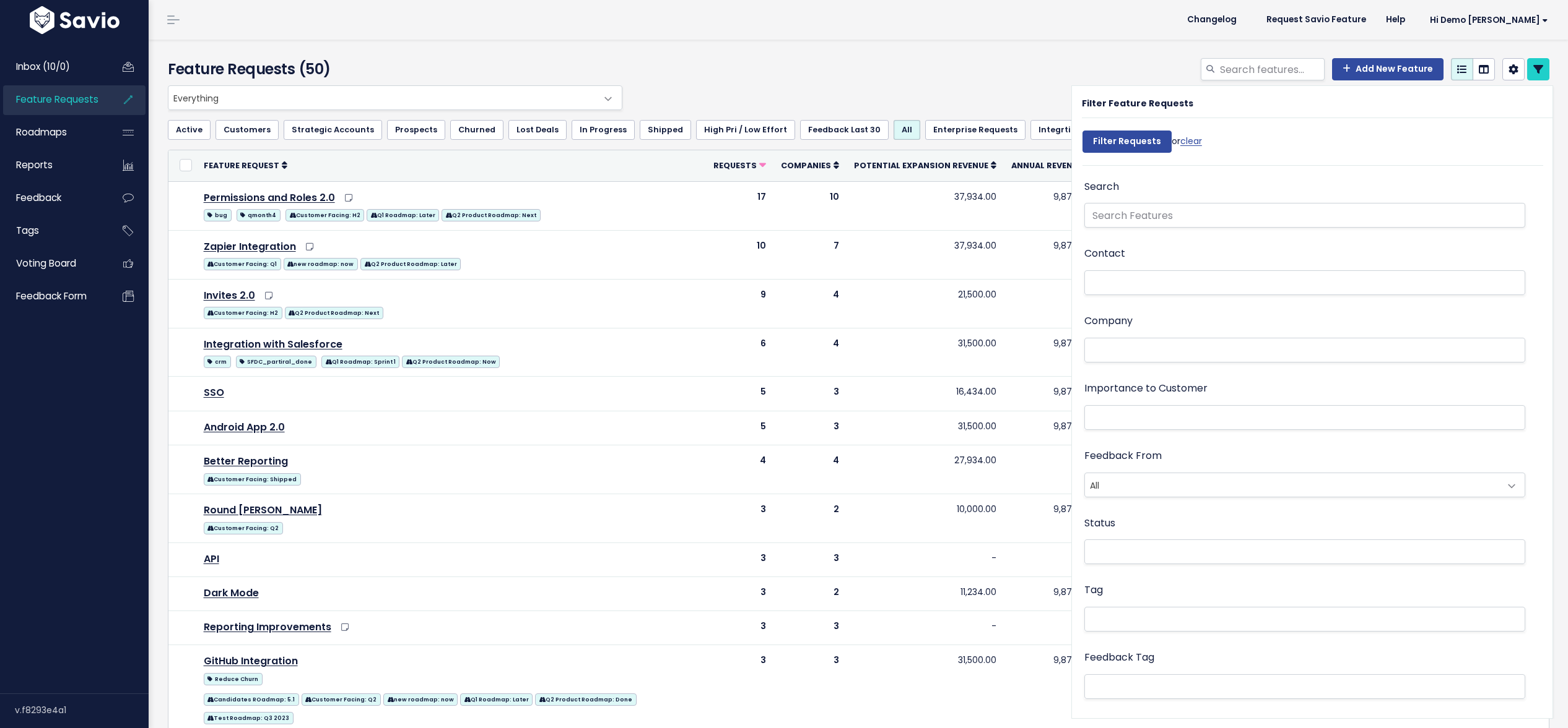
select select
click at [1535, 70] on icon at bounding box center [1538, 69] width 10 height 10
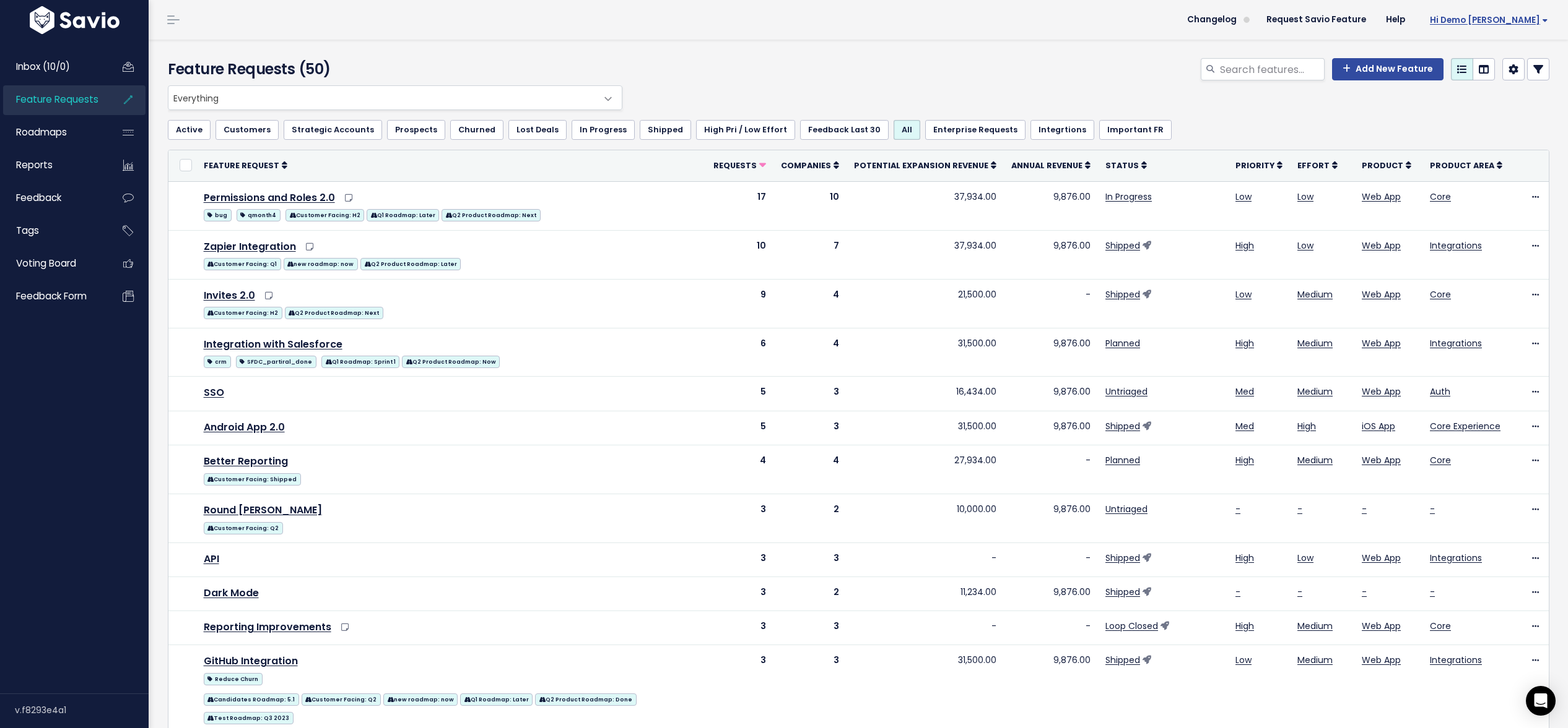
click at [1519, 23] on span "Hi Demo [PERSON_NAME]" at bounding box center [1489, 20] width 118 height 9
click at [1498, 56] on link "Vault Settings" at bounding box center [1507, 57] width 91 height 24
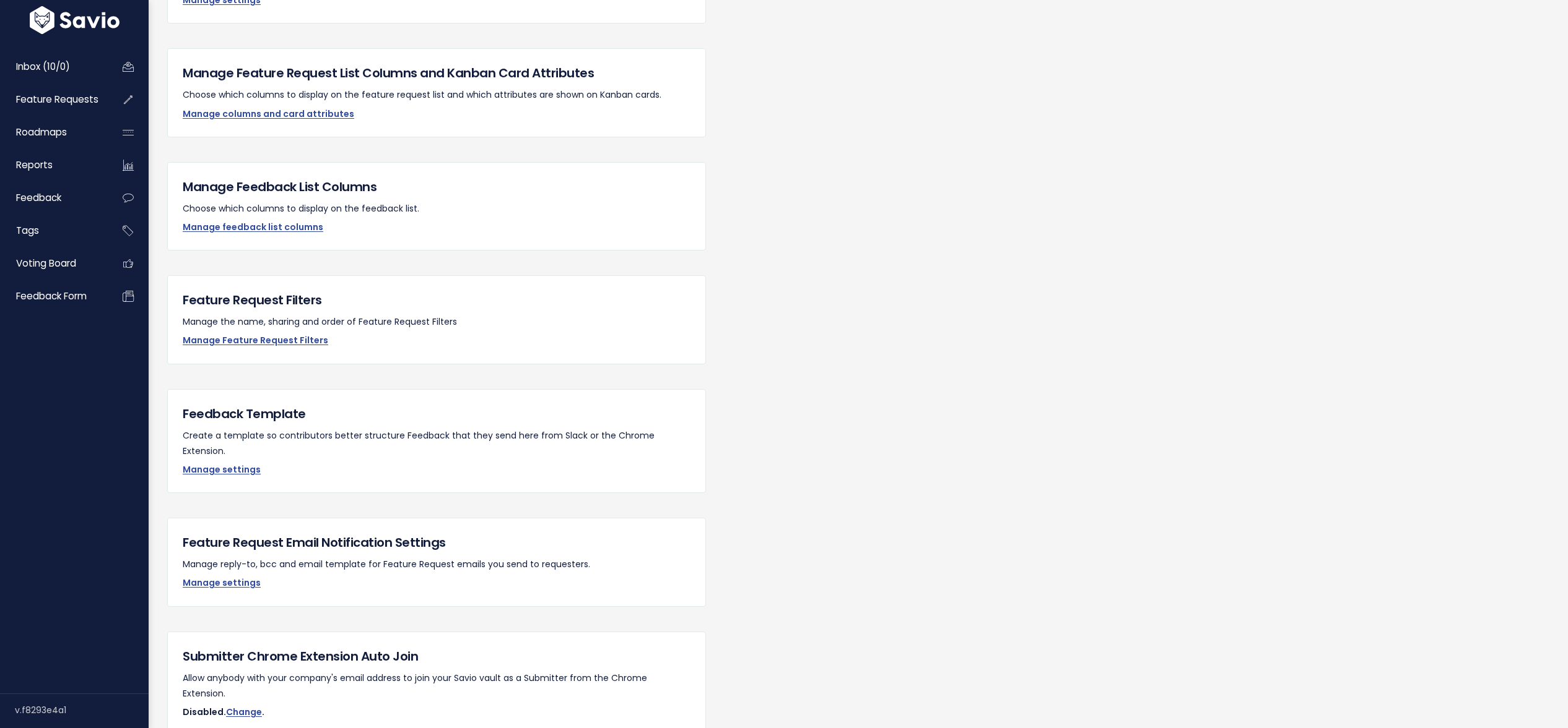
scroll to position [930, 0]
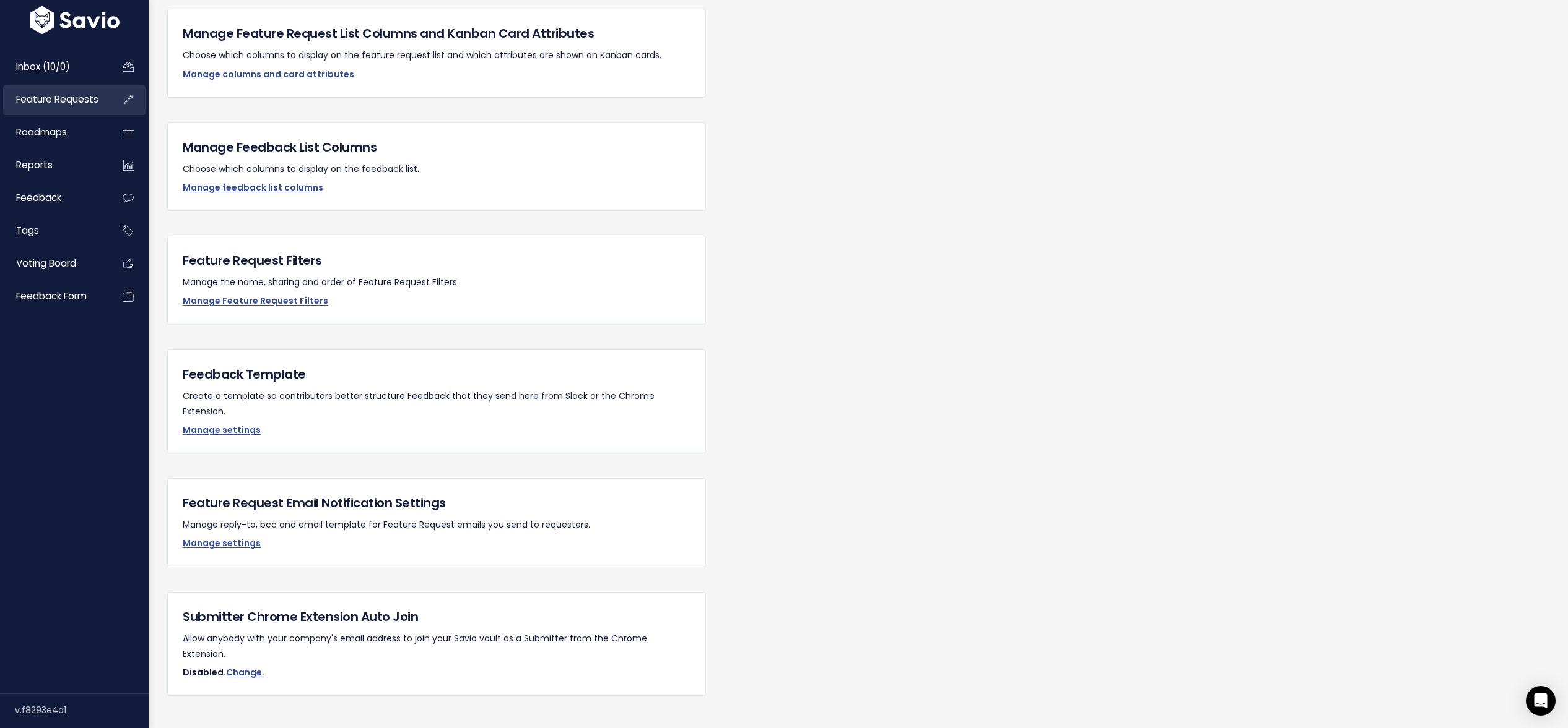
click at [36, 105] on span "Feature Requests" at bounding box center [57, 99] width 82 height 13
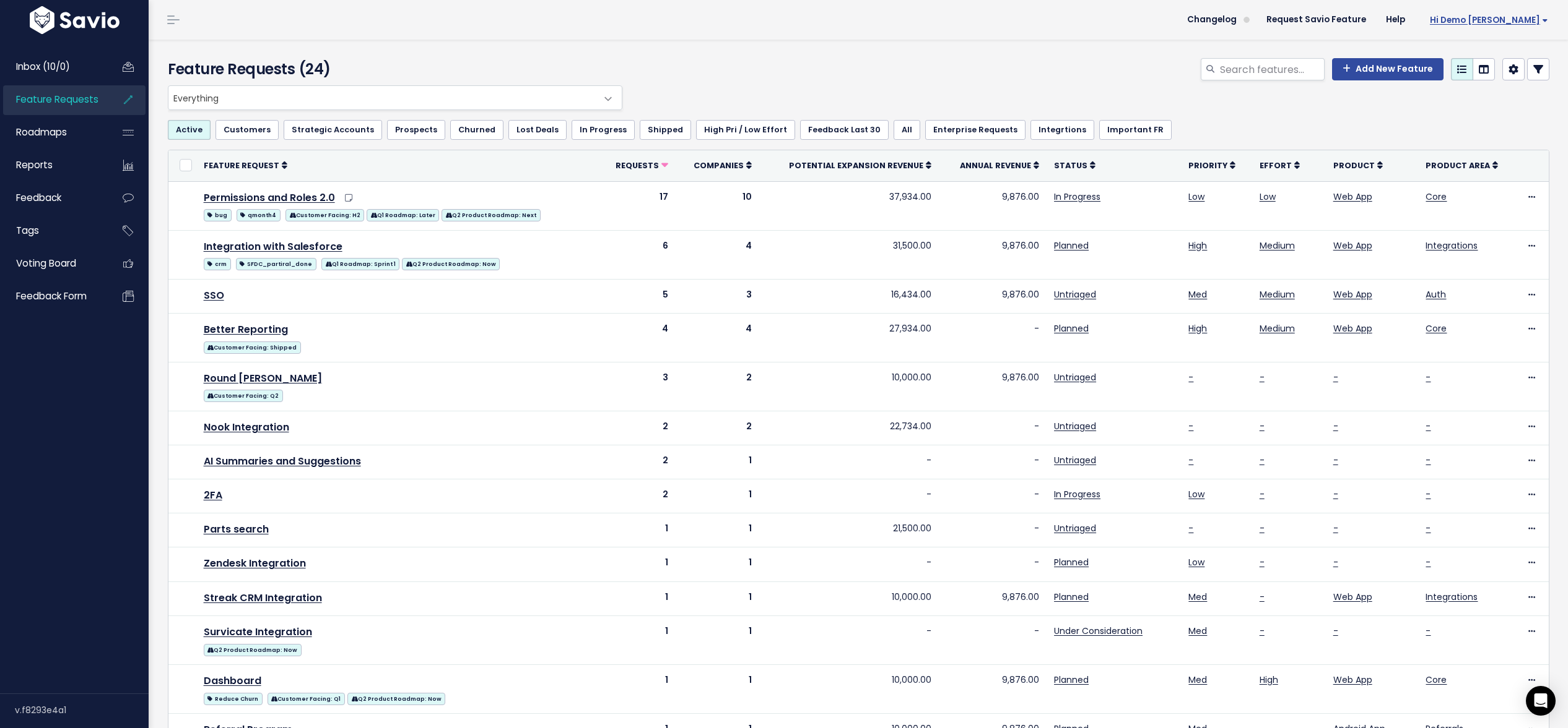
click at [1529, 20] on span "Hi Demo [PERSON_NAME]" at bounding box center [1489, 20] width 118 height 9
click at [1502, 58] on link "Vault Settings" at bounding box center [1507, 57] width 91 height 24
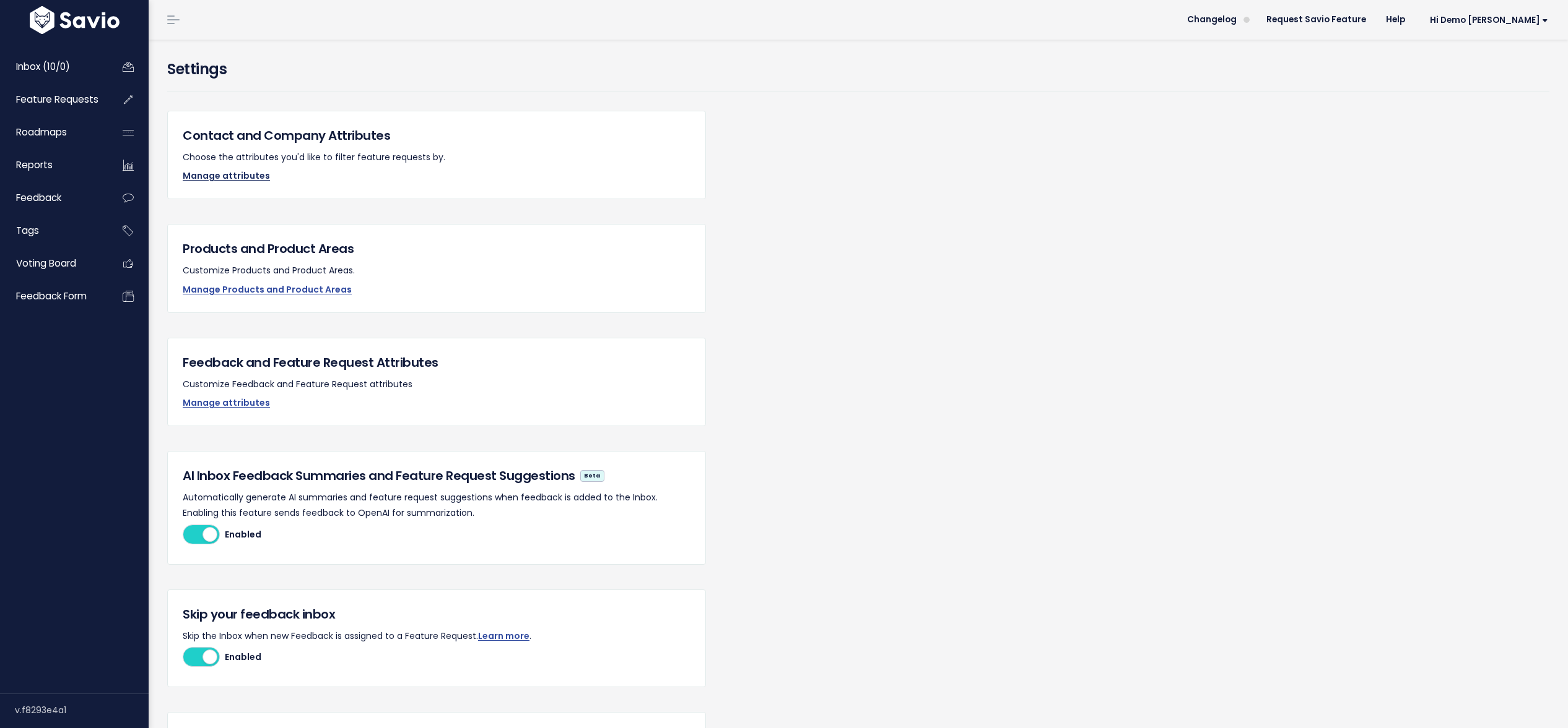
click at [221, 179] on link "Manage attributes" at bounding box center [225, 175] width 87 height 12
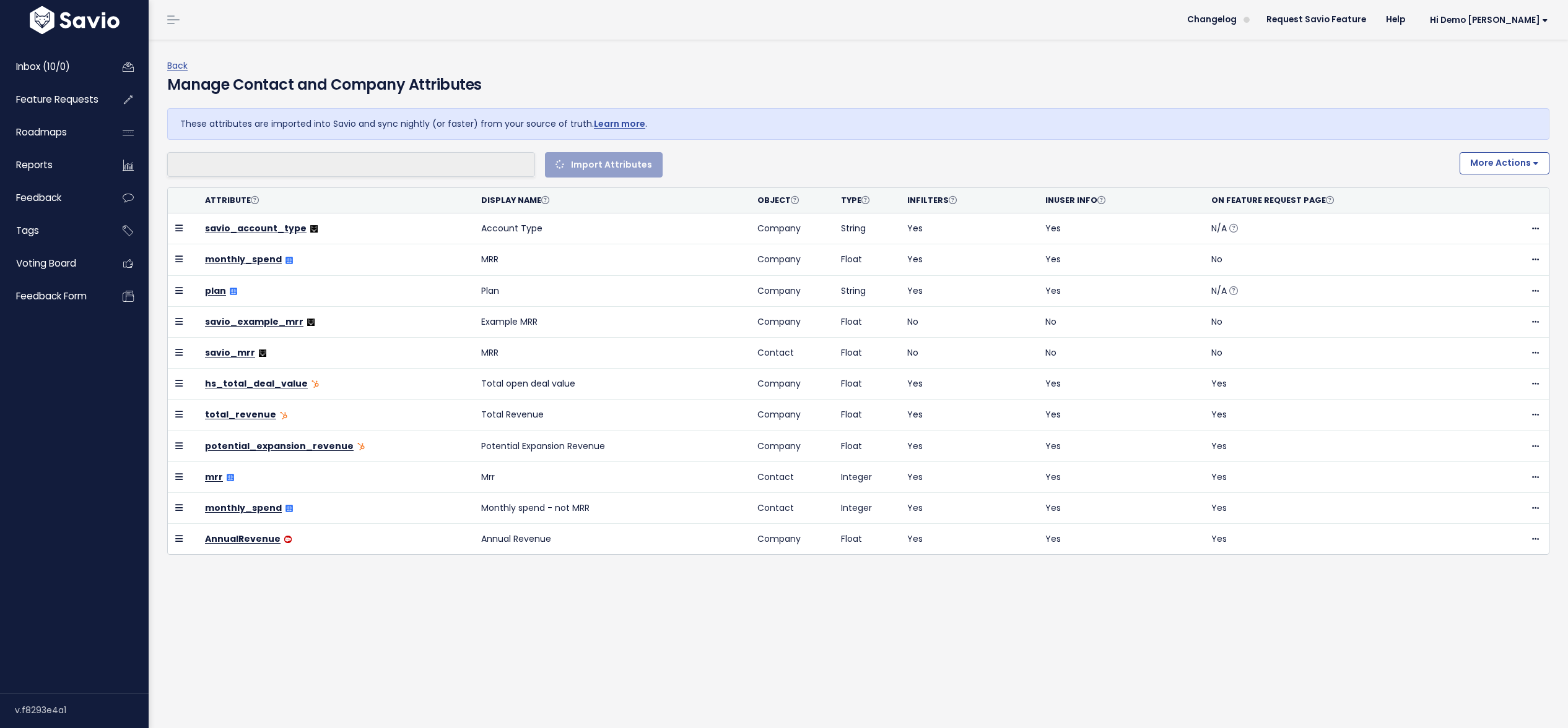
select select
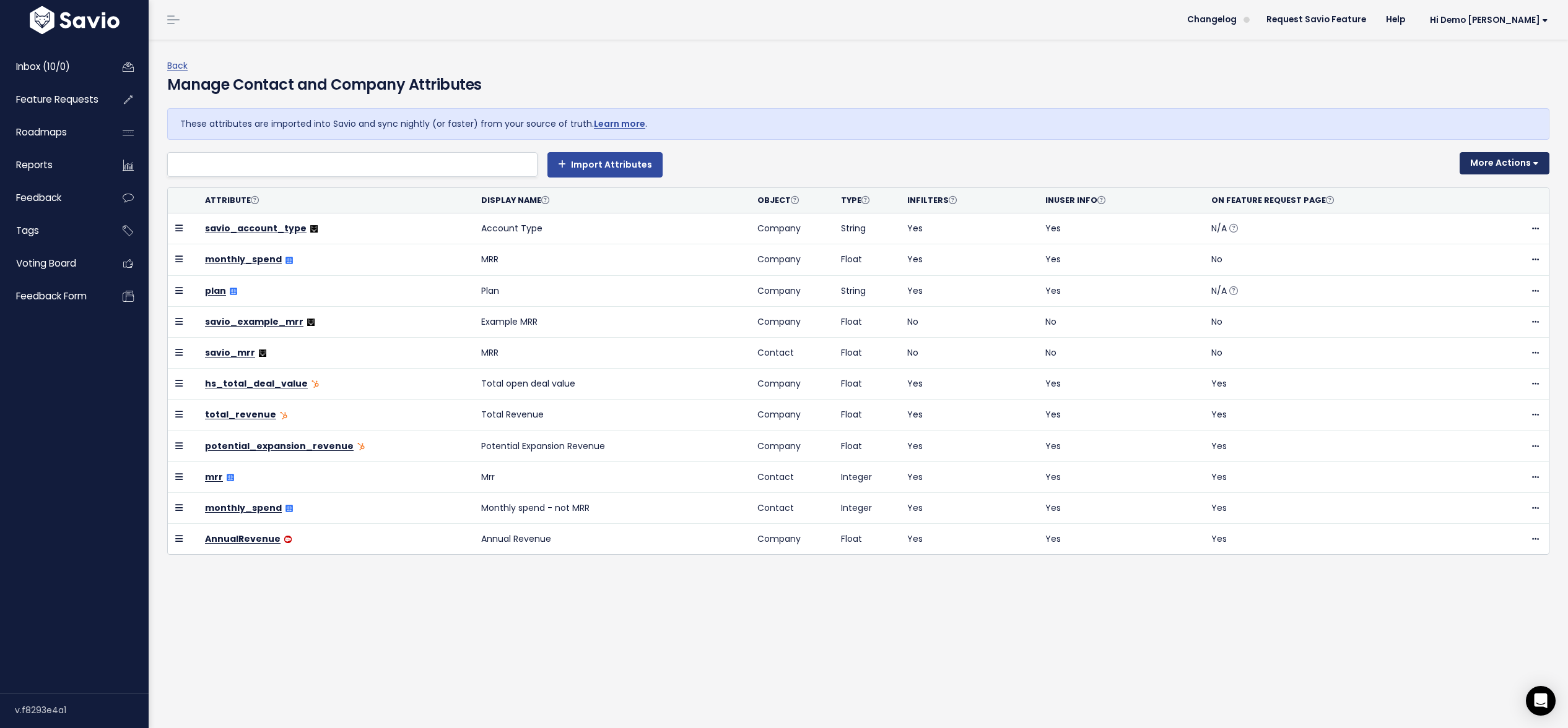
click at [1535, 162] on button "More Actions" at bounding box center [1504, 163] width 90 height 22
click at [1085, 132] on div "These attributes are imported into Savio and sync nightly (or faster) from your…" at bounding box center [858, 124] width 1382 height 32
click at [44, 67] on span "Inbox (10/0)" at bounding box center [42, 66] width 54 height 13
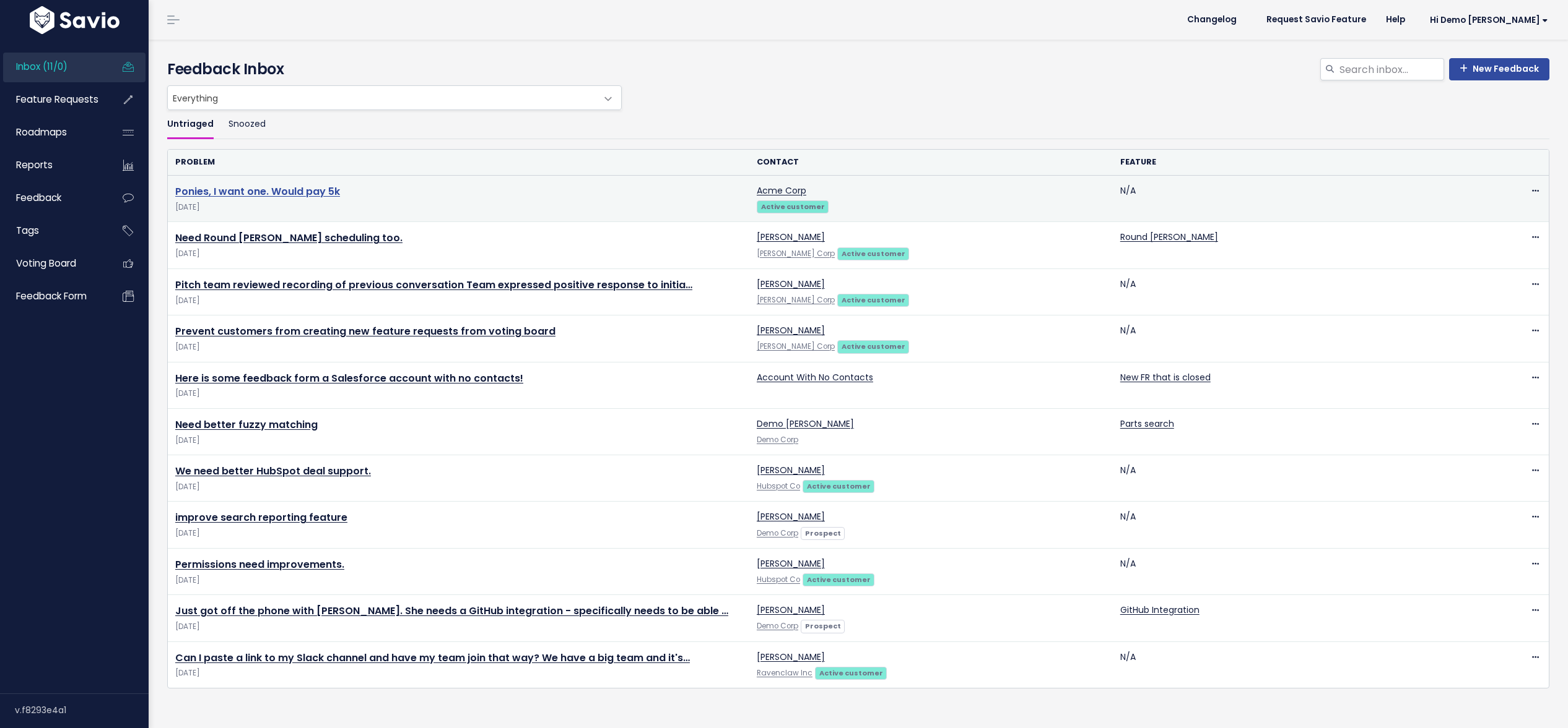
click at [250, 187] on link "Ponies, I want one. Would pay 5k" at bounding box center [258, 191] width 165 height 14
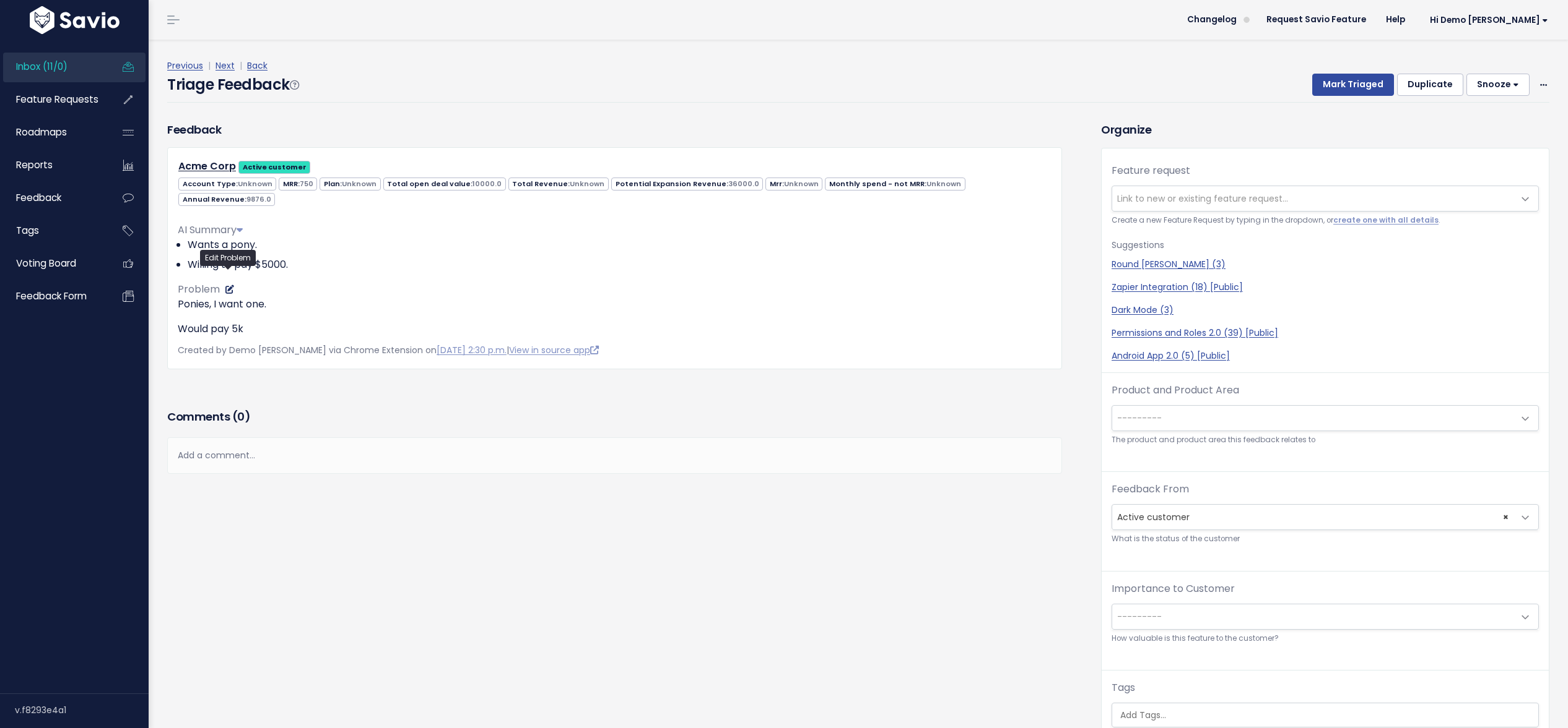
click at [230, 285] on icon at bounding box center [229, 289] width 8 height 8
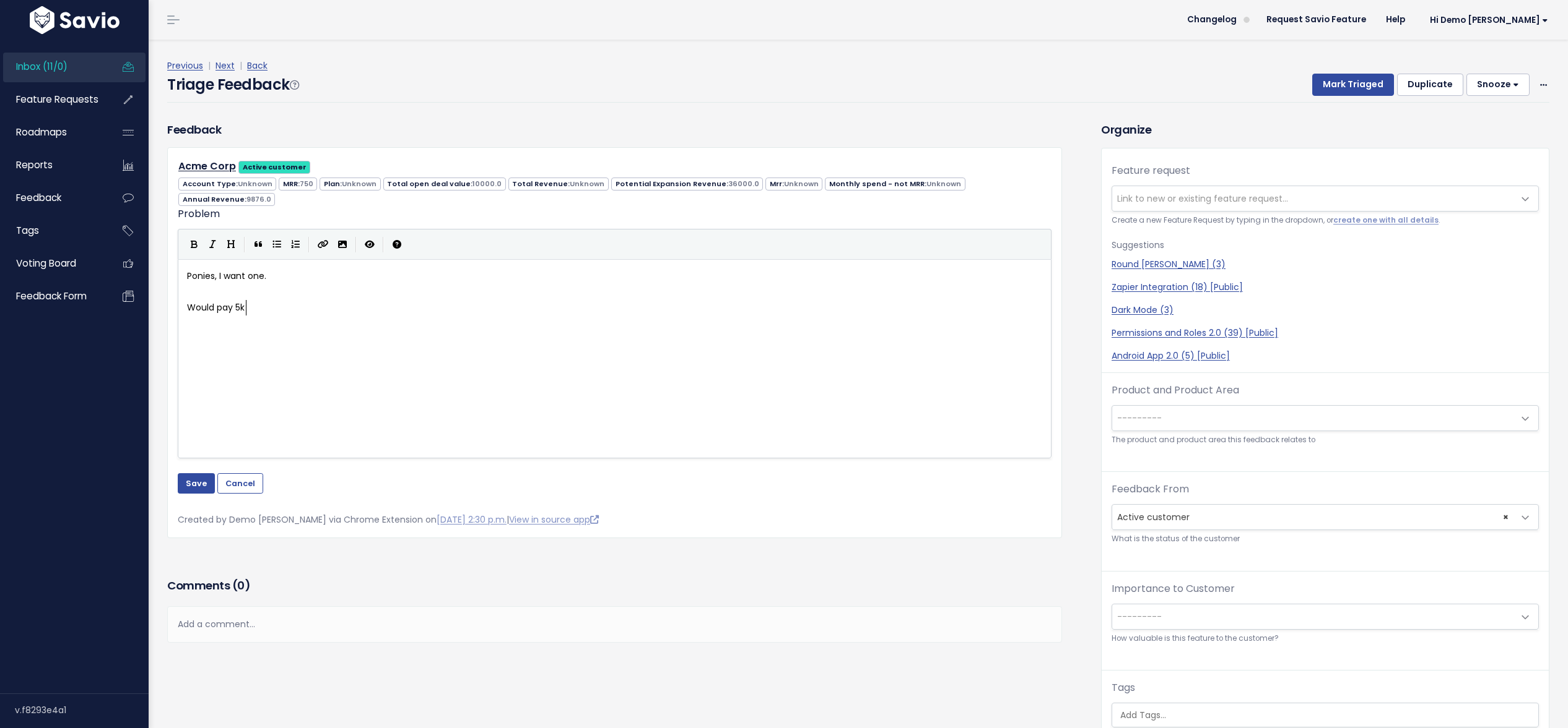
scroll to position [2, 0]
type textarea "Would pay 5k"
click at [196, 473] on button "Save" at bounding box center [196, 483] width 37 height 20
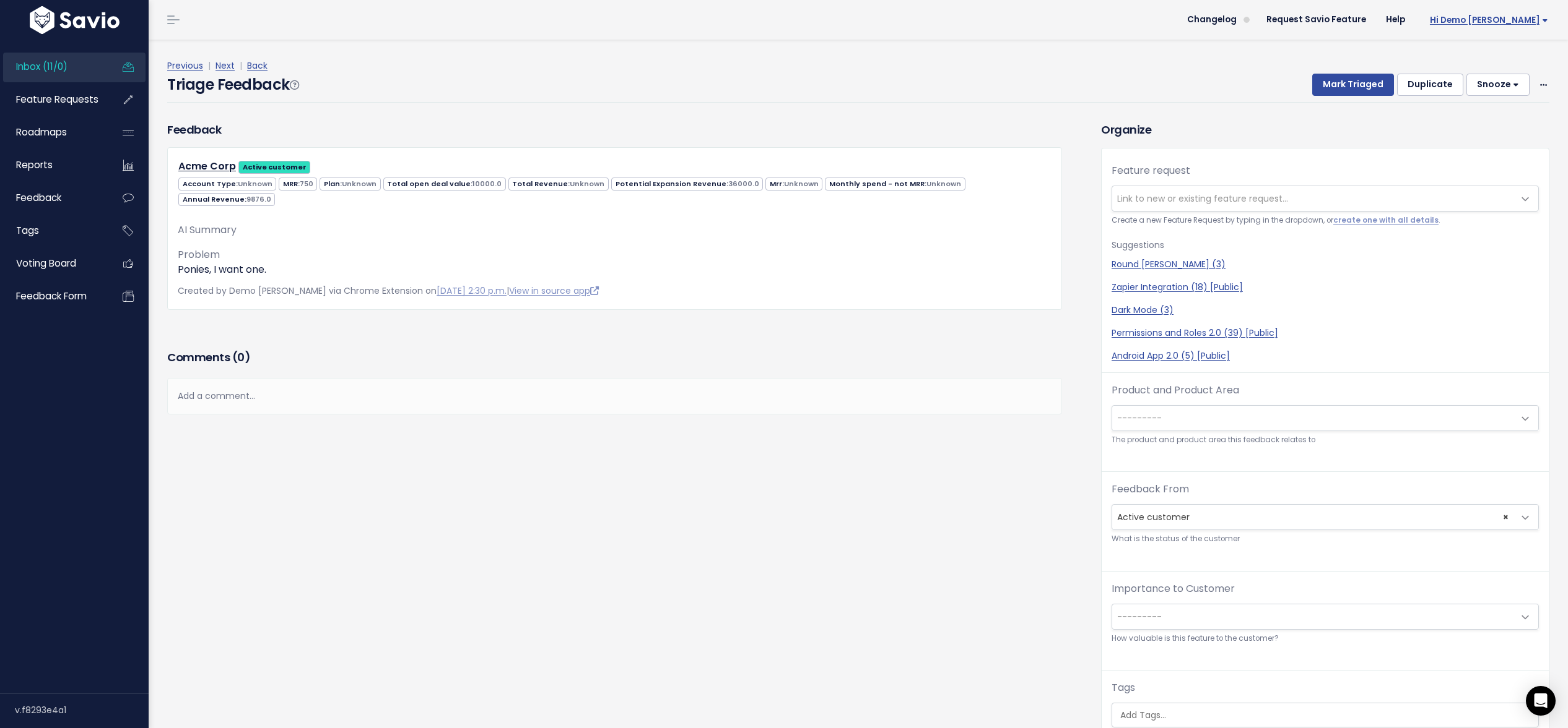
click at [1507, 22] on span "Hi Demo [PERSON_NAME]" at bounding box center [1489, 20] width 118 height 9
click at [1492, 57] on link "Vault Settings" at bounding box center [1507, 57] width 91 height 24
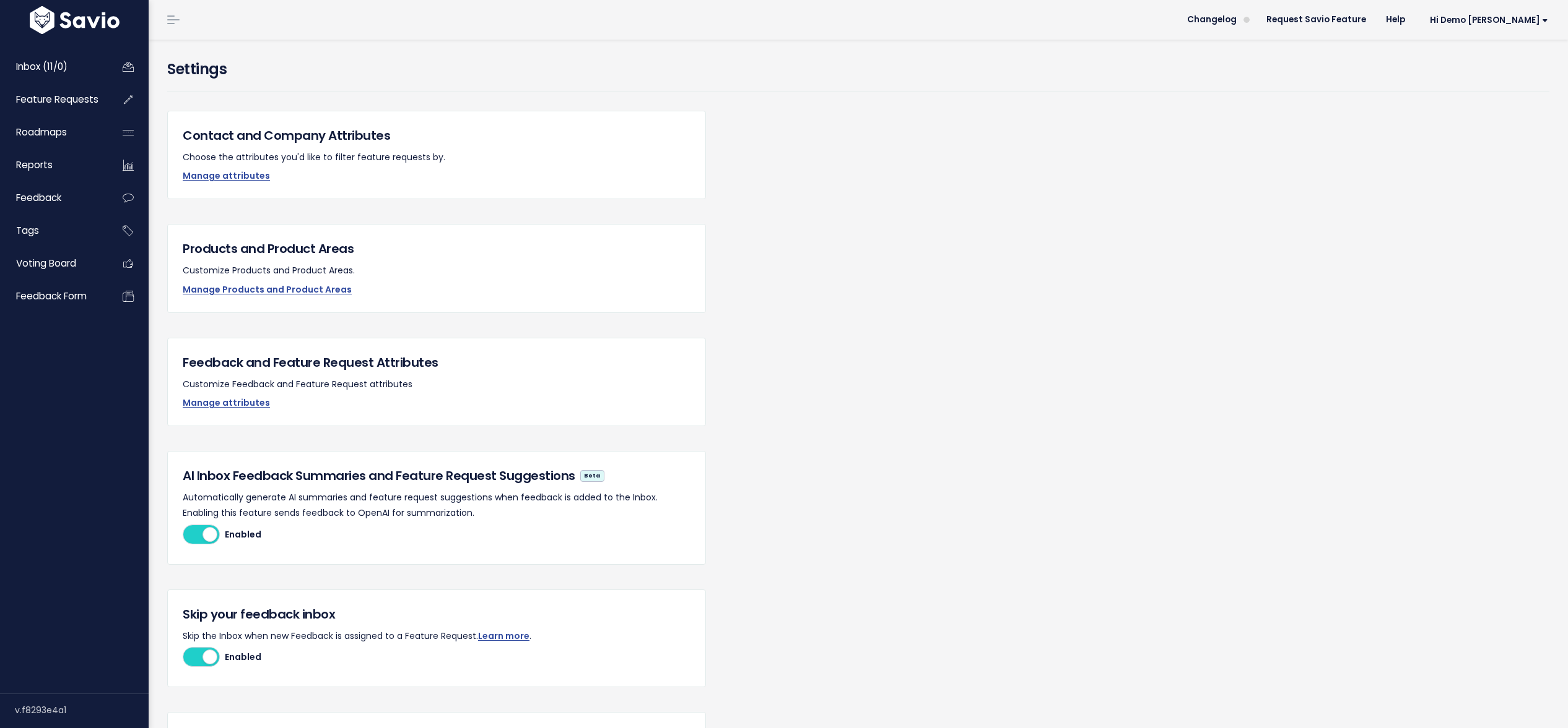
scroll to position [34, 0]
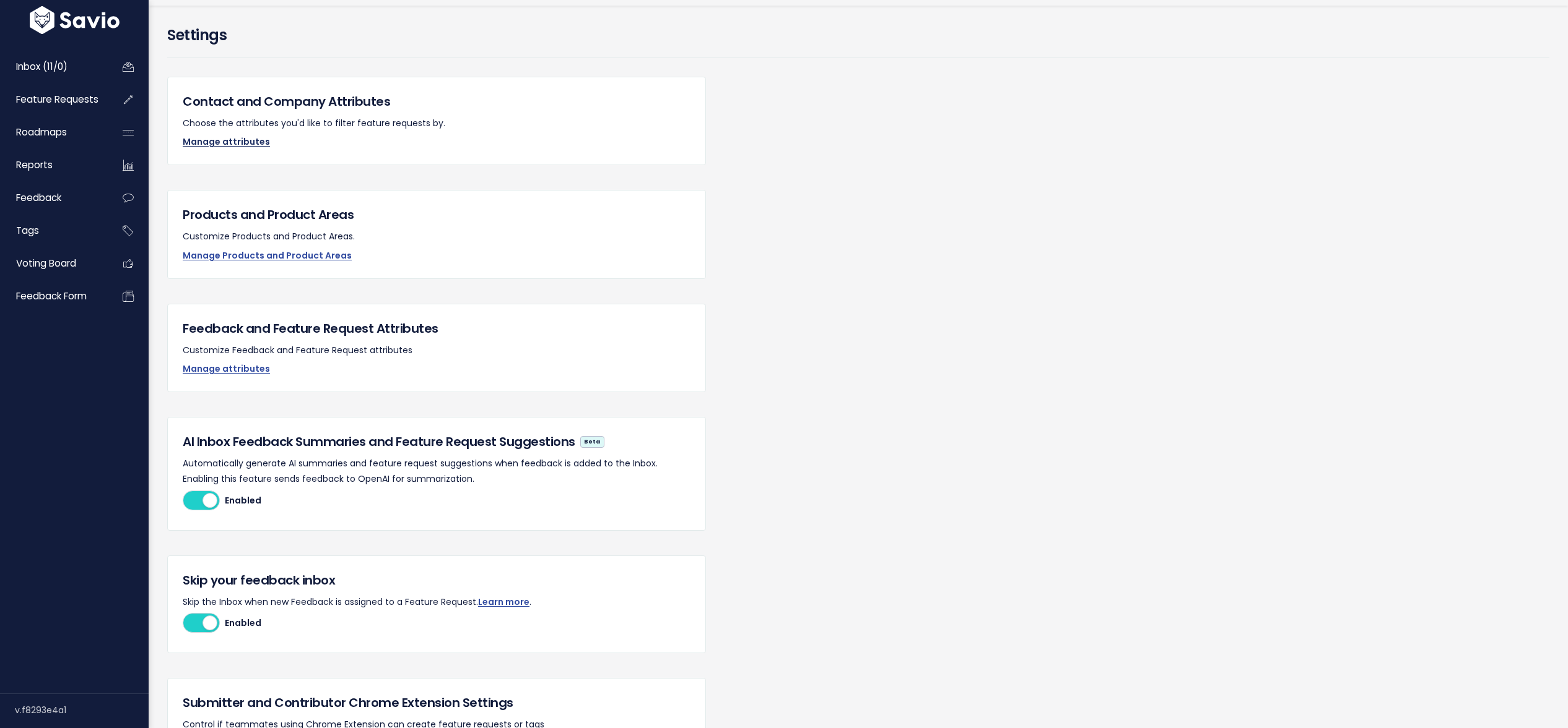
click at [216, 139] on link "Manage attributes" at bounding box center [225, 141] width 87 height 12
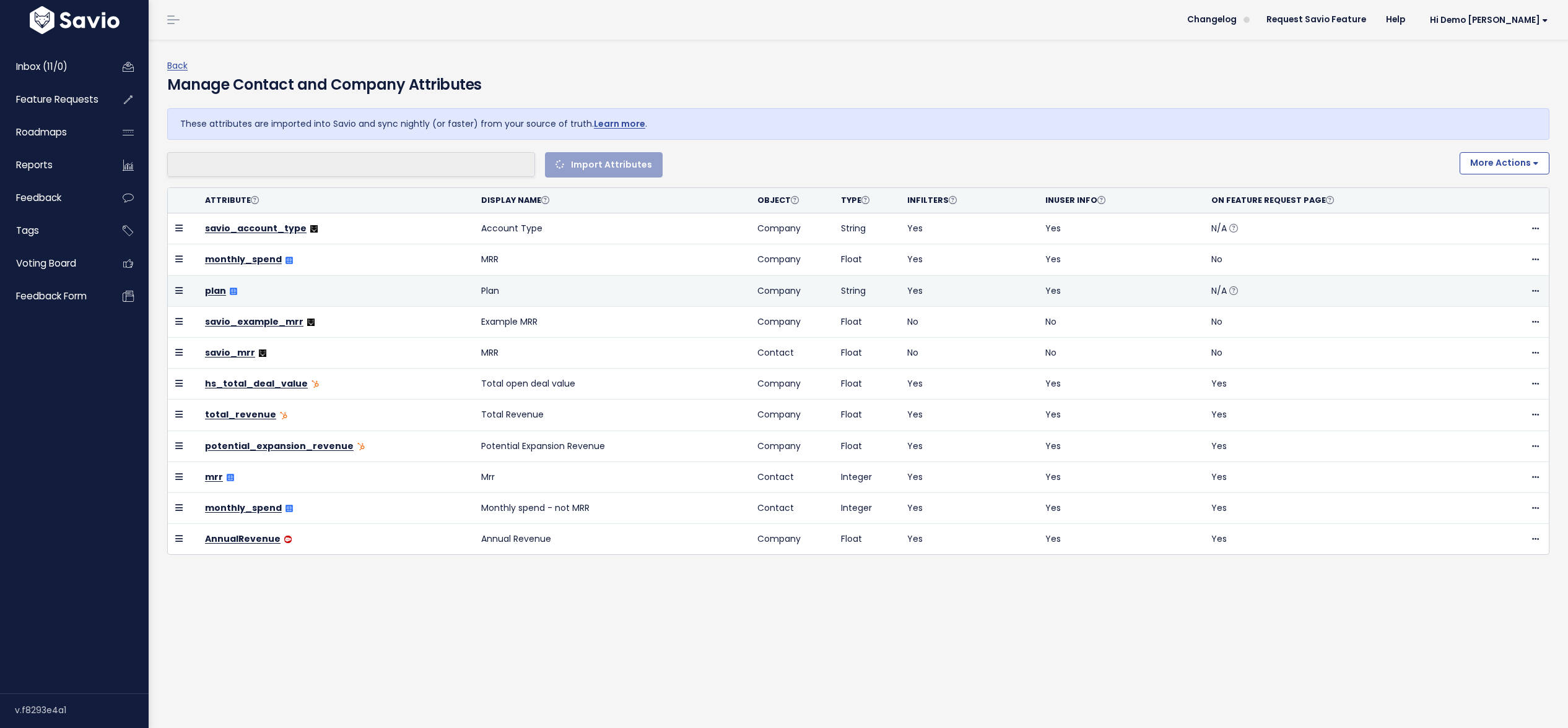
select select
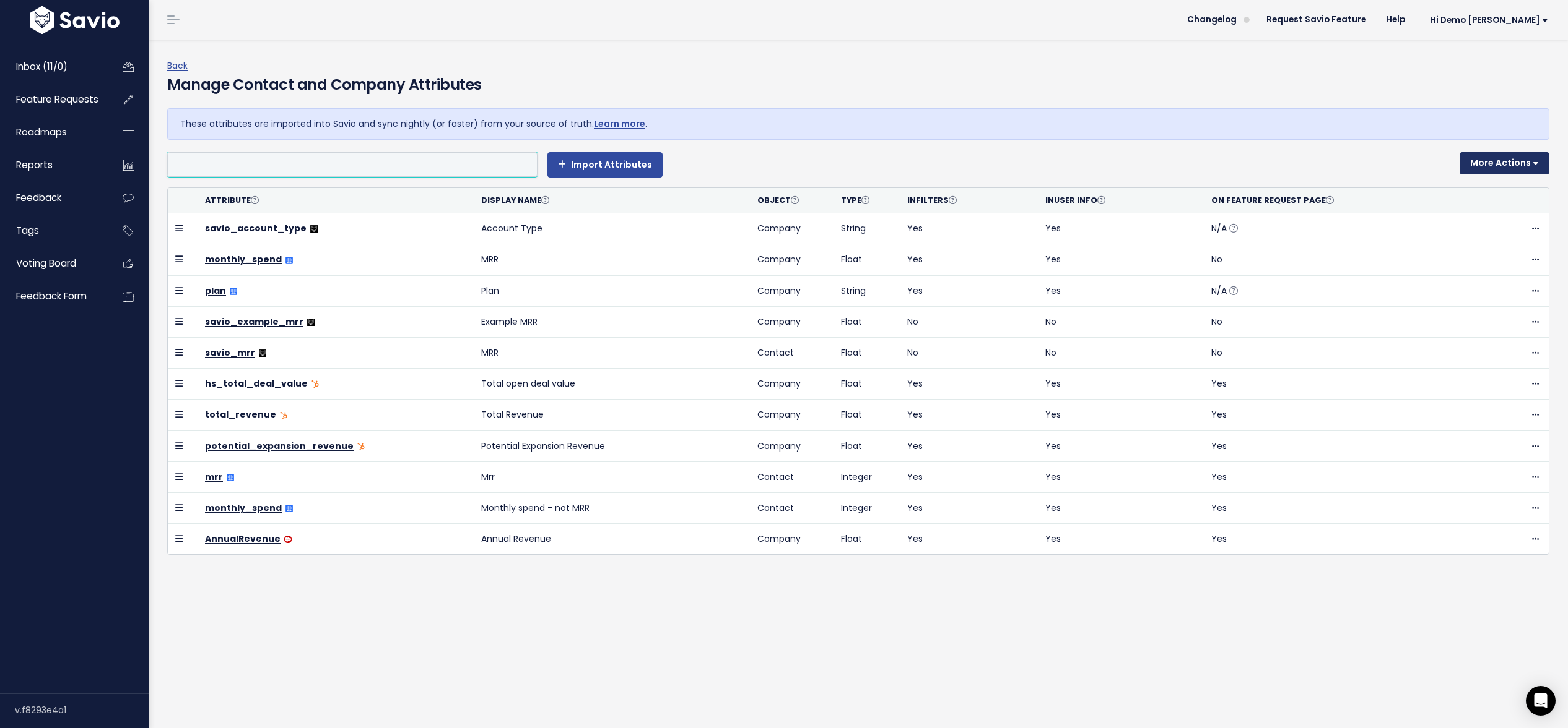
click at [1507, 169] on button "More Actions" at bounding box center [1504, 163] width 90 height 22
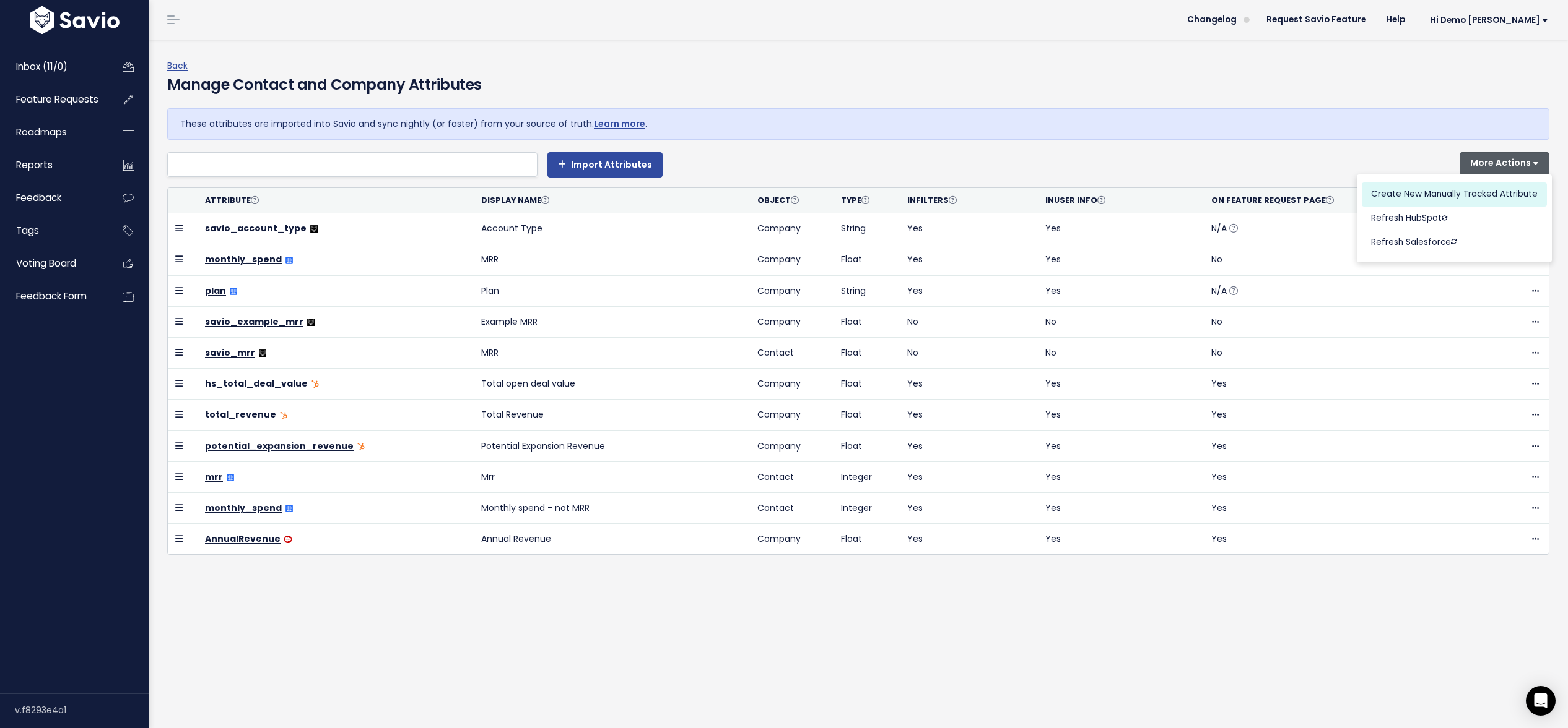
click at [1421, 200] on link "Create New Manually Tracked Attribute" at bounding box center [1454, 194] width 185 height 24
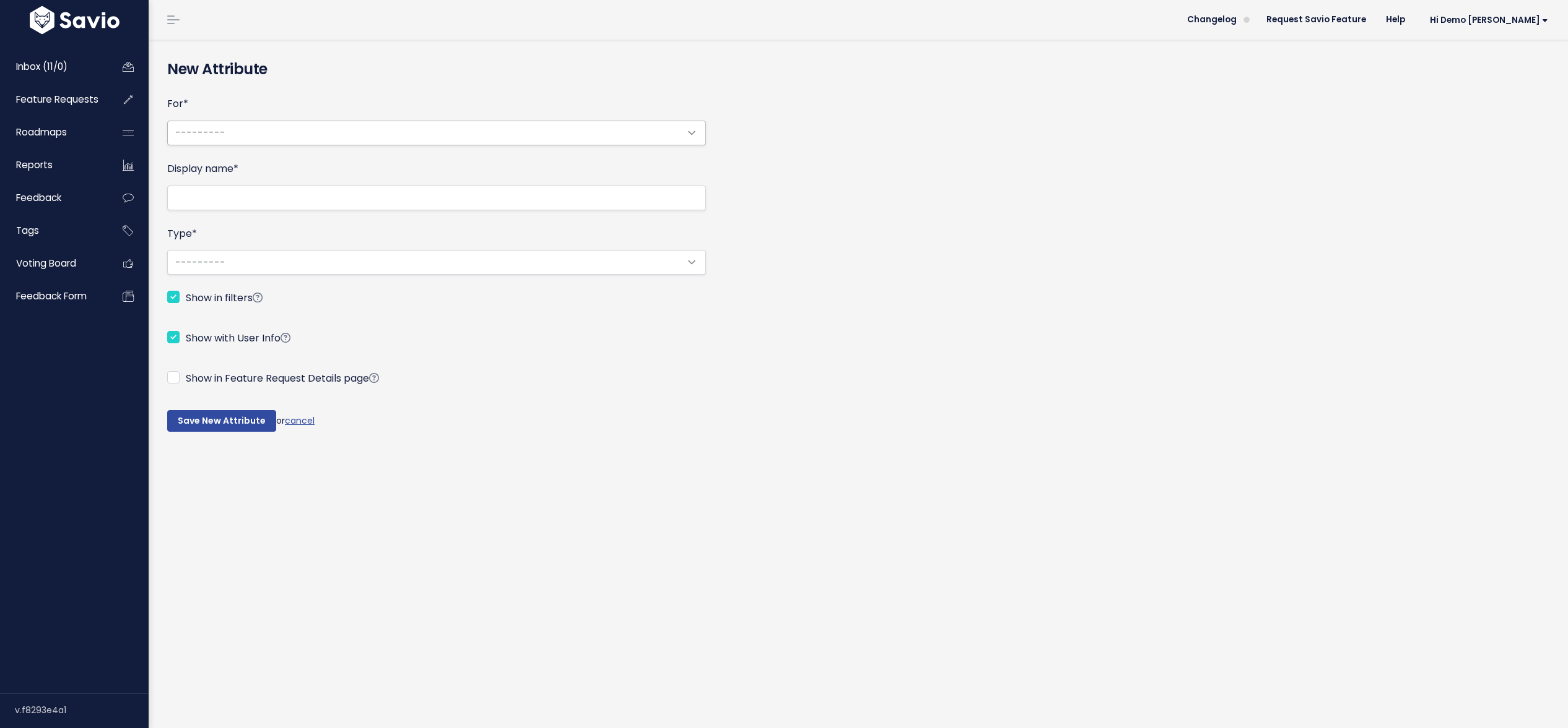
click at [497, 133] on select "--------- Contact Company" at bounding box center [436, 133] width 539 height 25
select select "APPCOMPANY"
click at [167, 121] on select "--------- Contact Company" at bounding box center [436, 133] width 539 height 25
click at [267, 190] on input "Display name *" at bounding box center [436, 198] width 539 height 25
type input "Maybe Revenue"
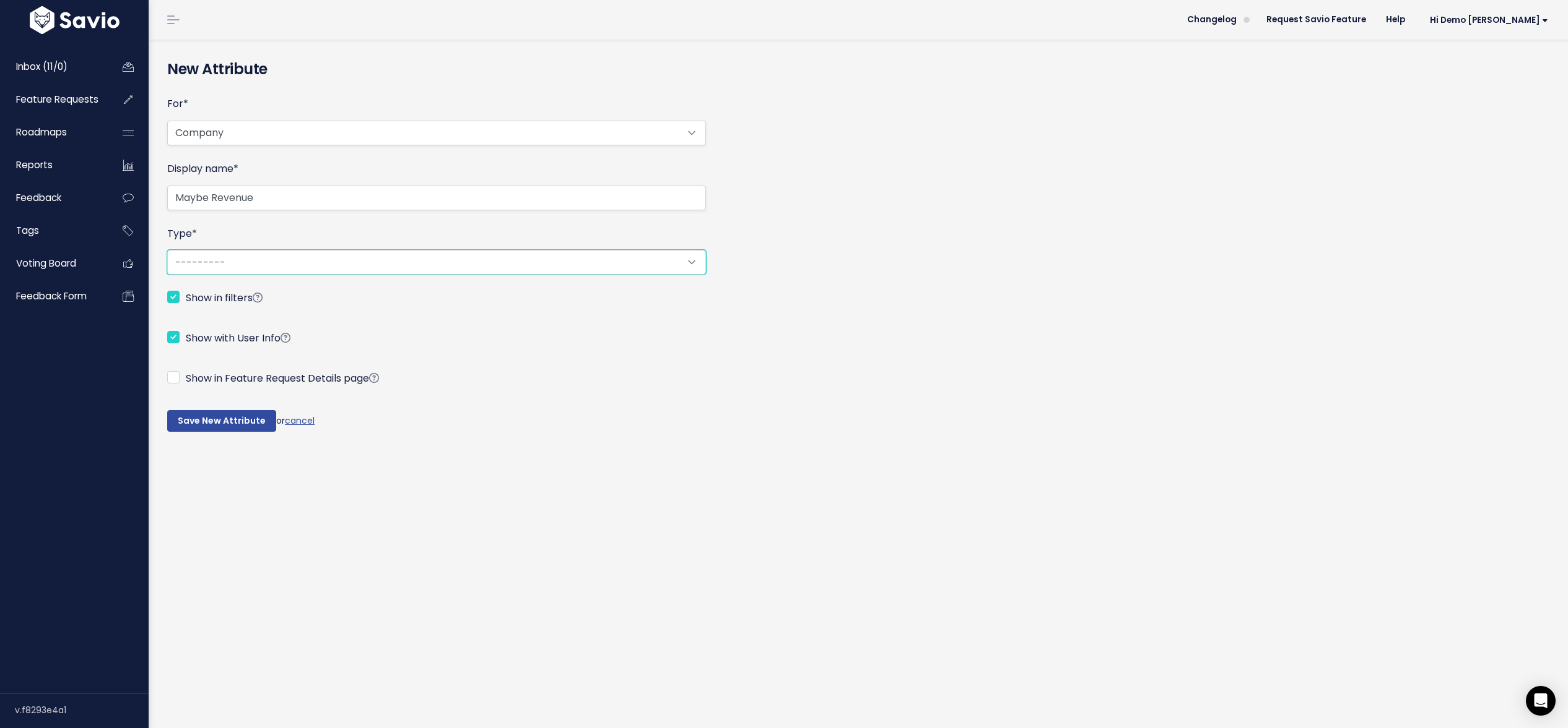
click at [266, 263] on select "--------- String True/False Float Integer" at bounding box center [436, 262] width 539 height 25
select select "float"
click at [167, 250] on select "--------- String True/False Float Integer" at bounding box center [436, 262] width 539 height 25
click at [238, 428] on input "Save New Attribute" at bounding box center [222, 421] width 109 height 22
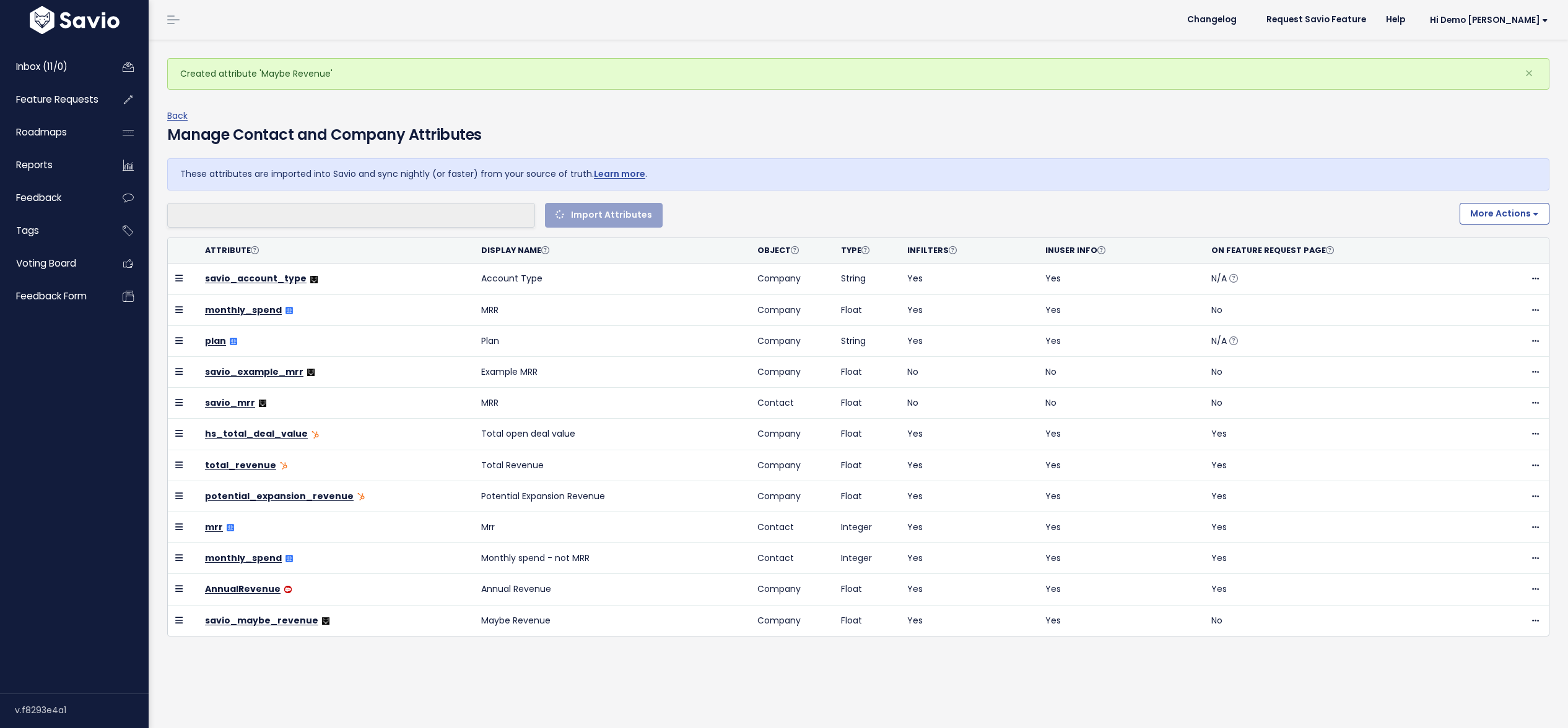
select select
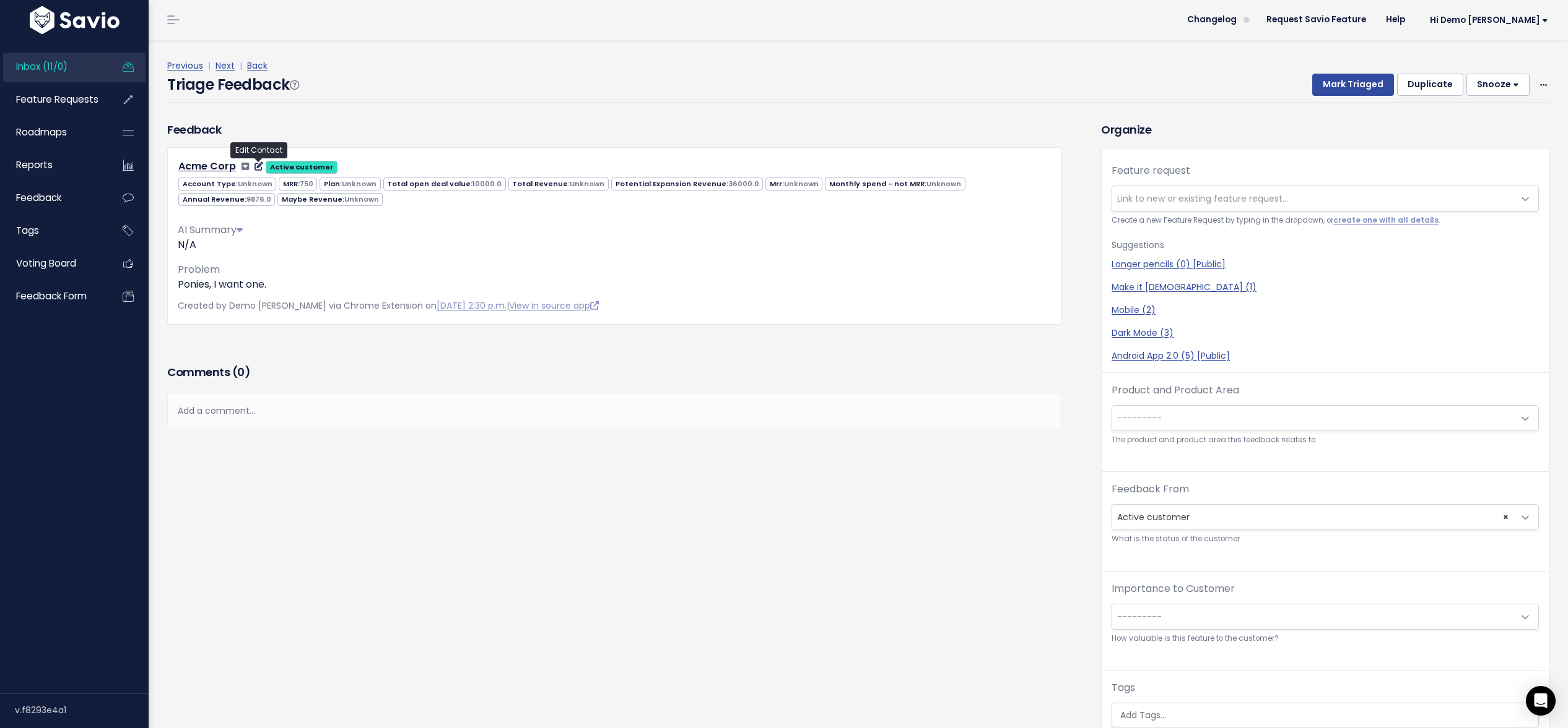
click at [258, 169] on icon at bounding box center [258, 166] width 8 height 8
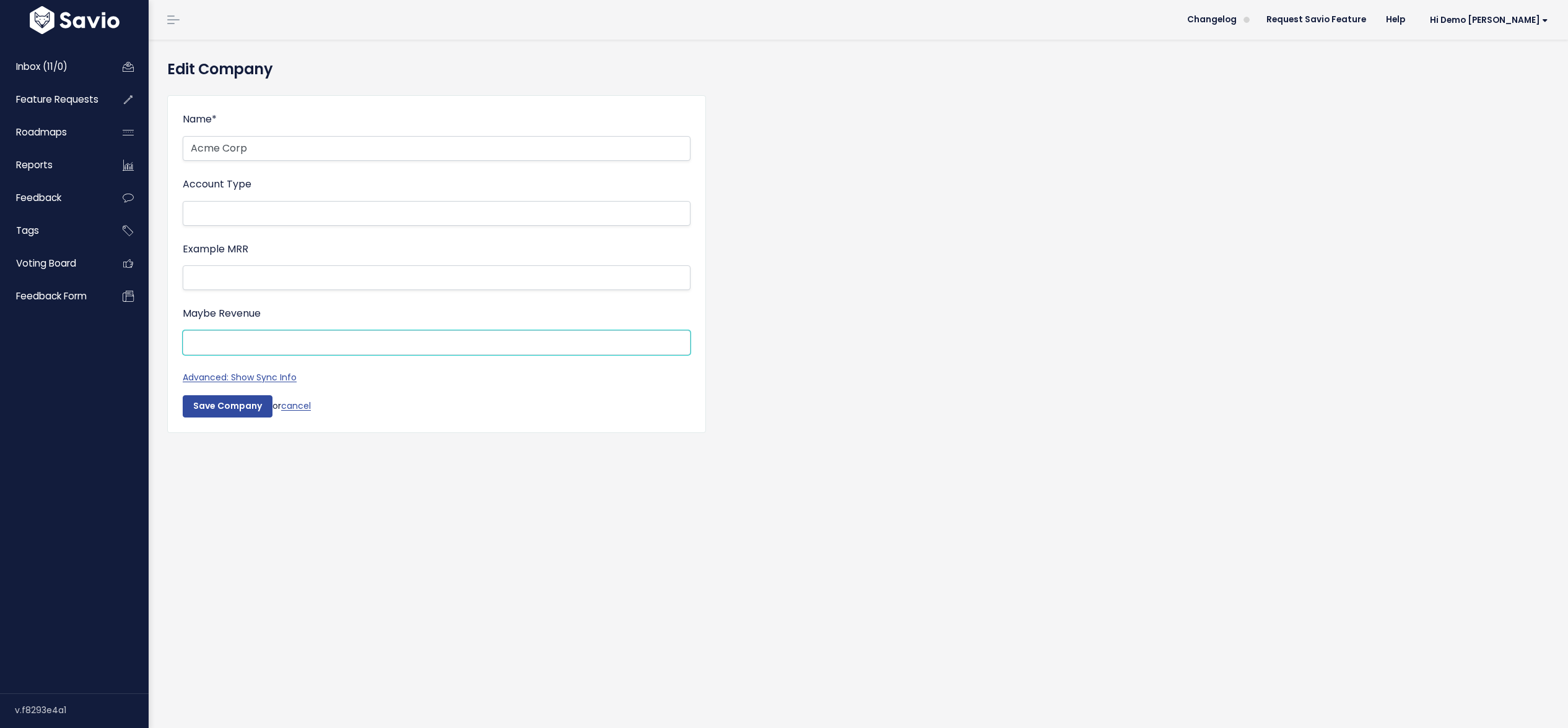
click at [219, 346] on input "Maybe Revenue" at bounding box center [436, 342] width 508 height 25
type input "5000"
click at [226, 414] on input "Save Company" at bounding box center [227, 406] width 90 height 22
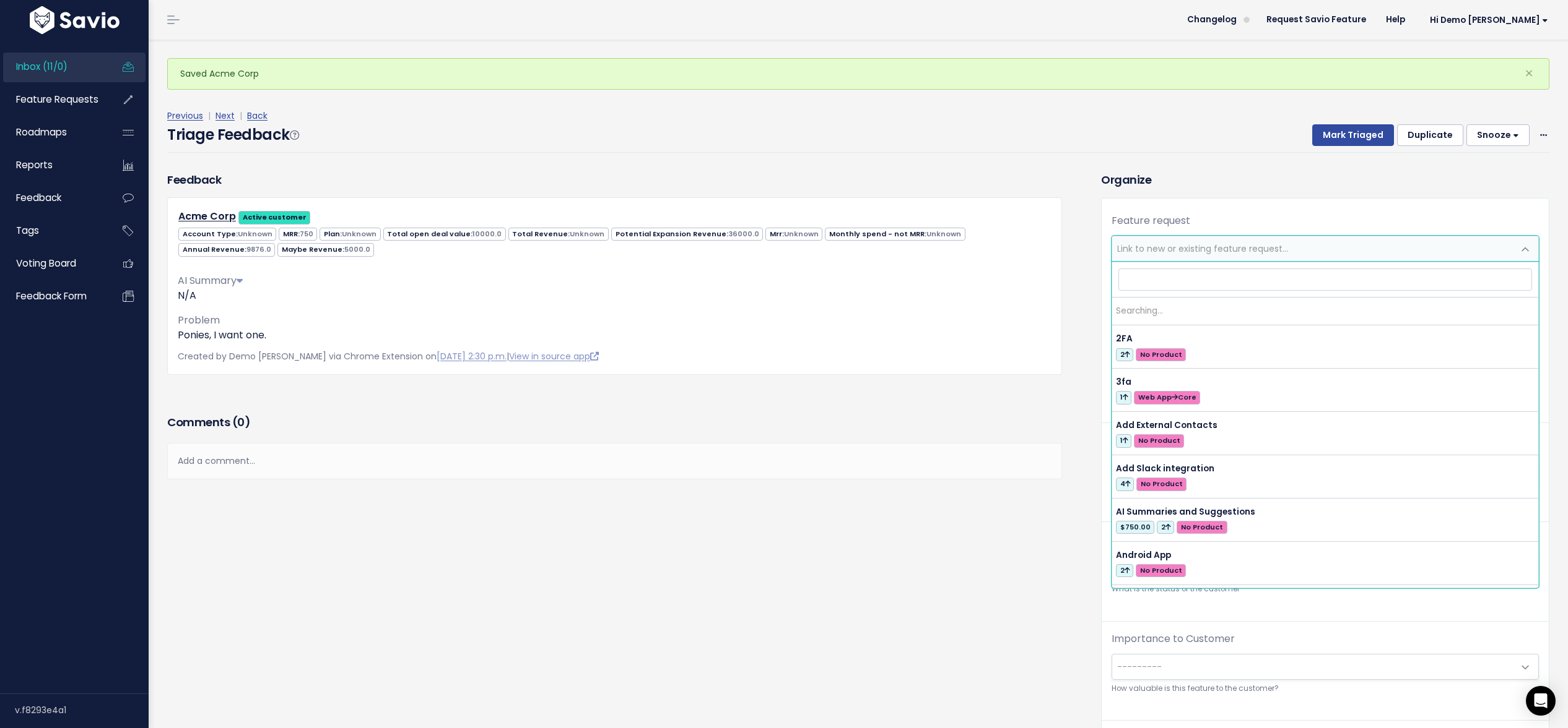
click at [1197, 245] on span "Link to new or existing feature request..." at bounding box center [1203, 249] width 171 height 12
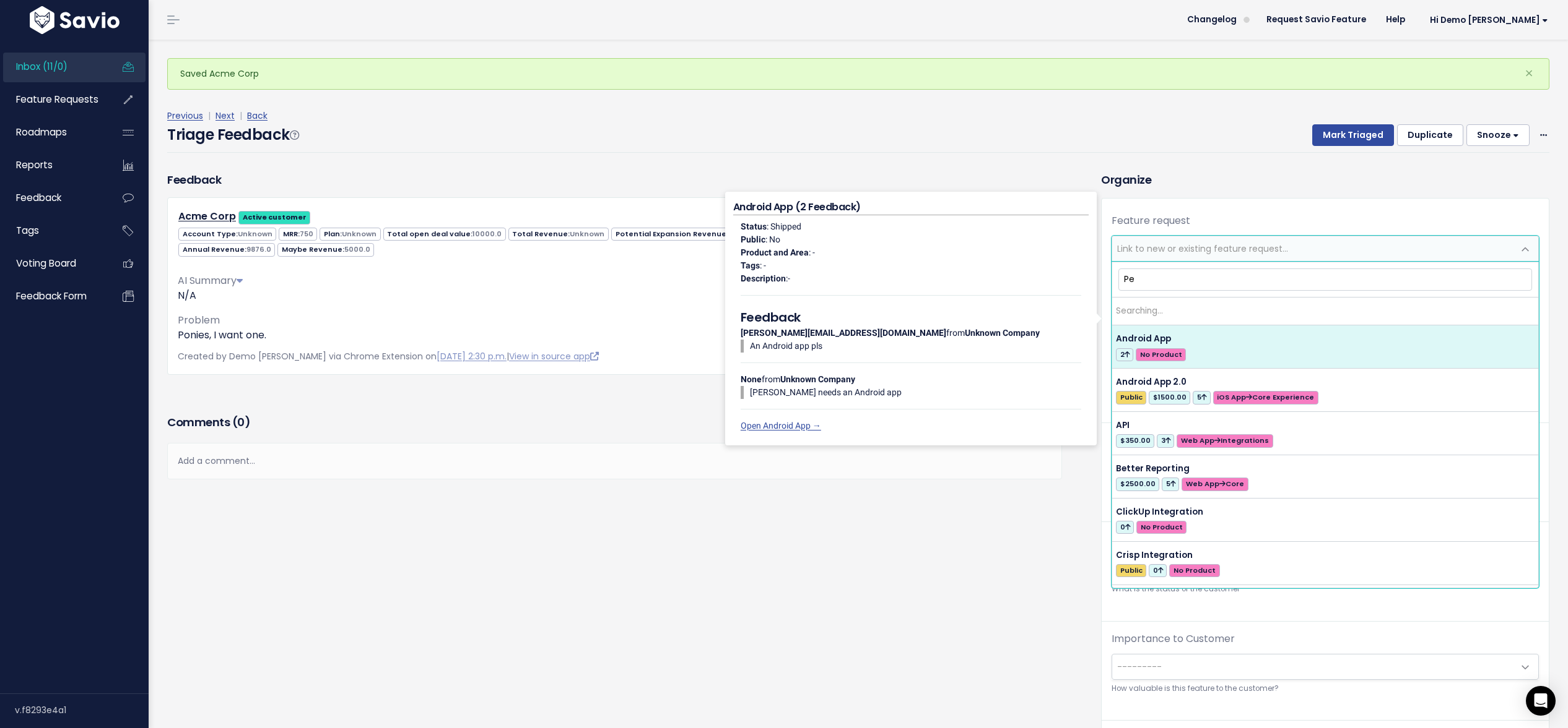
type input "Per"
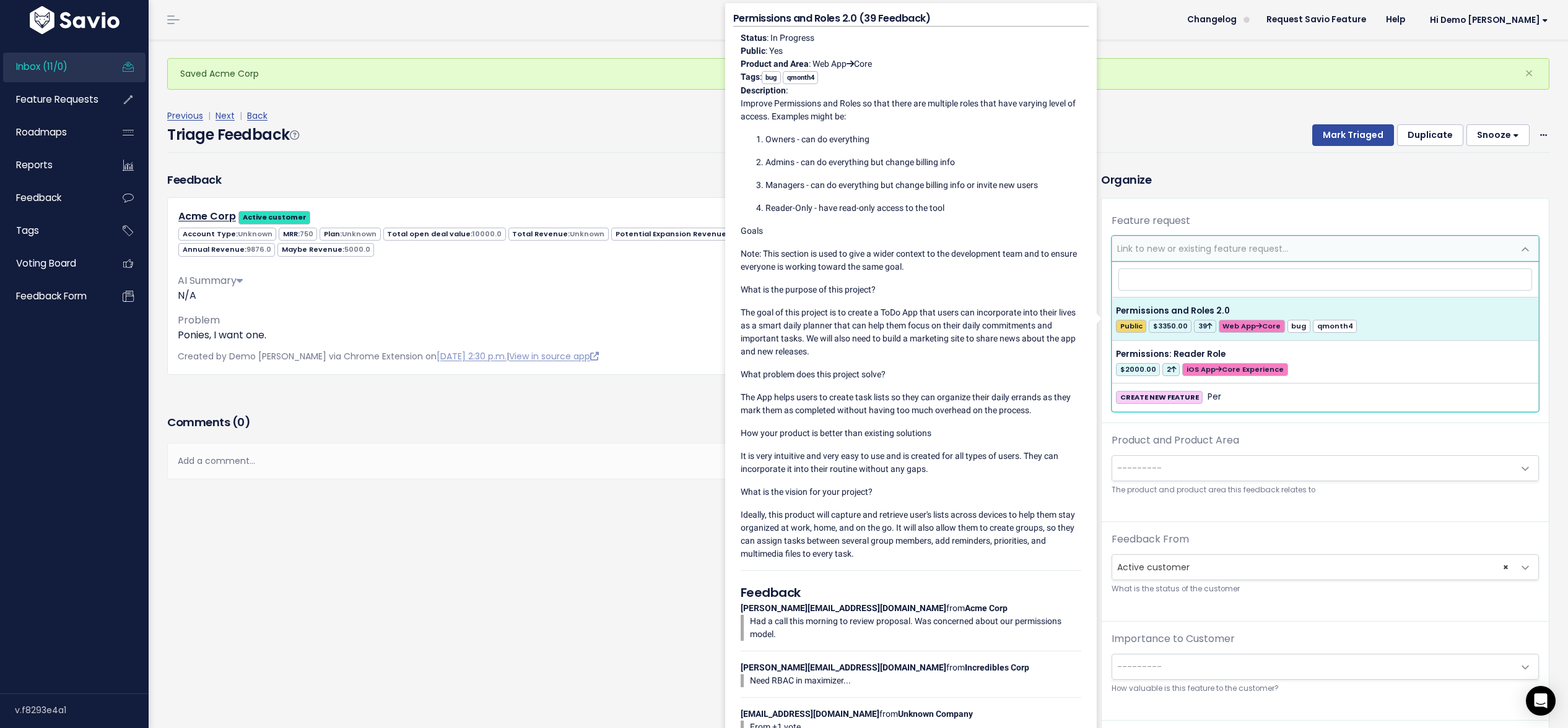
select select "199"
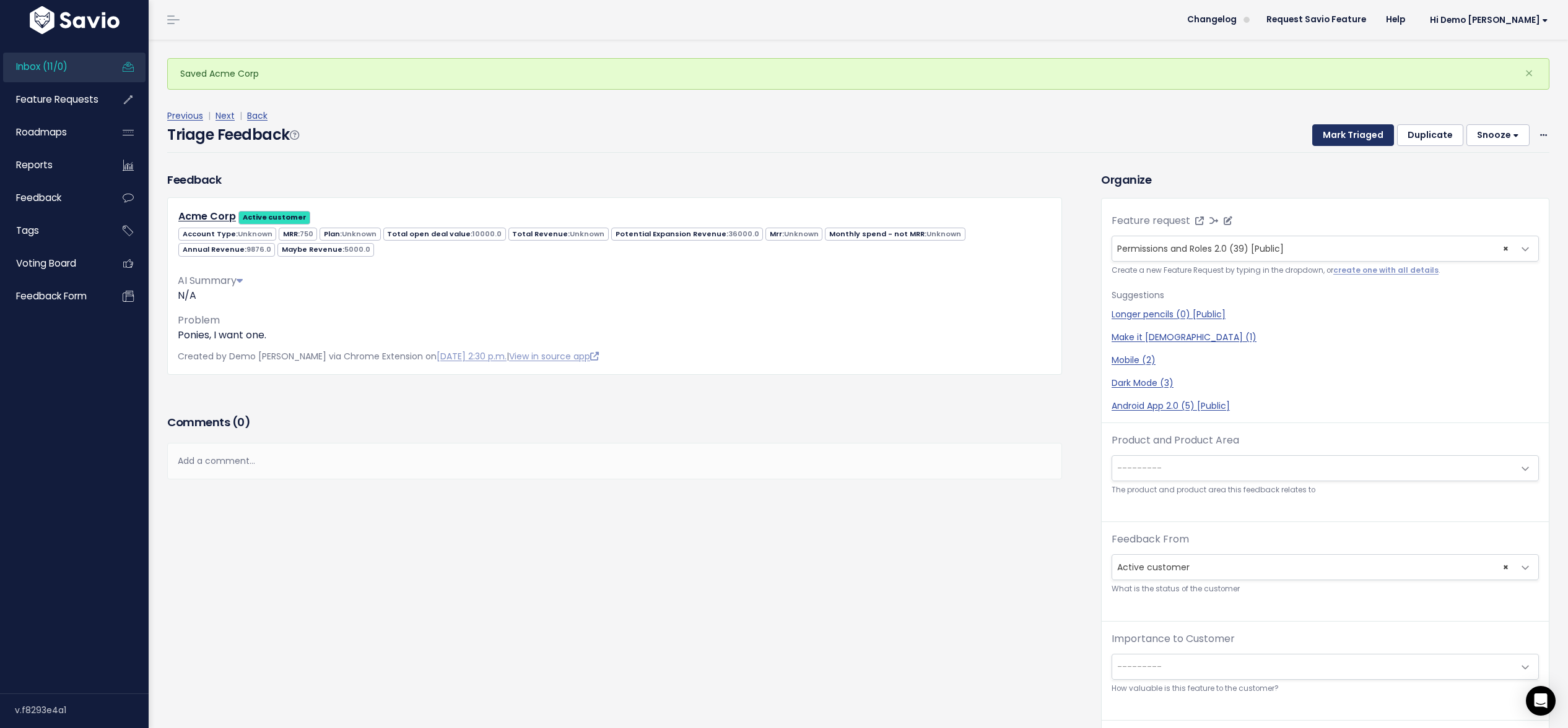
click at [1355, 134] on button "Mark Triaged" at bounding box center [1353, 135] width 82 height 22
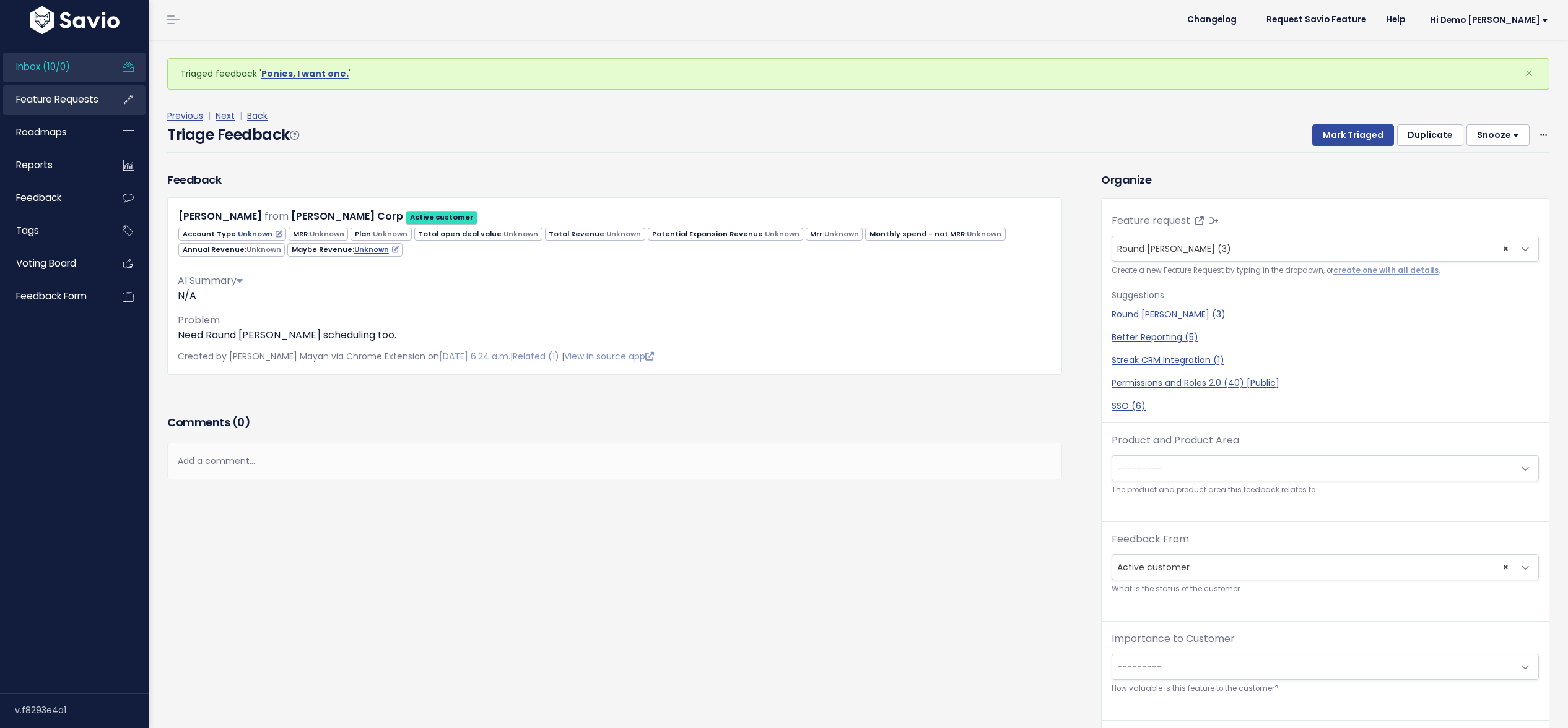
click at [70, 101] on span "Feature Requests" at bounding box center [57, 99] width 82 height 13
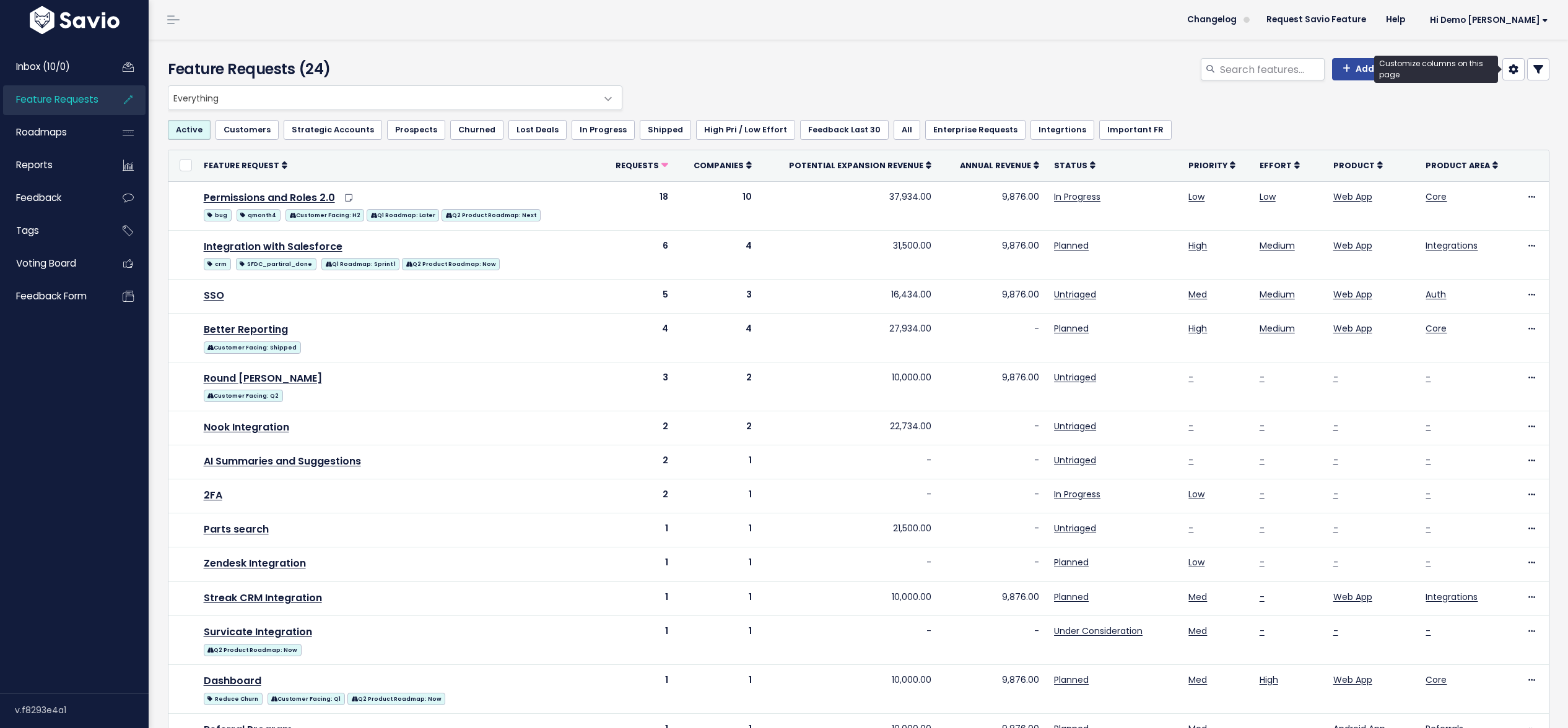
click at [1510, 73] on icon at bounding box center [1513, 69] width 10 height 10
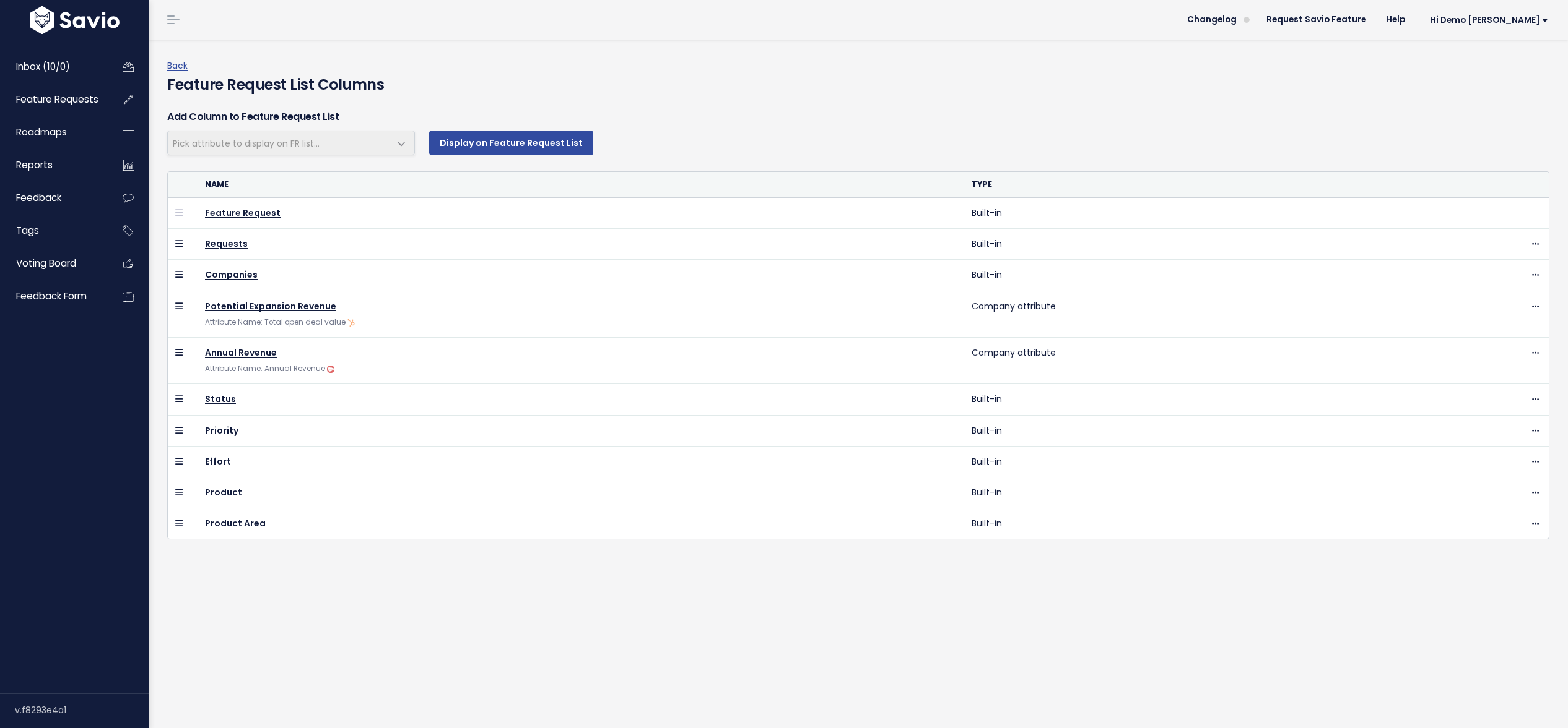
select select
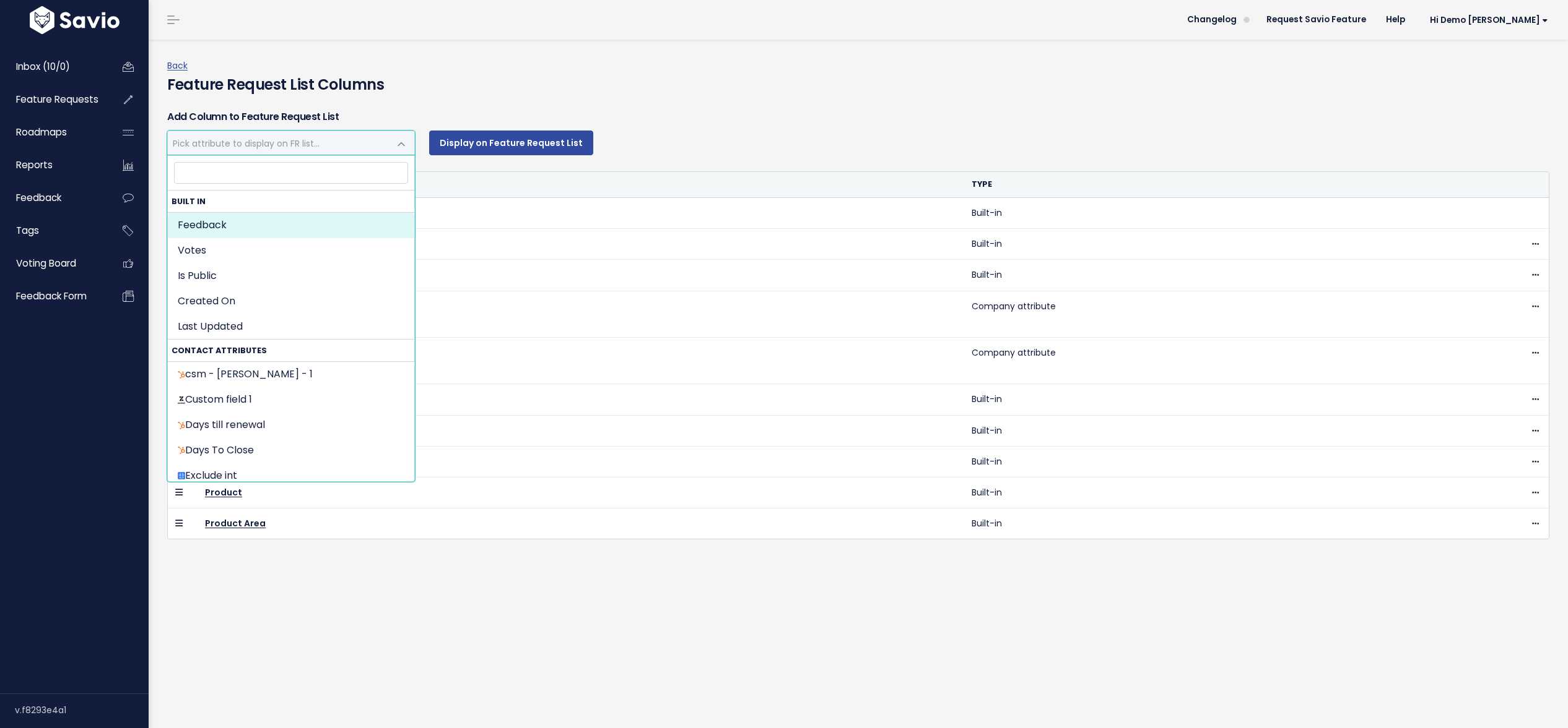
click at [324, 138] on span "Pick attribute to display on FR list..." at bounding box center [278, 143] width 222 height 23
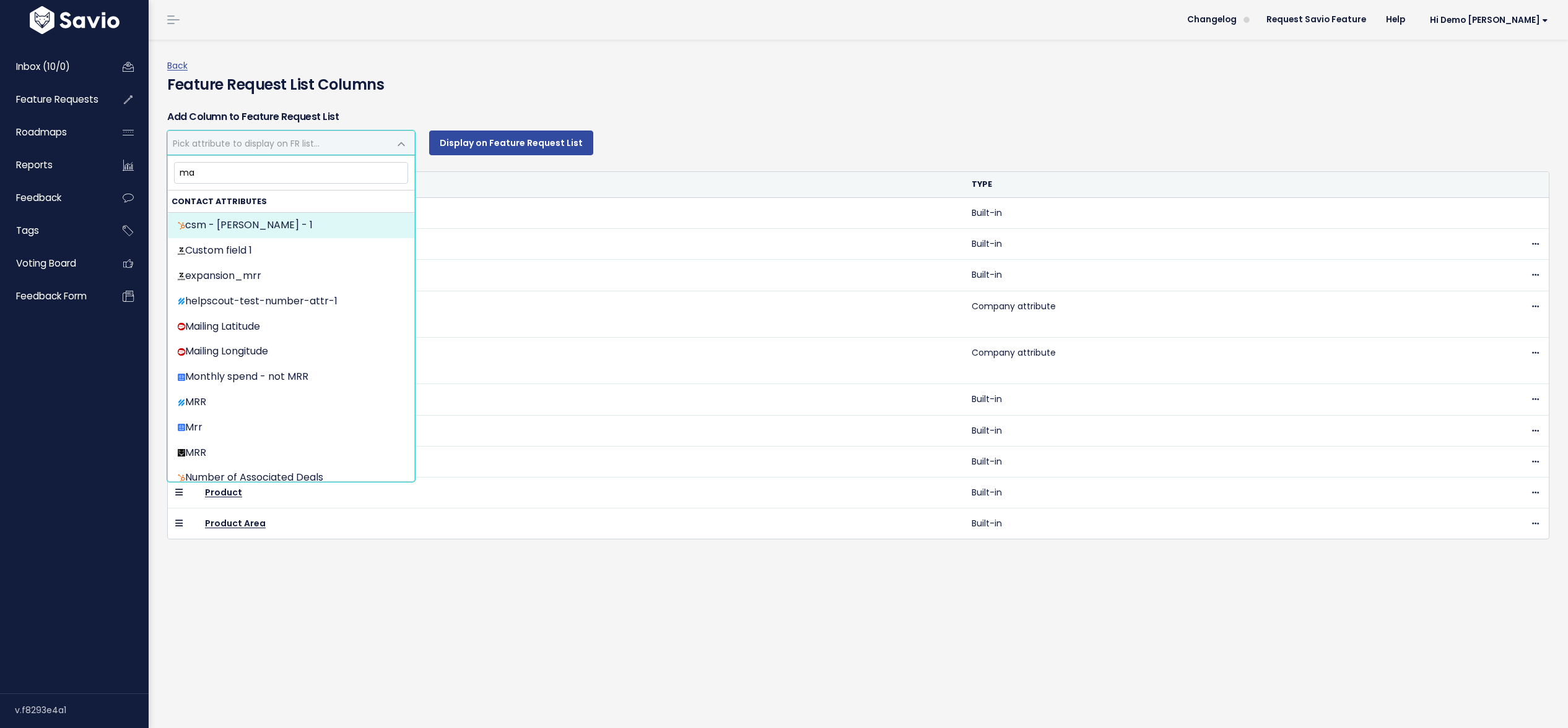
type input "may"
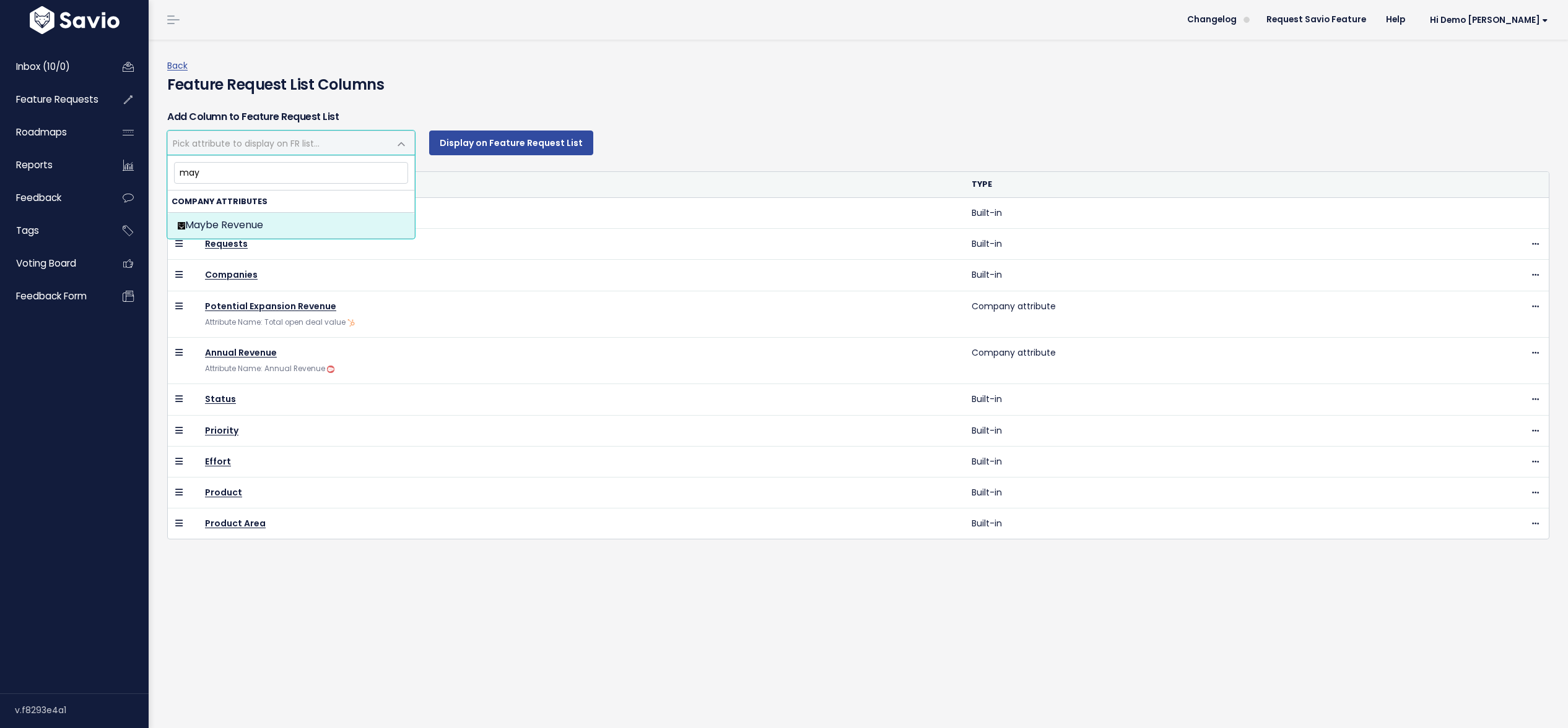
select select "{"id": 60866, "source_id": 8, "source_name": "Savio", "crm_object_type": "APPCO…"
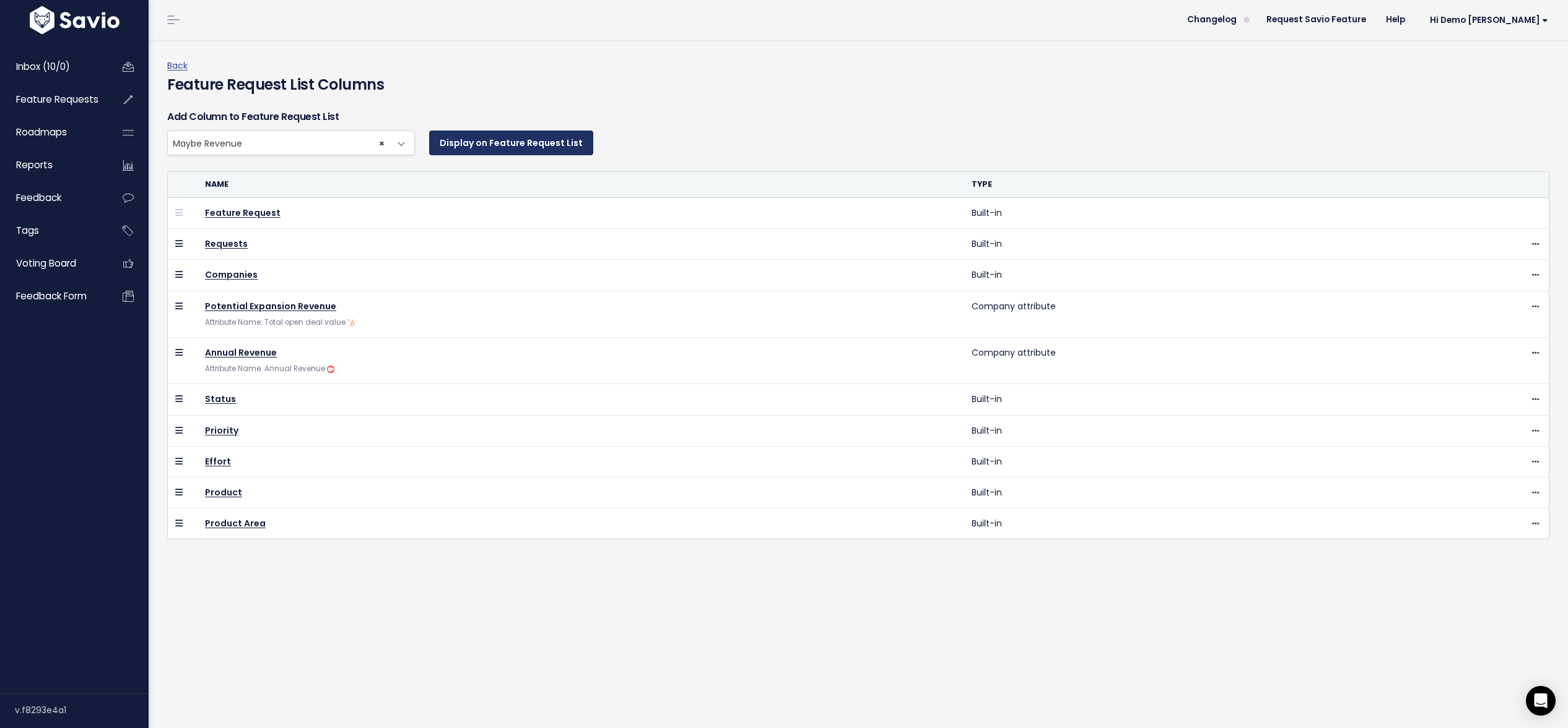
click at [532, 144] on button "Display on Feature Request List" at bounding box center [511, 143] width 164 height 25
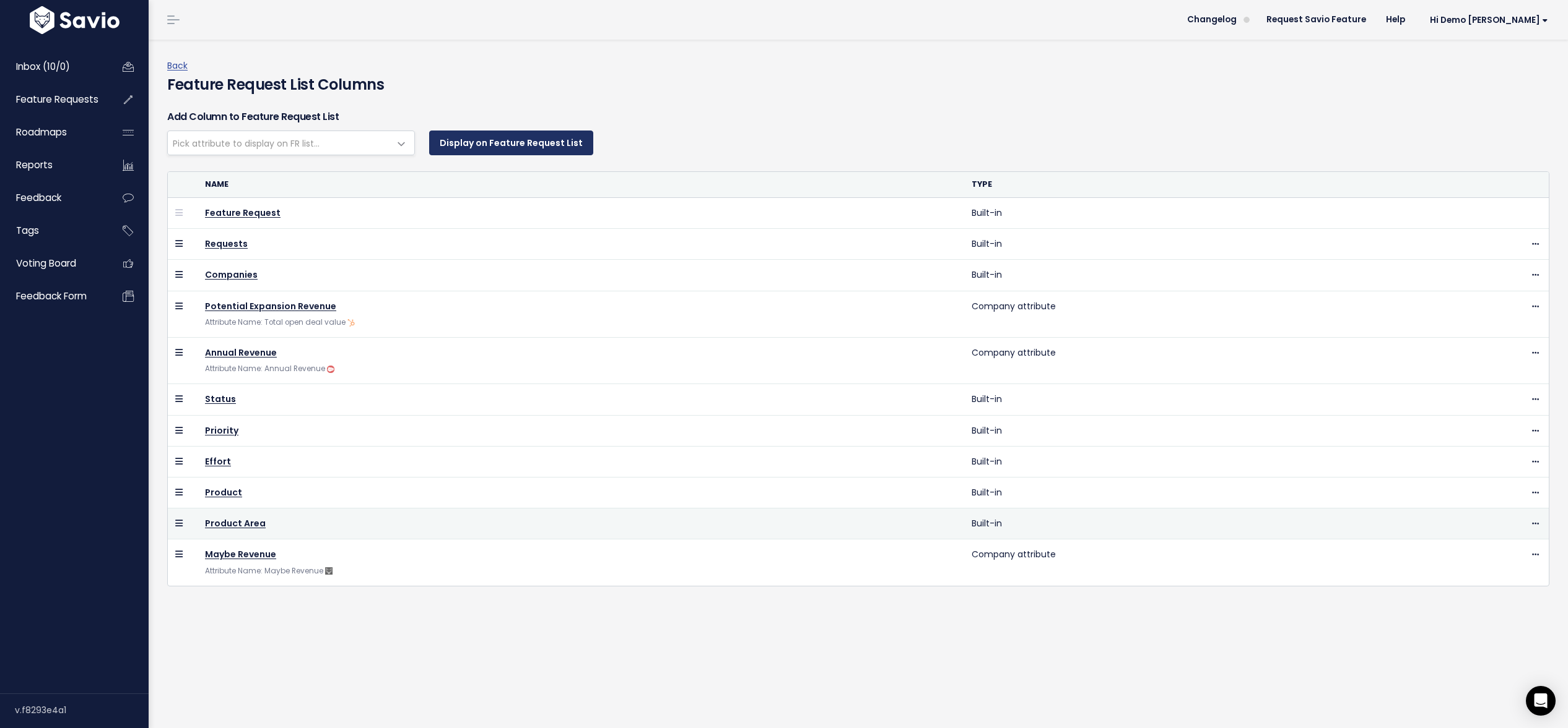
select select
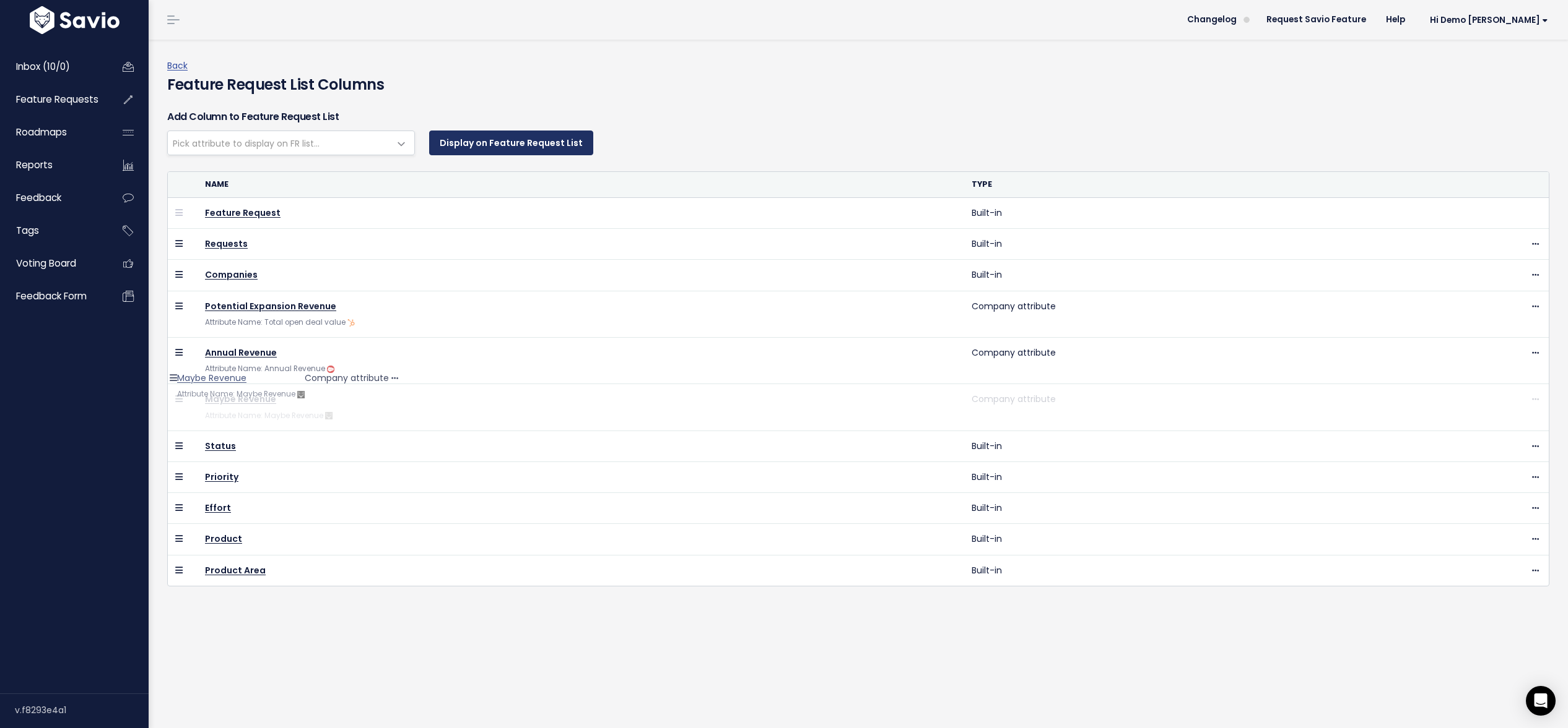
drag, startPoint x: 177, startPoint y: 553, endPoint x: 179, endPoint y: 383, distance: 170.0
click at [179, 61] on link "Back" at bounding box center [177, 66] width 20 height 12
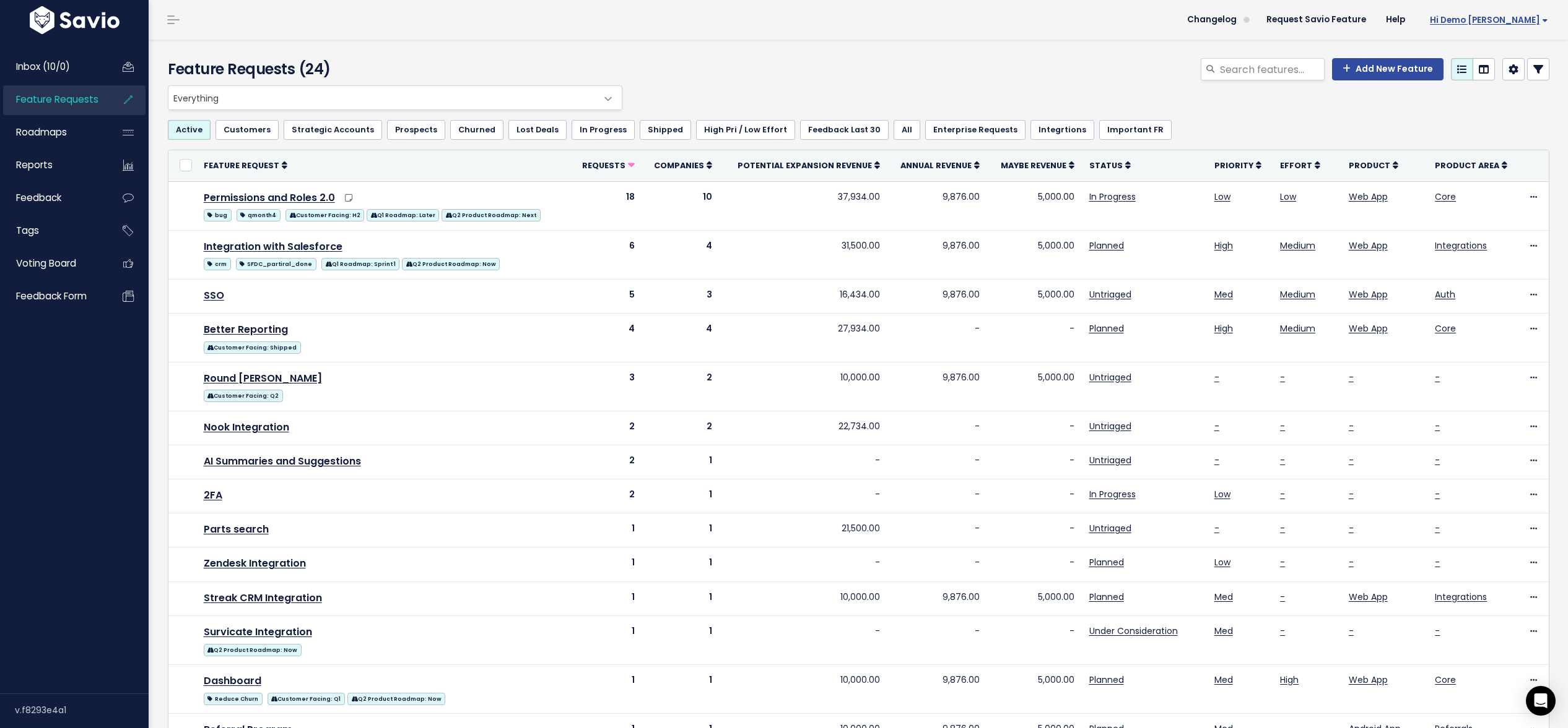
click at [1514, 18] on span "Hi Demo [PERSON_NAME]" at bounding box center [1489, 20] width 118 height 9
click at [1505, 56] on link "Vault Settings" at bounding box center [1507, 57] width 91 height 24
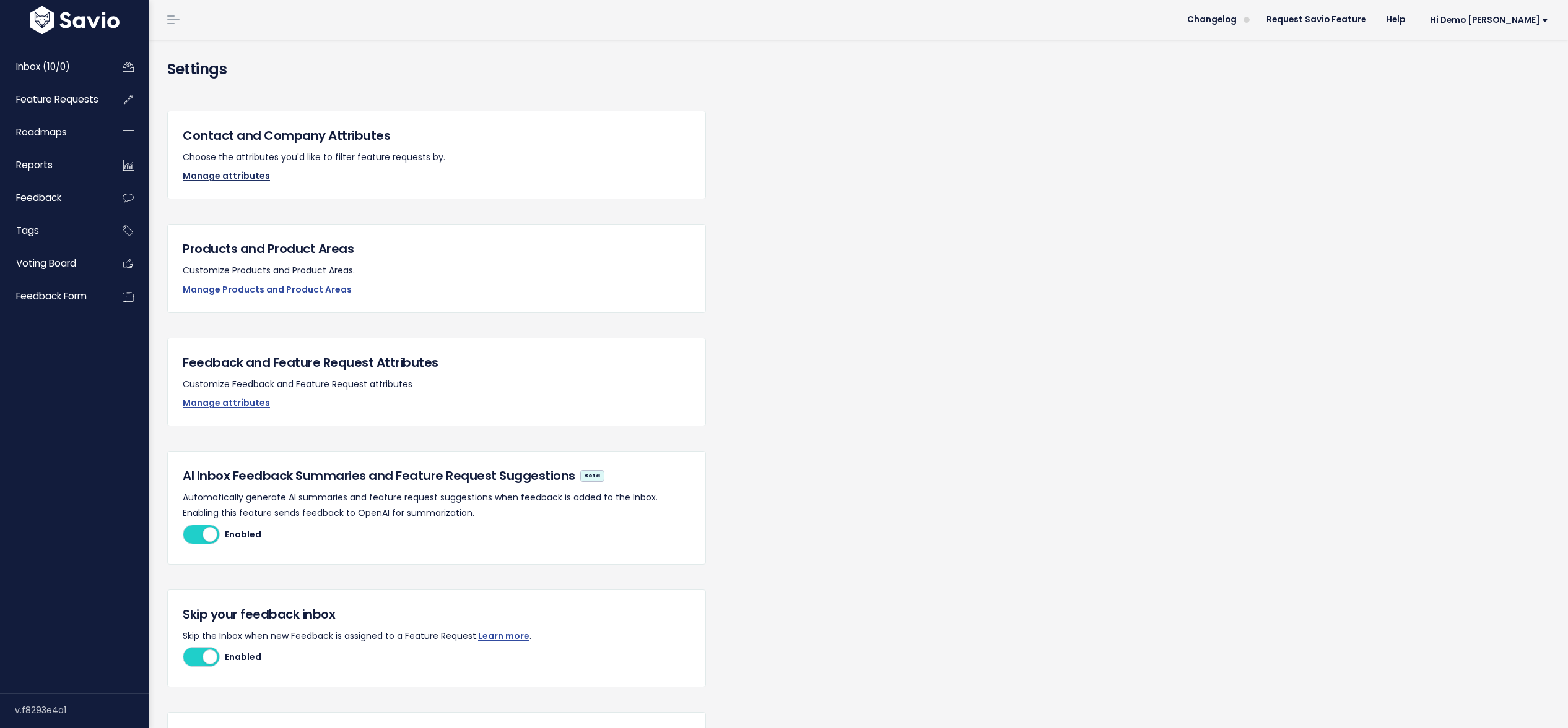
click at [205, 180] on link "Manage attributes" at bounding box center [225, 175] width 87 height 12
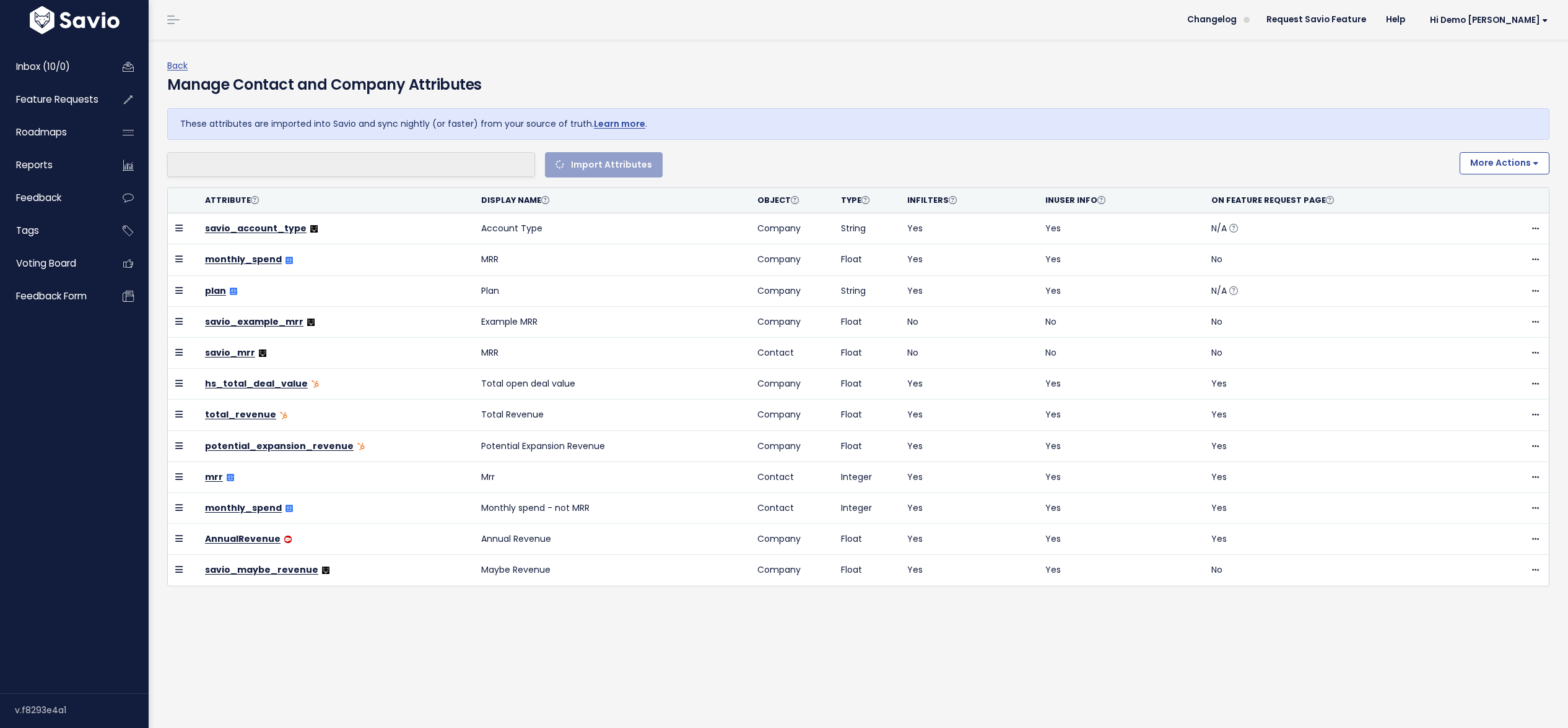
select select
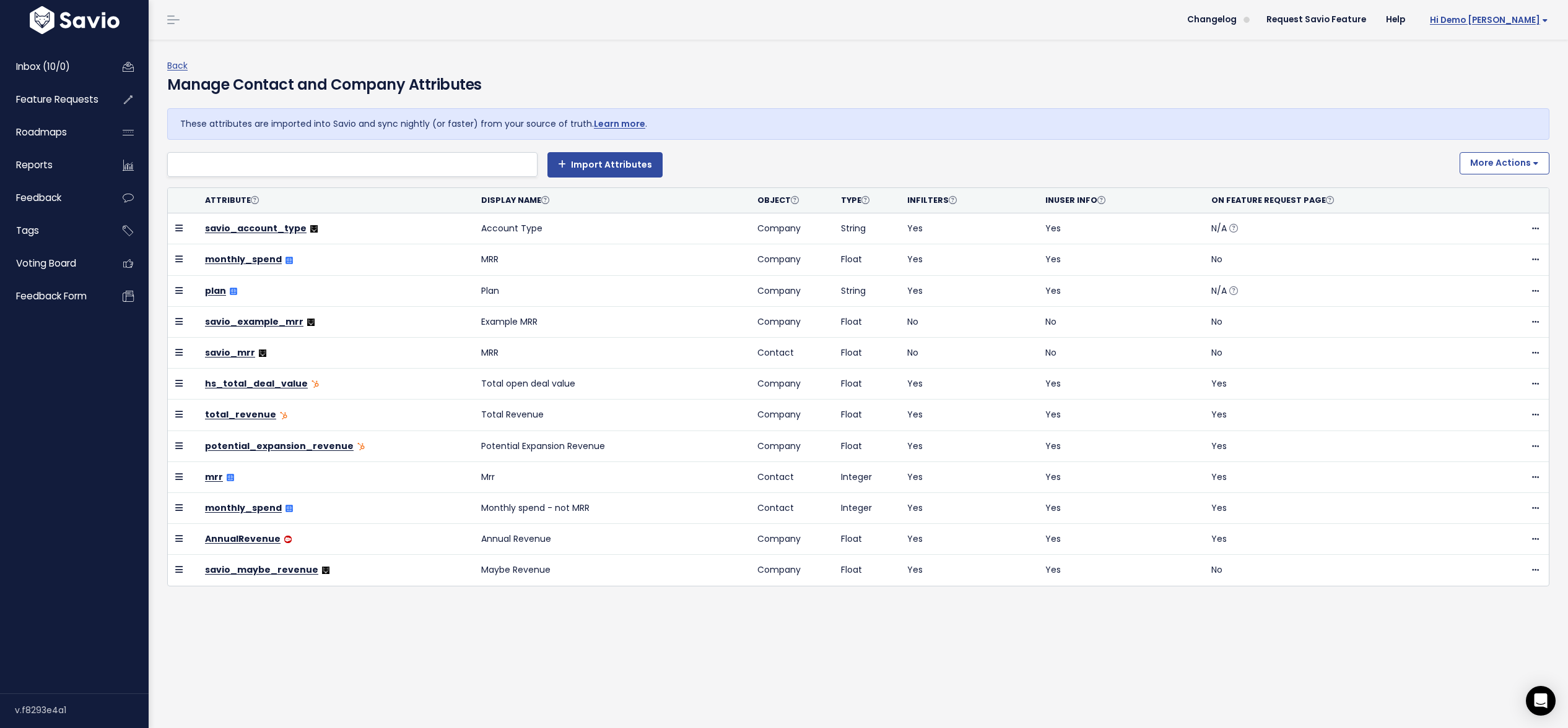
click at [1507, 20] on span "Hi Demo [PERSON_NAME]" at bounding box center [1489, 20] width 118 height 9
click at [1492, 53] on link "Vault Settings" at bounding box center [1507, 57] width 91 height 24
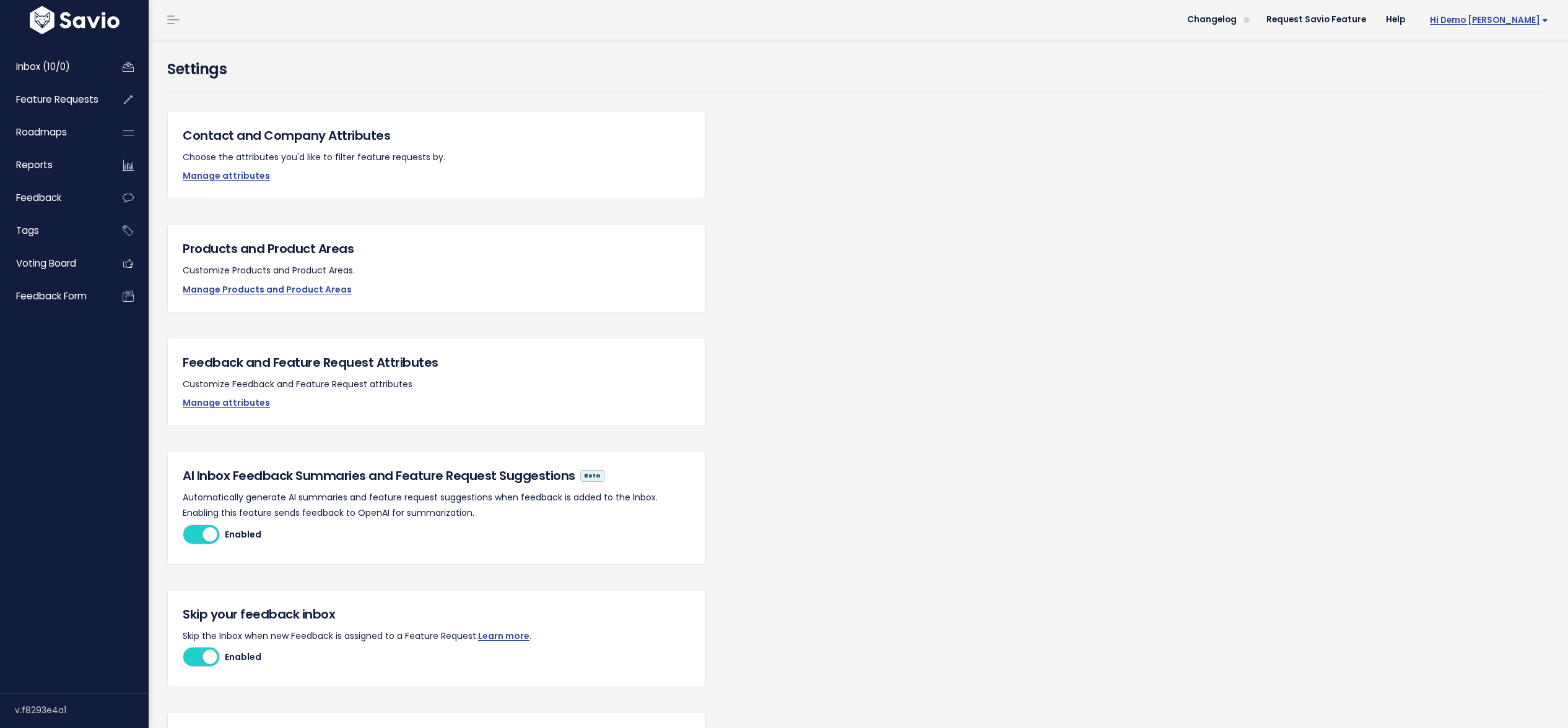
click at [1490, 19] on span "Hi Demo [PERSON_NAME]" at bounding box center [1489, 20] width 118 height 9
click at [1485, 107] on link "Integrations" at bounding box center [1507, 104] width 91 height 24
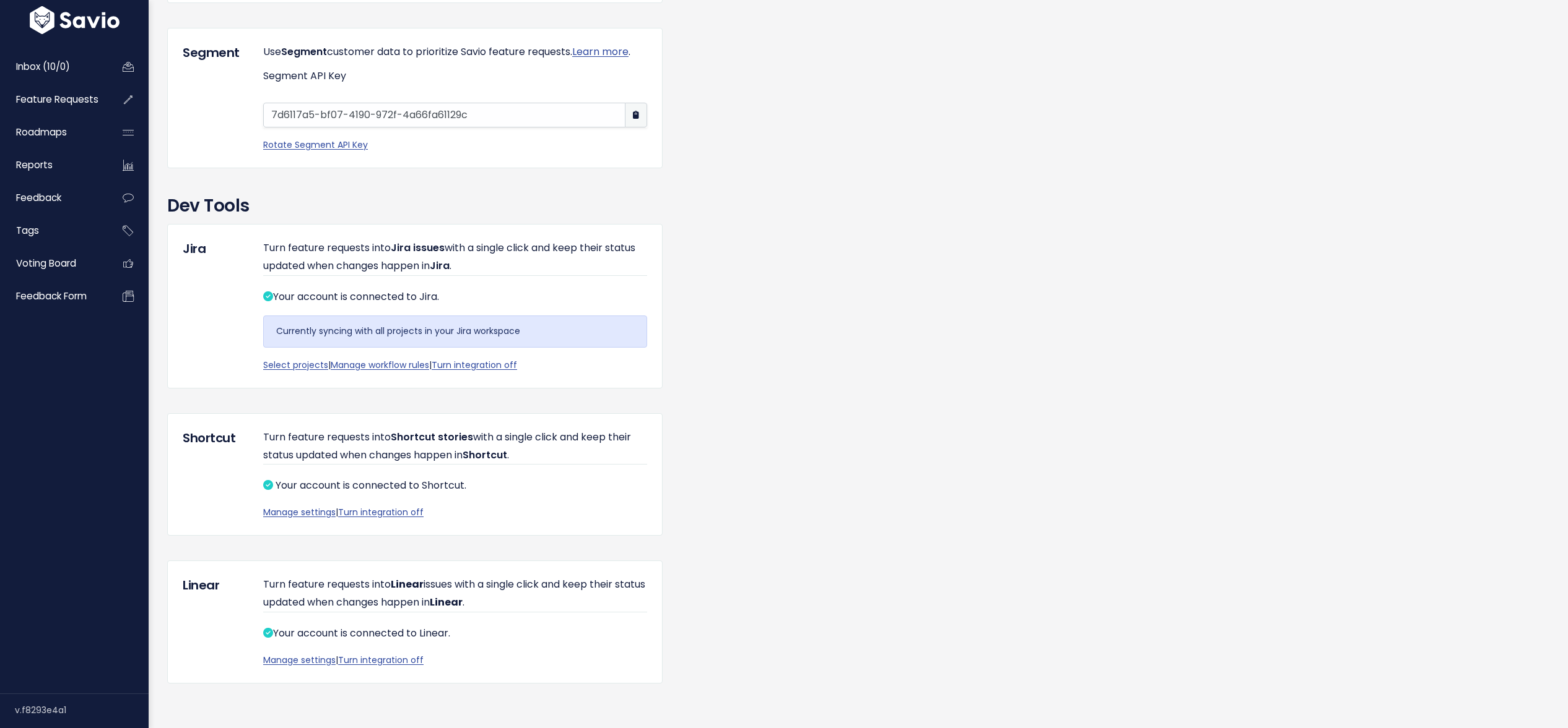
scroll to position [1380, 0]
click at [293, 663] on link "Manage settings" at bounding box center [300, 660] width 73 height 12
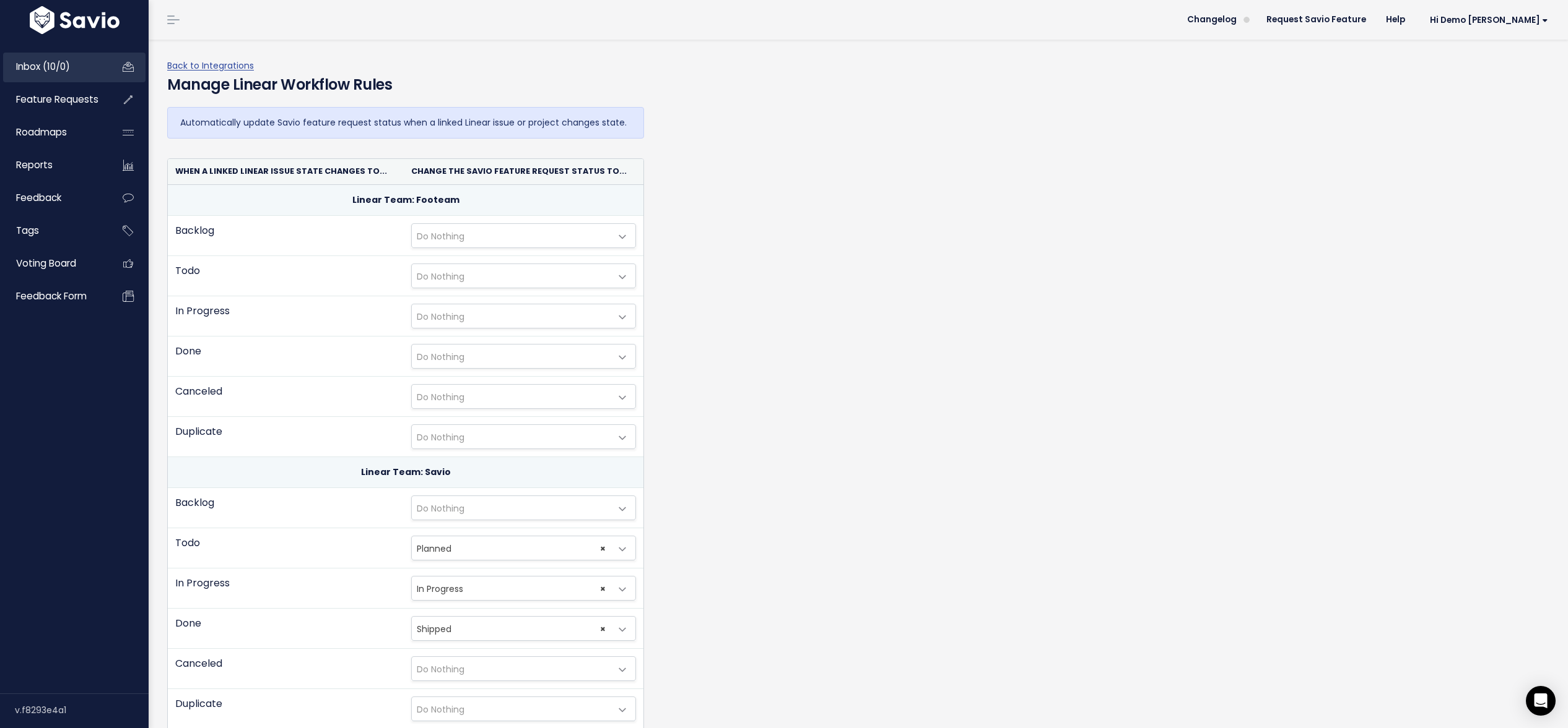
click at [50, 65] on span "Inbox (10/0)" at bounding box center [42, 66] width 54 height 13
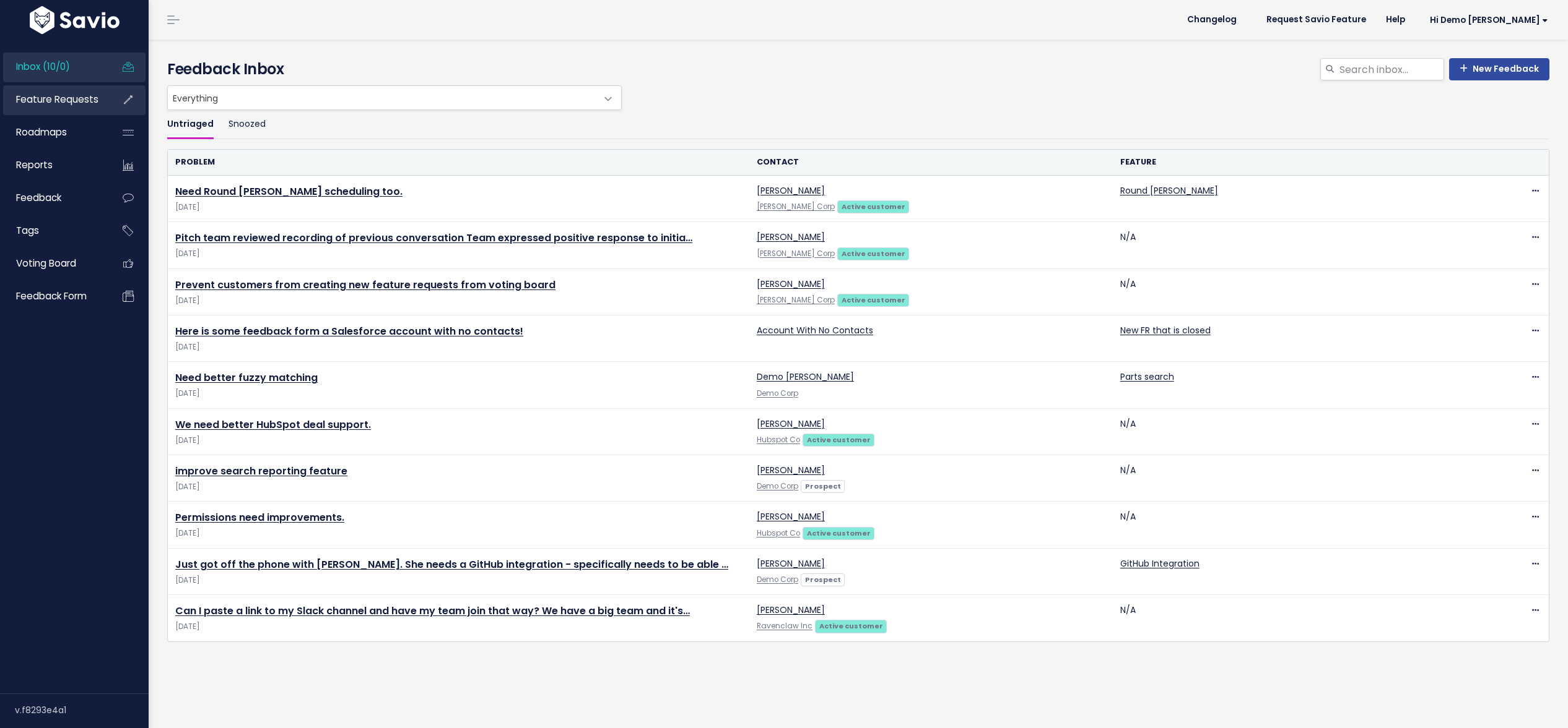
click at [50, 101] on span "Feature Requests" at bounding box center [57, 99] width 82 height 13
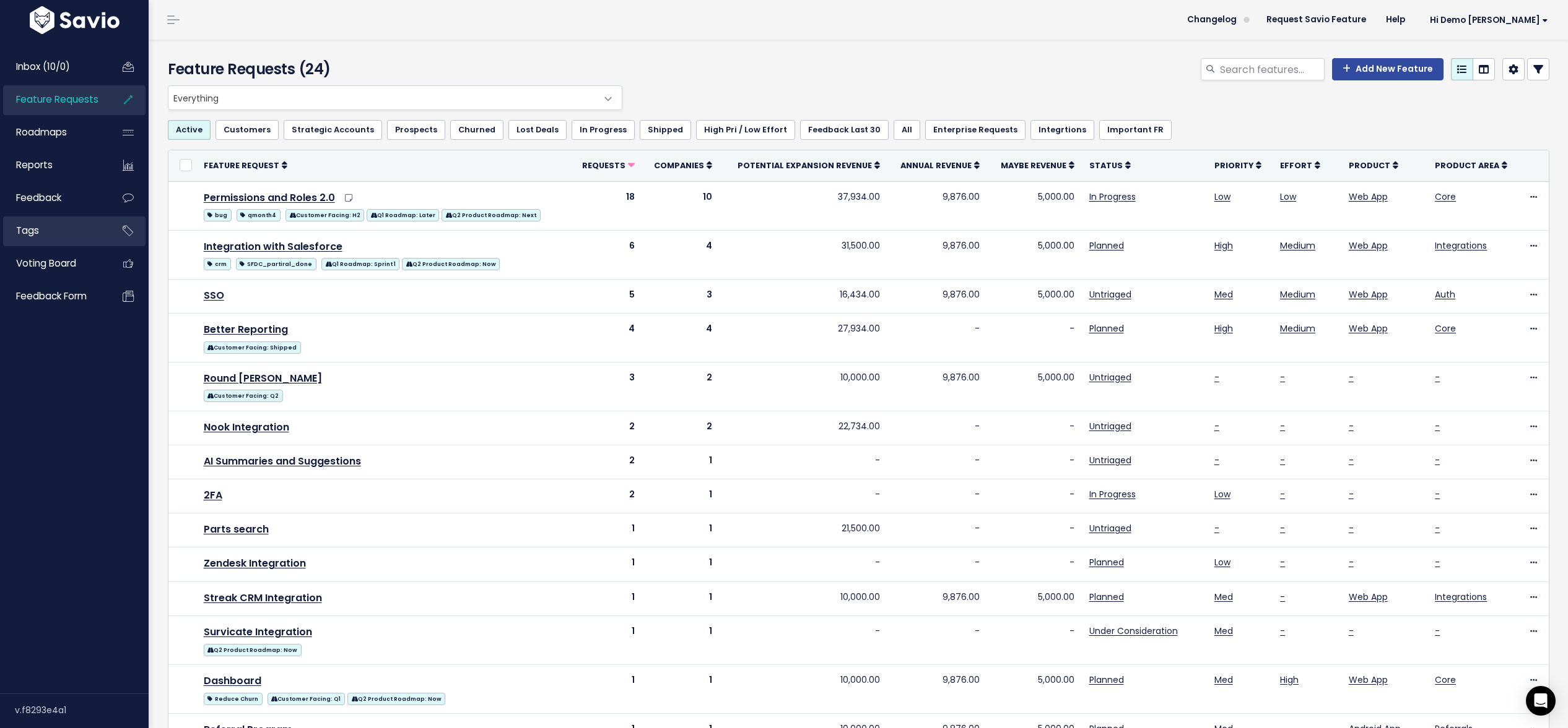
click at [26, 231] on span "Tags" at bounding box center [27, 230] width 23 height 13
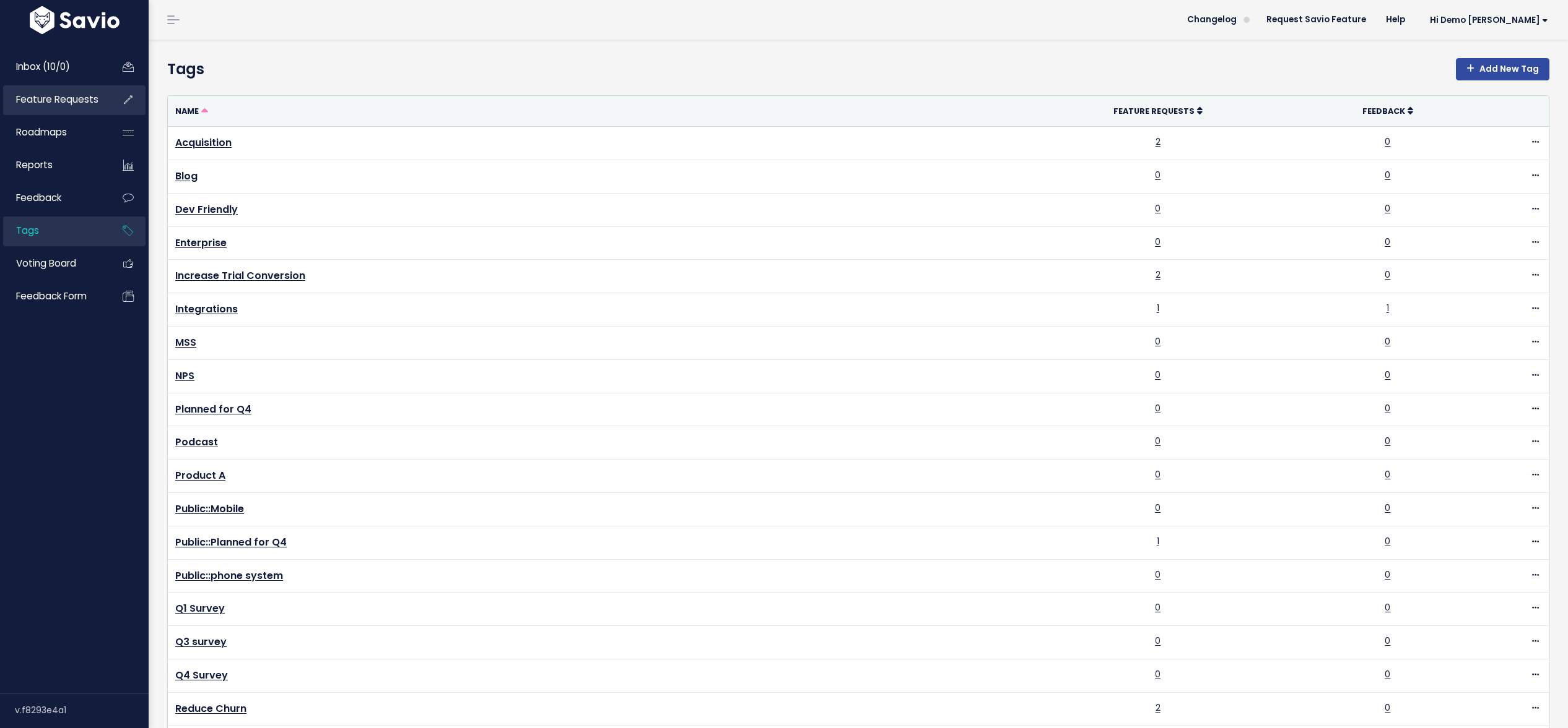
click at [26, 101] on span "Feature Requests" at bounding box center [57, 99] width 82 height 13
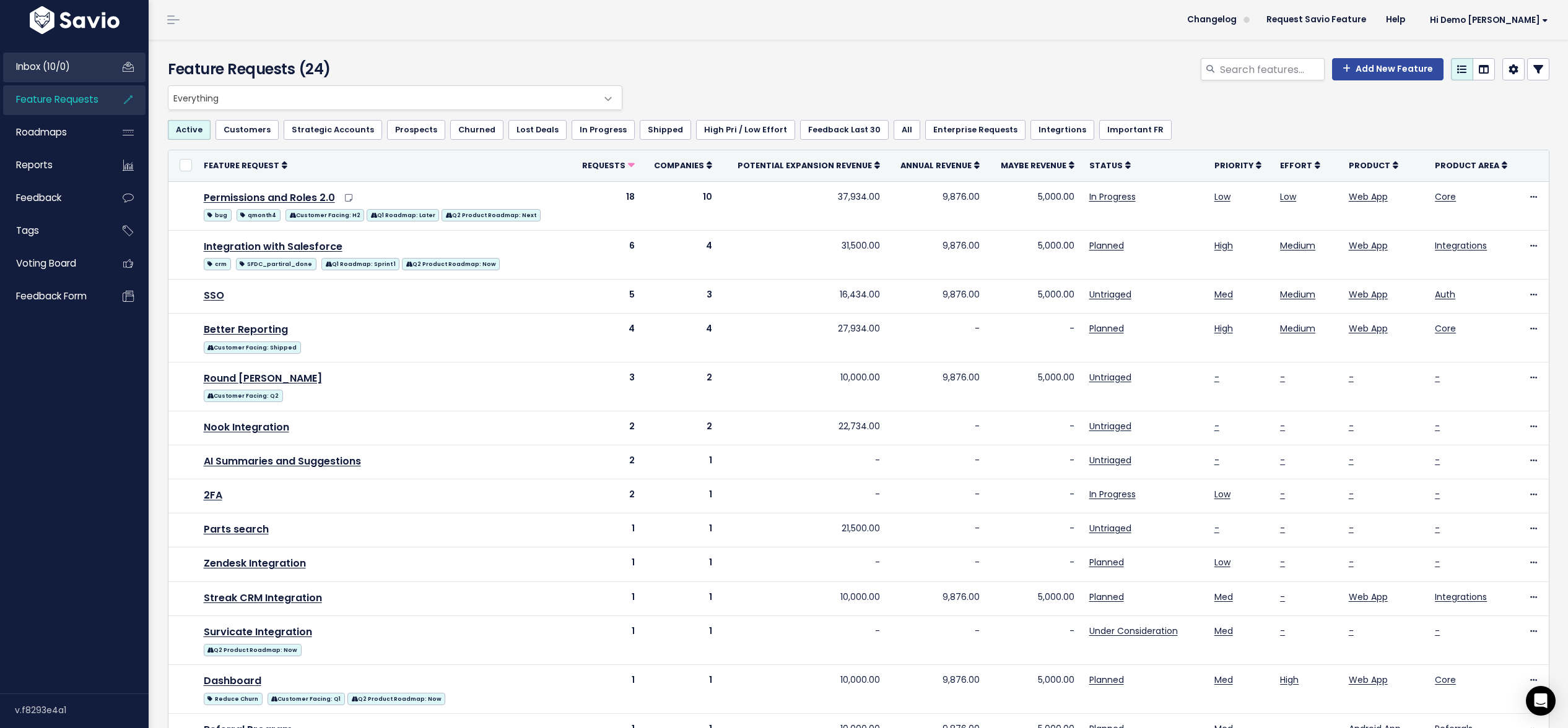
click at [66, 63] on span "Inbox (10/0)" at bounding box center [42, 66] width 54 height 13
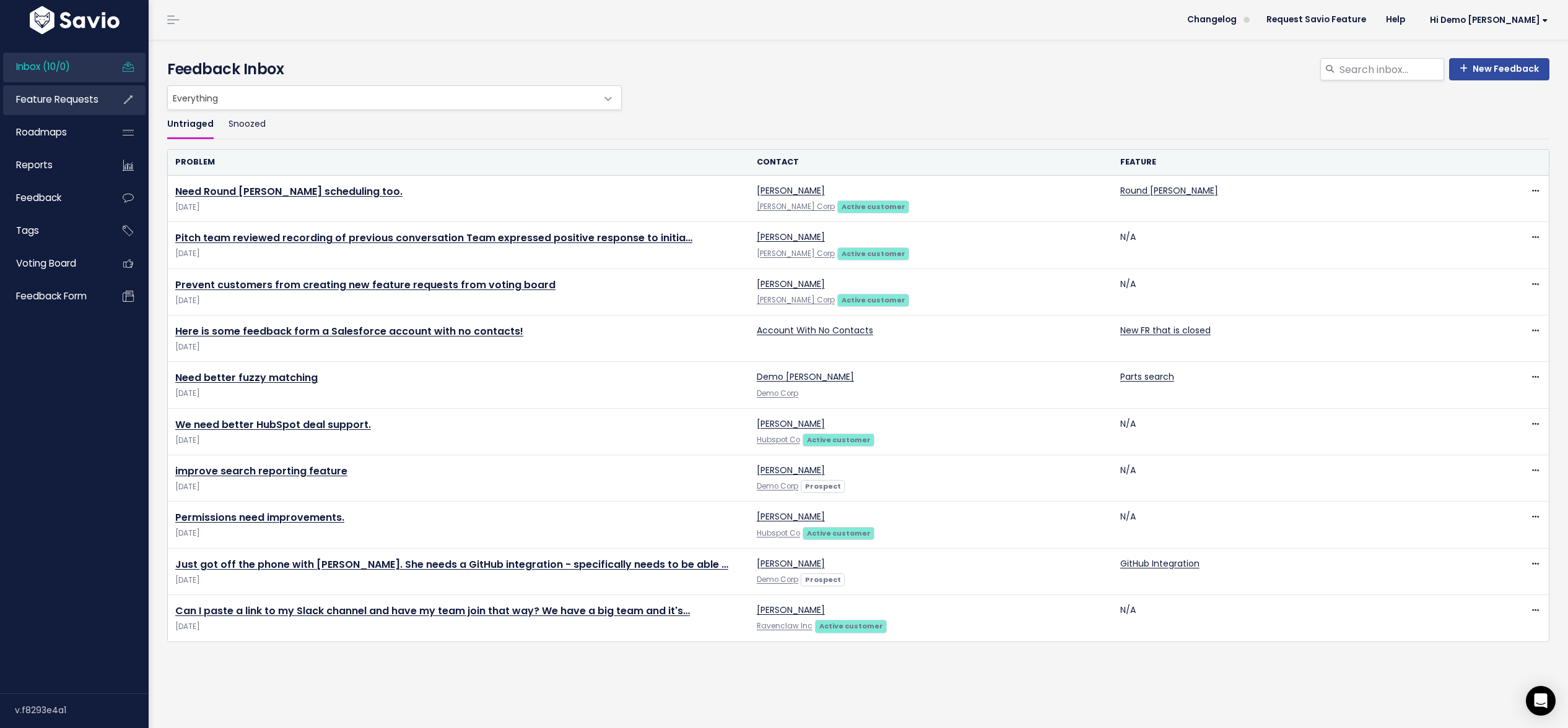
click at [36, 101] on span "Feature Requests" at bounding box center [57, 99] width 82 height 13
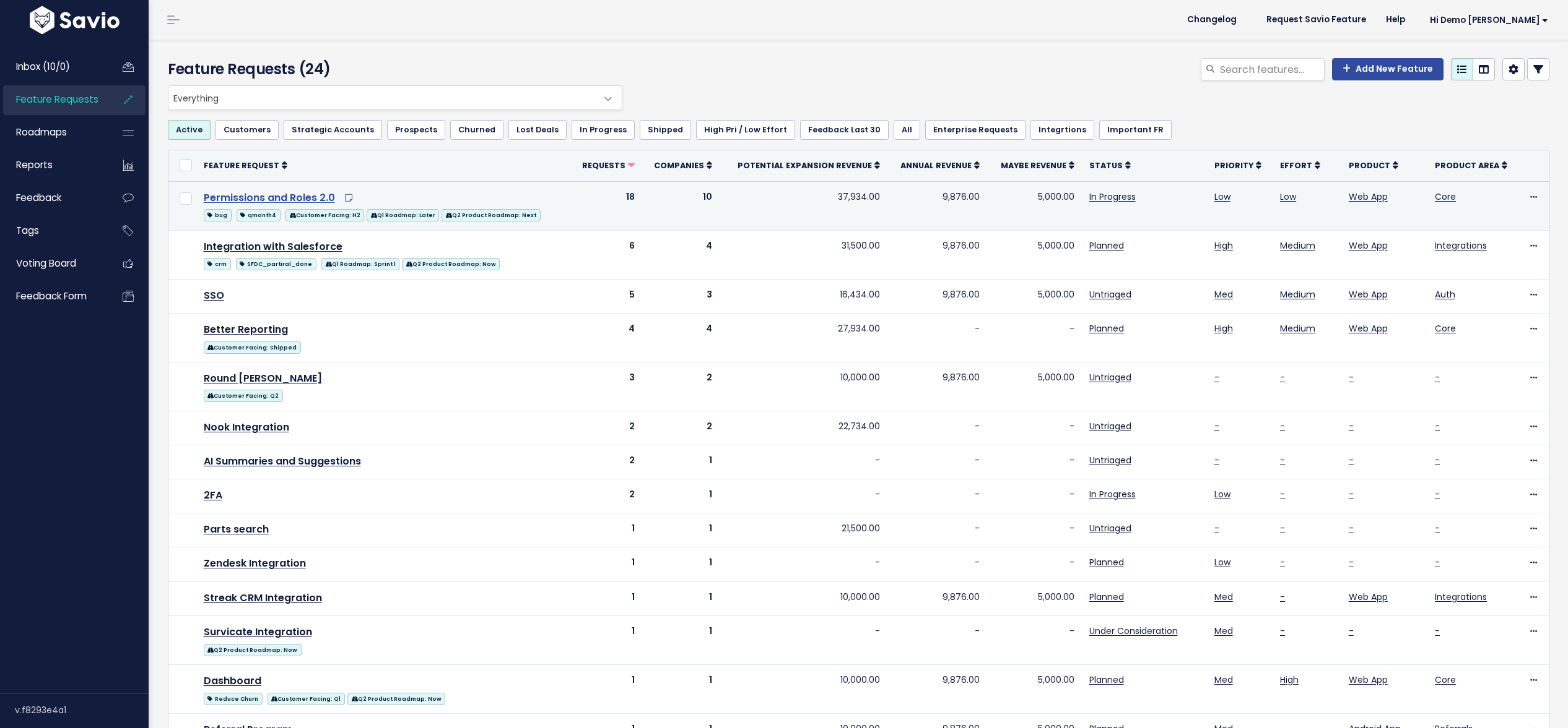
click at [269, 199] on link "Permissions and Roles 2.0" at bounding box center [269, 197] width 132 height 14
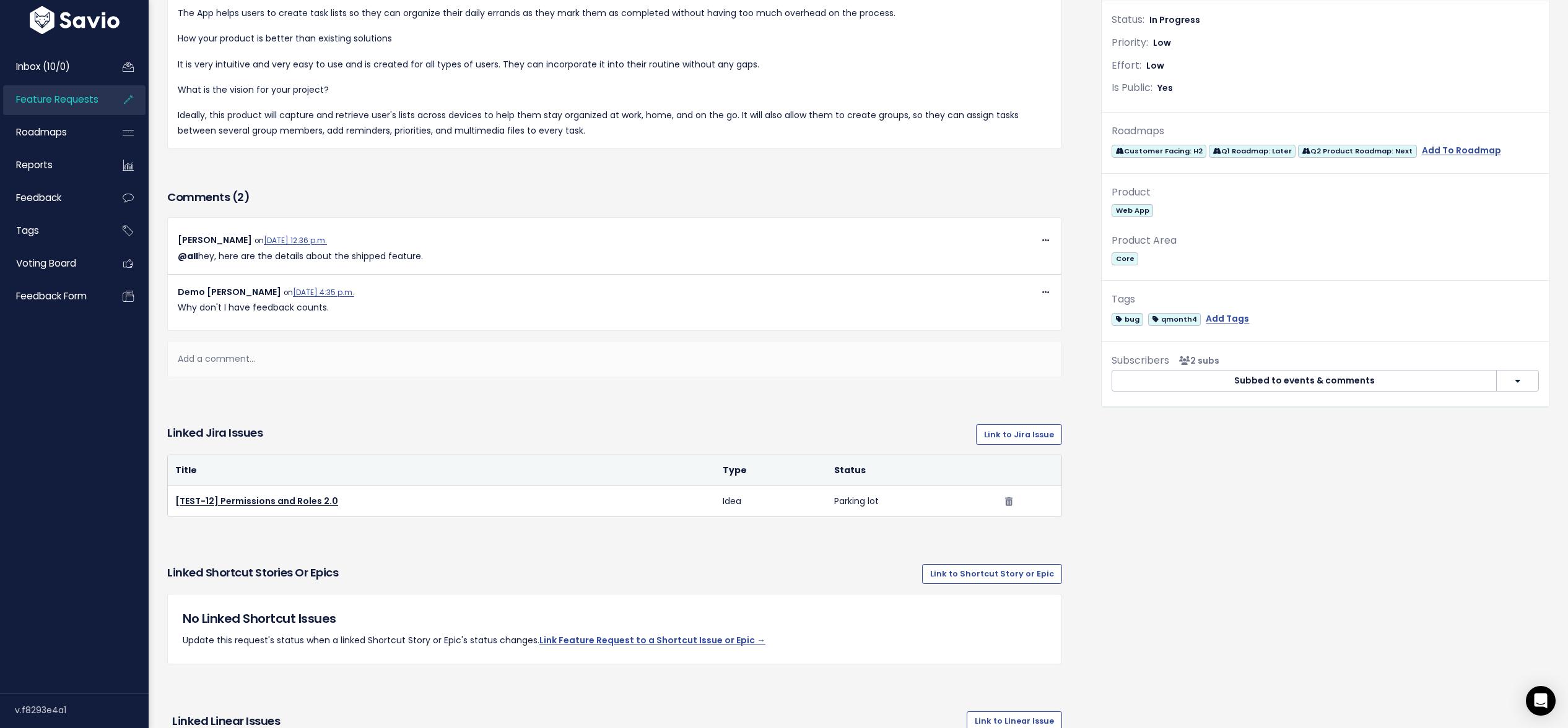
scroll to position [458, 0]
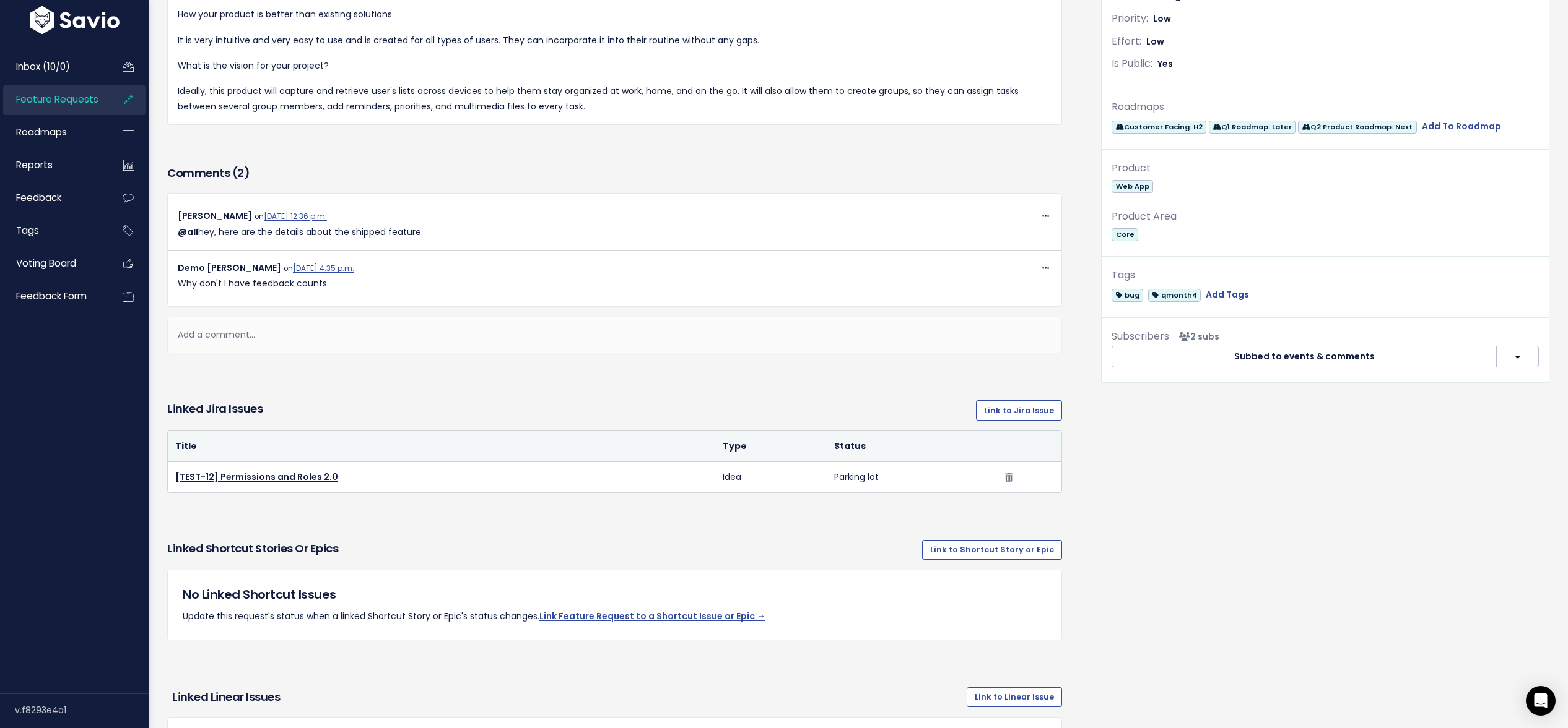
click at [40, 103] on span "Feature Requests" at bounding box center [57, 99] width 82 height 13
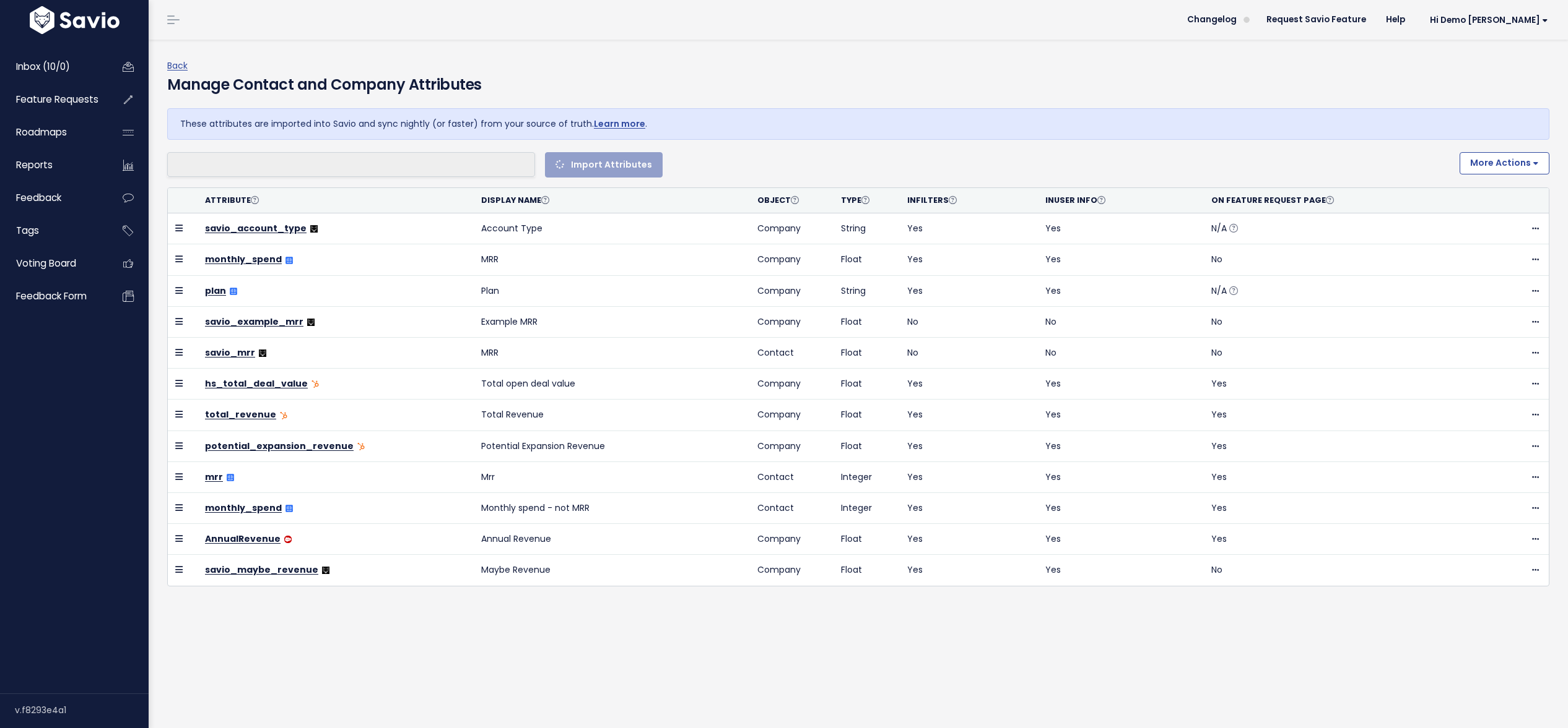
select select
